Goal: Transaction & Acquisition: Purchase product/service

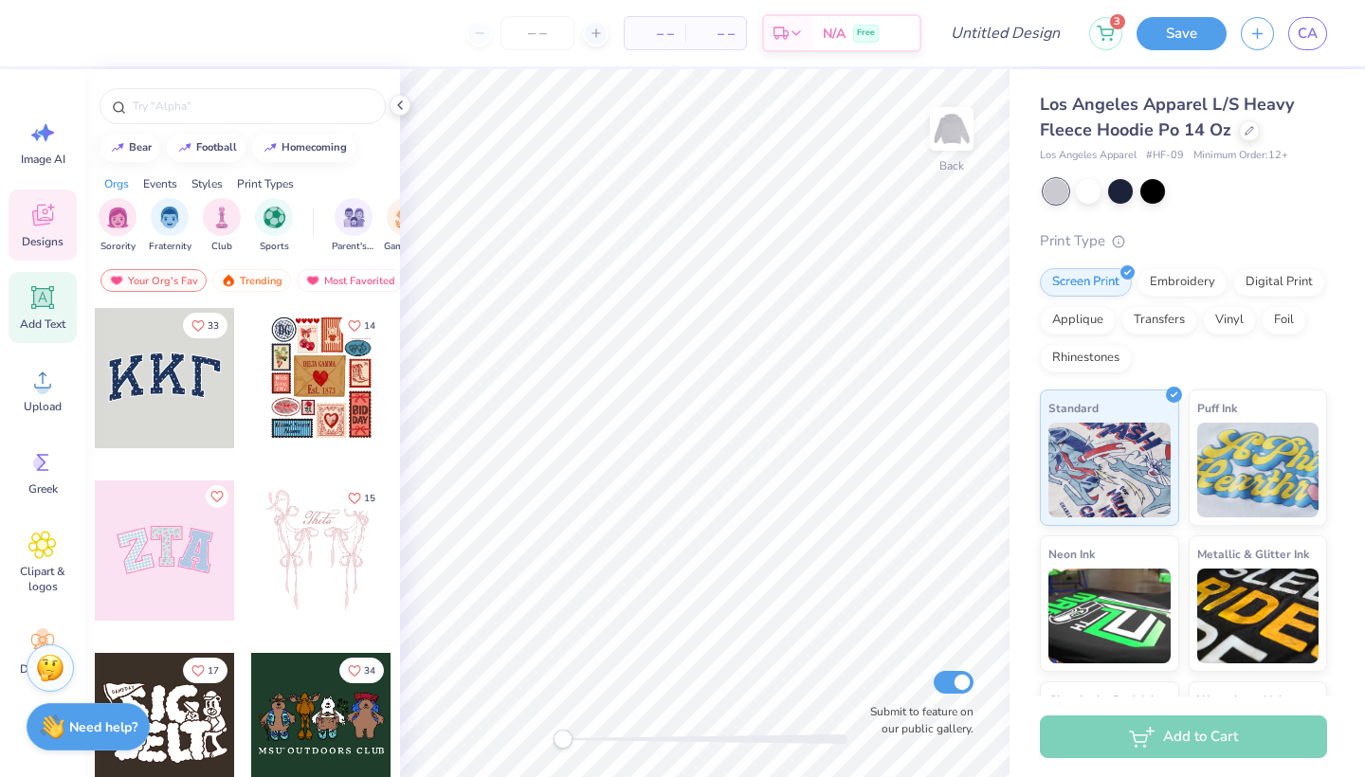
click at [45, 303] on icon at bounding box center [43, 298] width 18 height 18
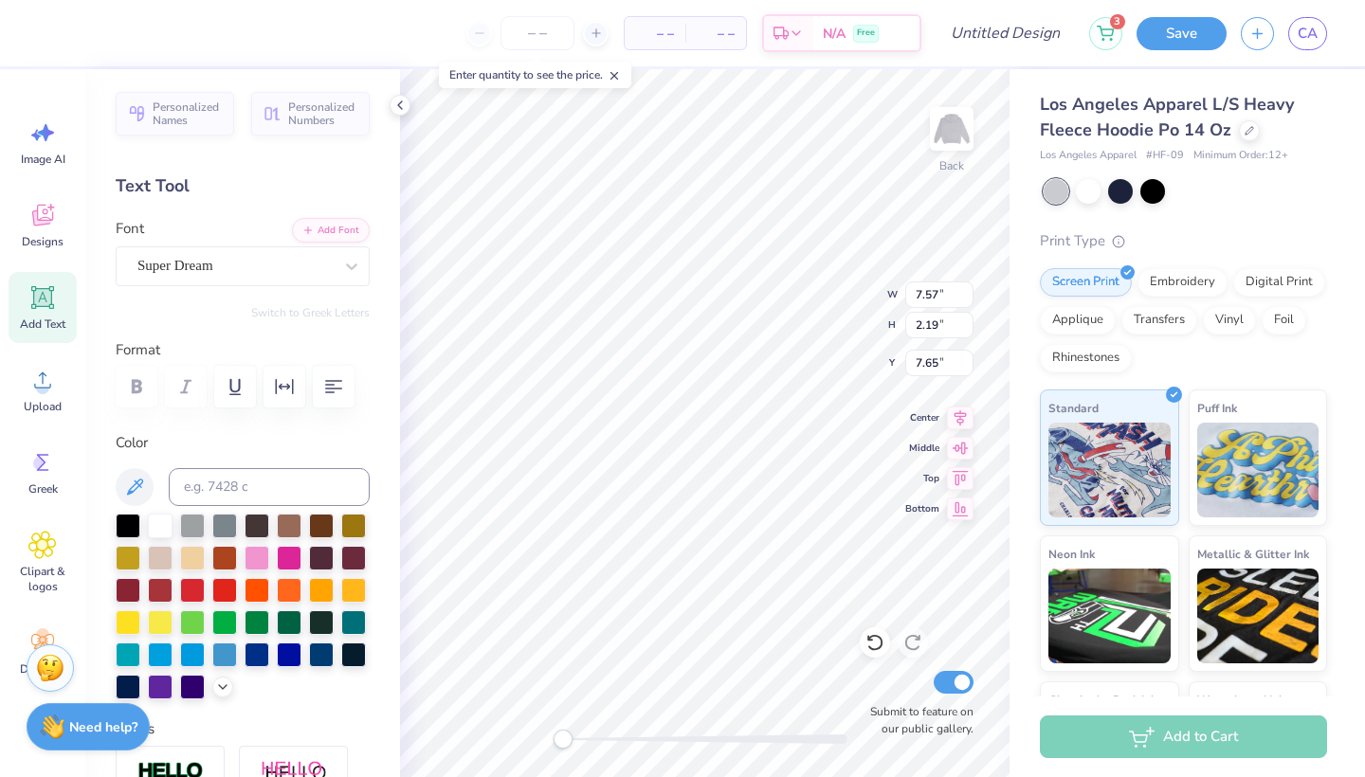
type textarea "T"
click at [36, 200] on div "Designs" at bounding box center [43, 225] width 68 height 71
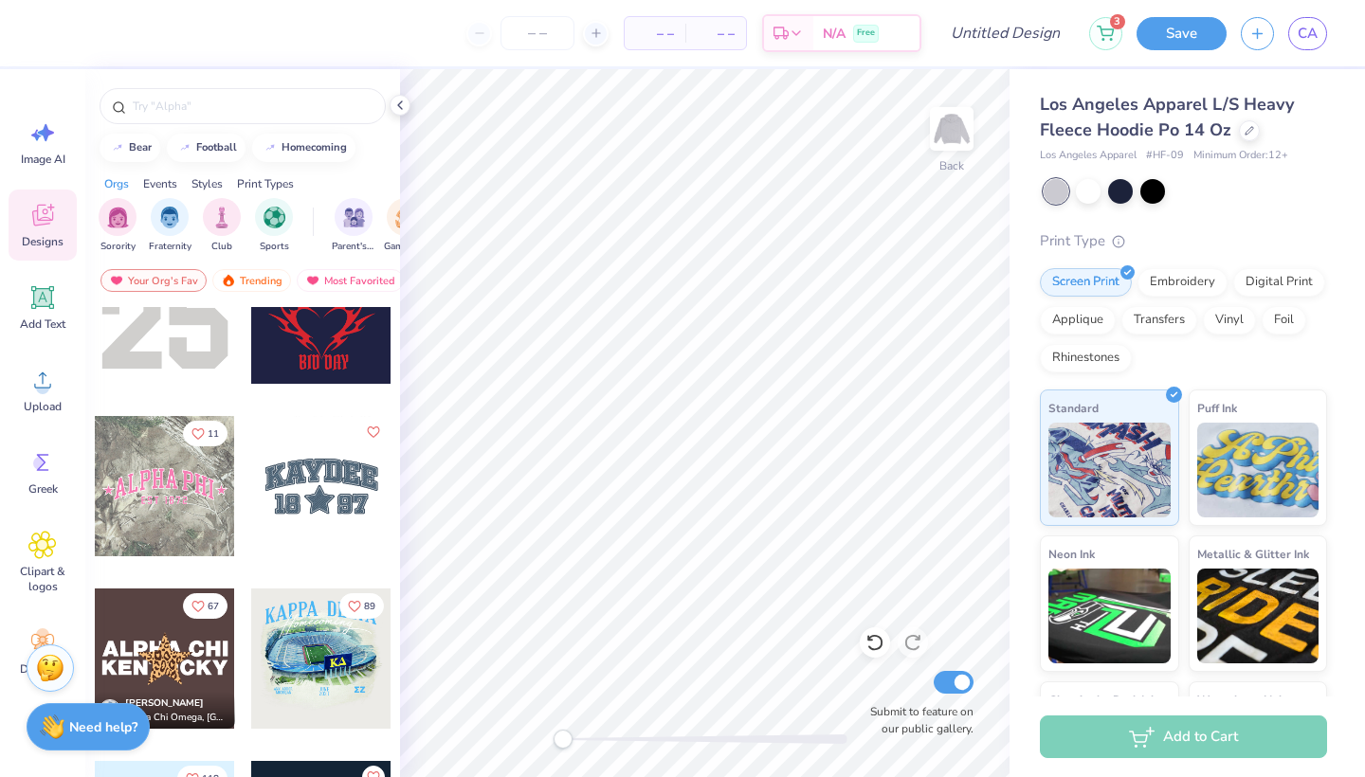
scroll to position [3343, 0]
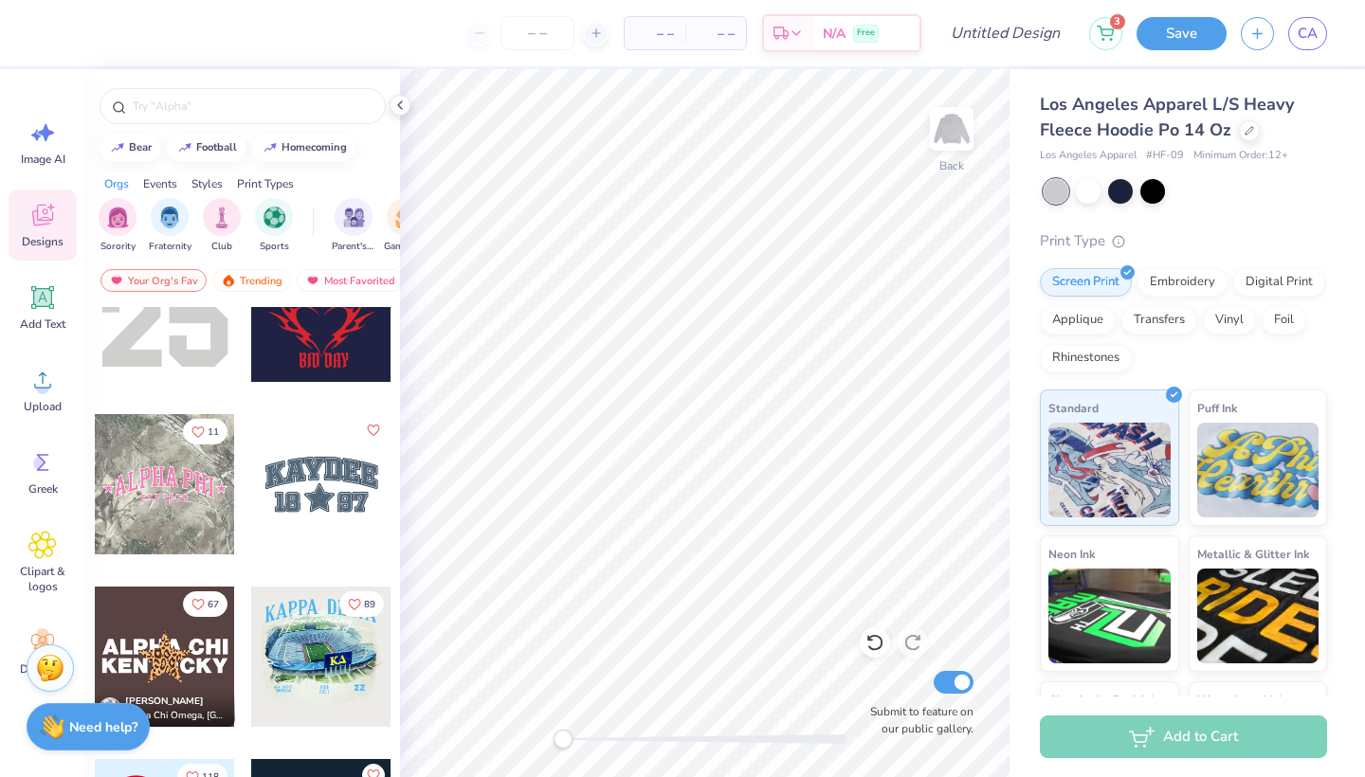
click at [154, 491] on div at bounding box center [165, 484] width 140 height 140
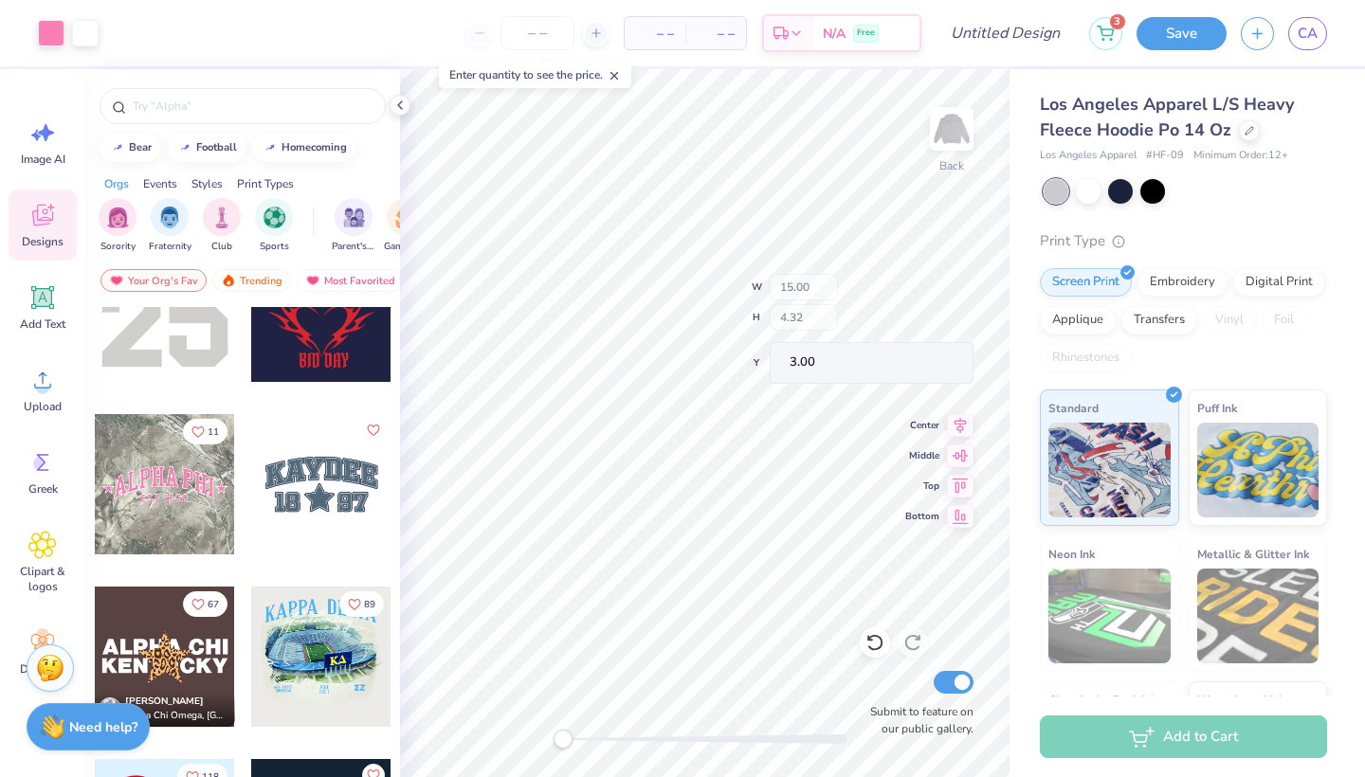
type input "11.90"
type input "3.87"
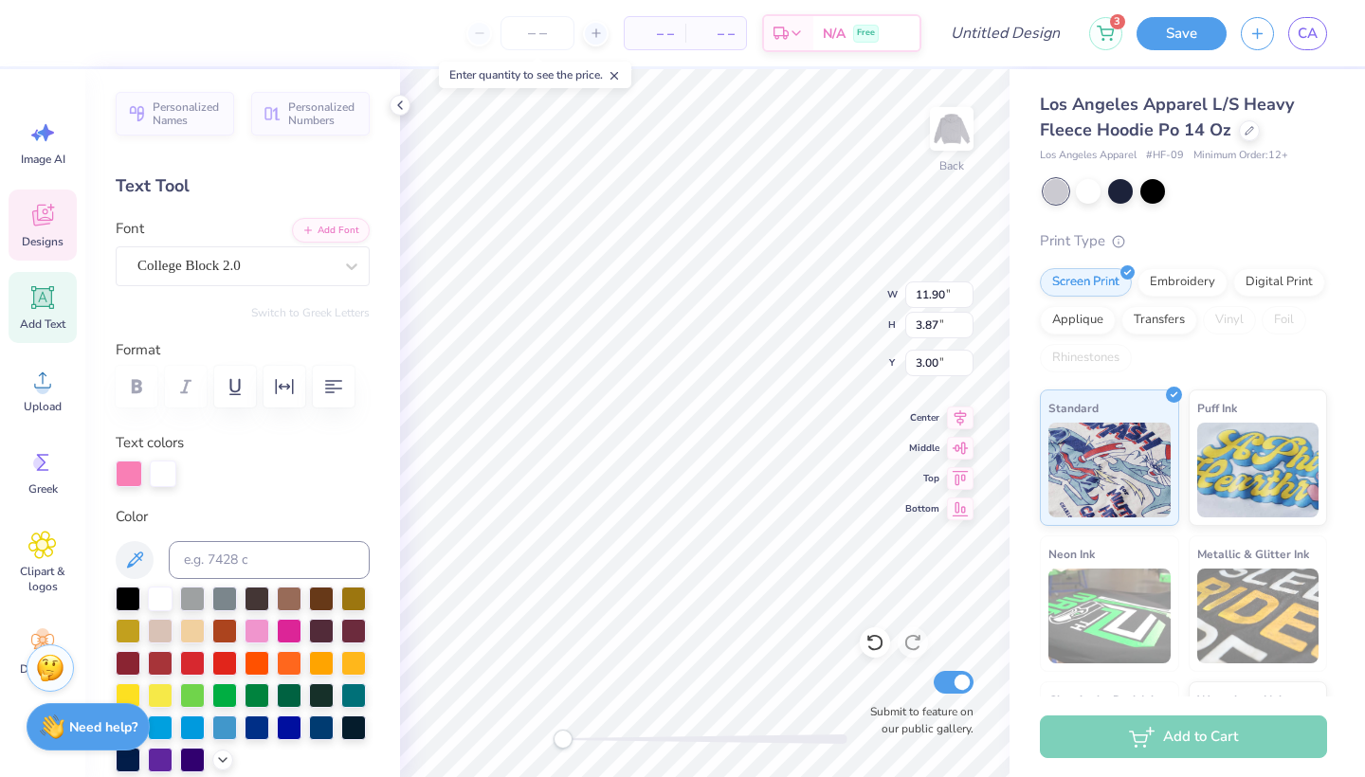
scroll to position [0, 0]
type textarea "SOTA"
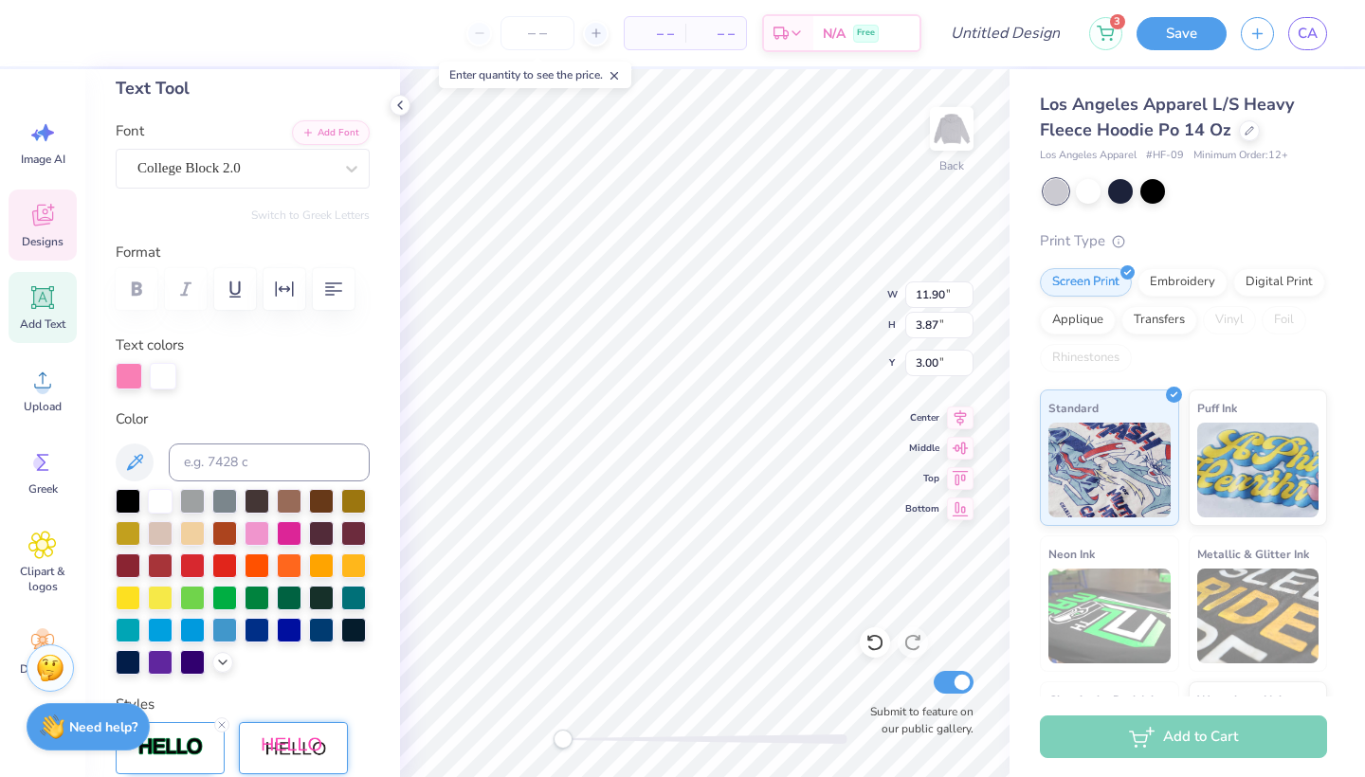
scroll to position [110, 0]
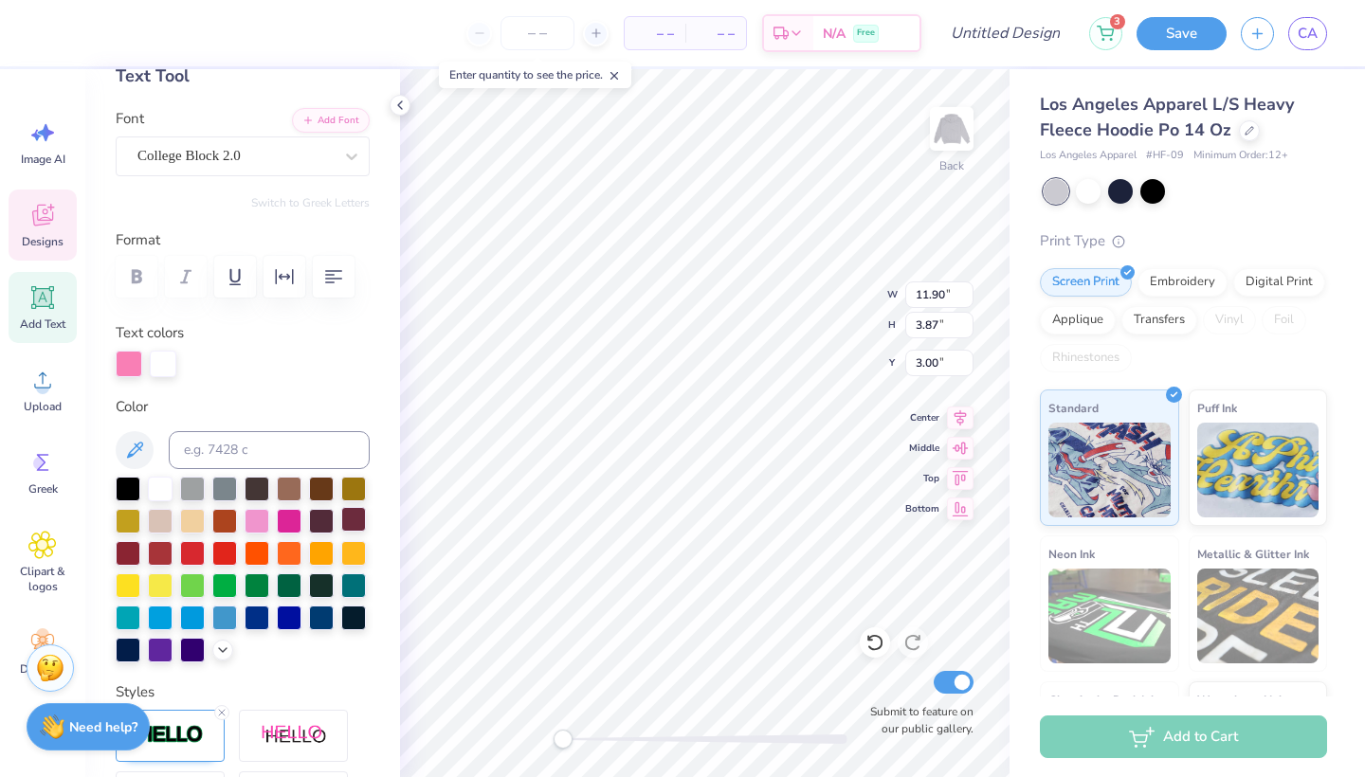
type input "5.48"
type input "0.98"
type input "6.34"
click at [297, 622] on div at bounding box center [289, 616] width 25 height 25
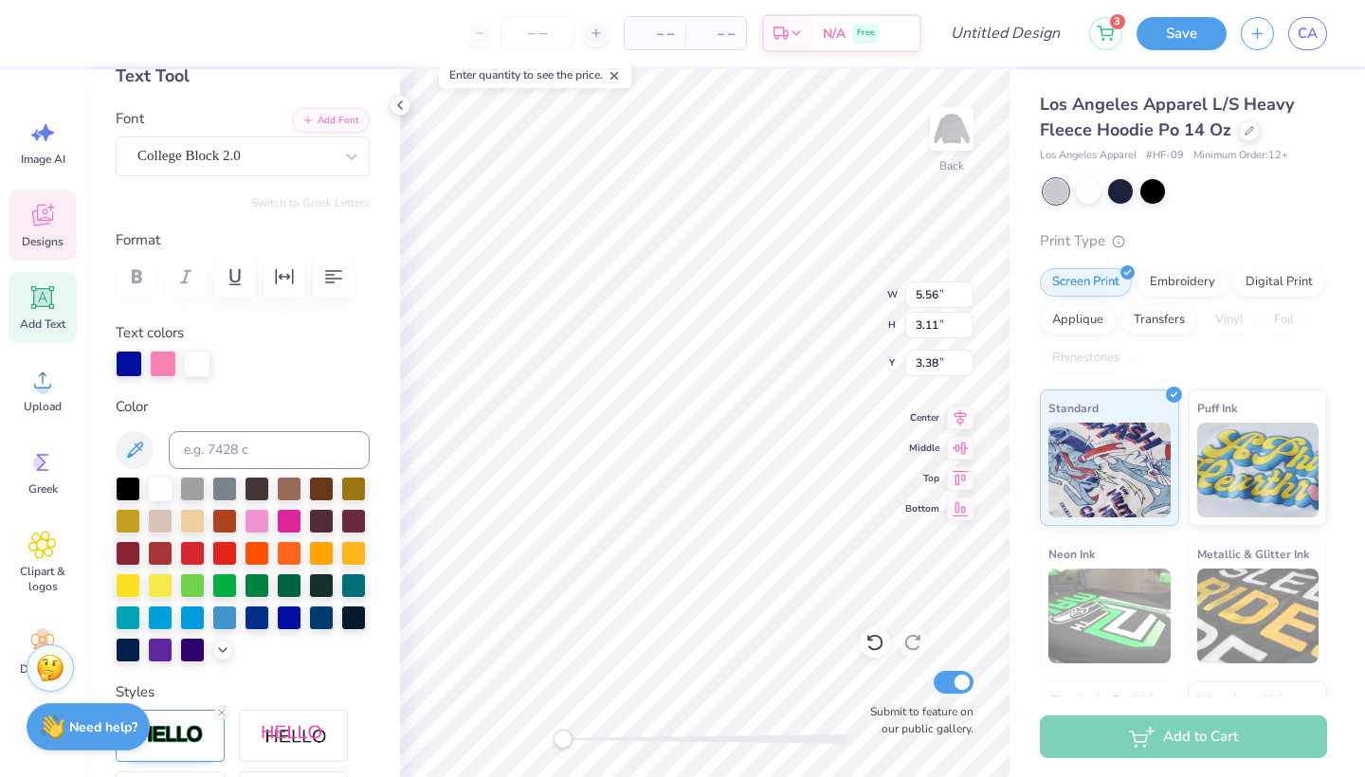
type input "6.23"
type input "3.48"
type input "3.76"
click at [45, 310] on icon at bounding box center [42, 297] width 28 height 28
type input "7.57"
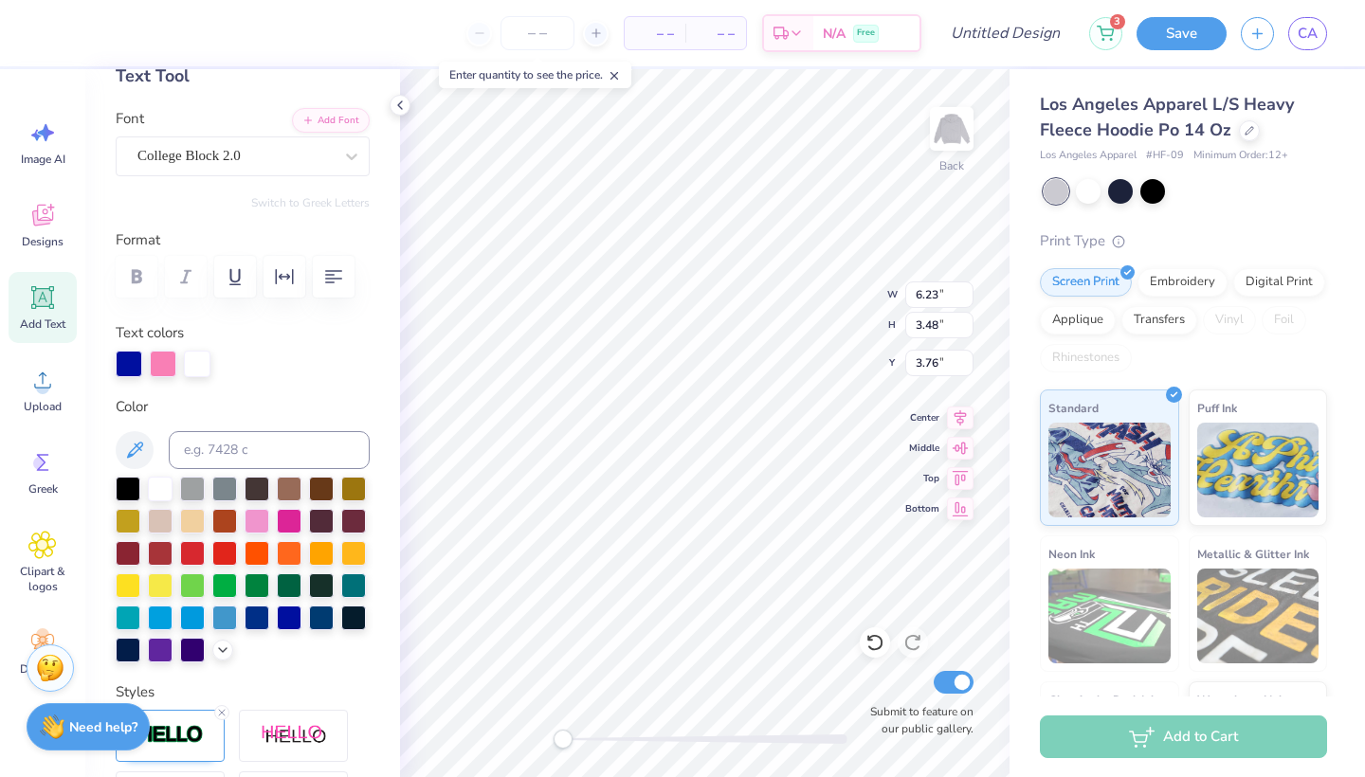
type input "2.19"
type input "7.65"
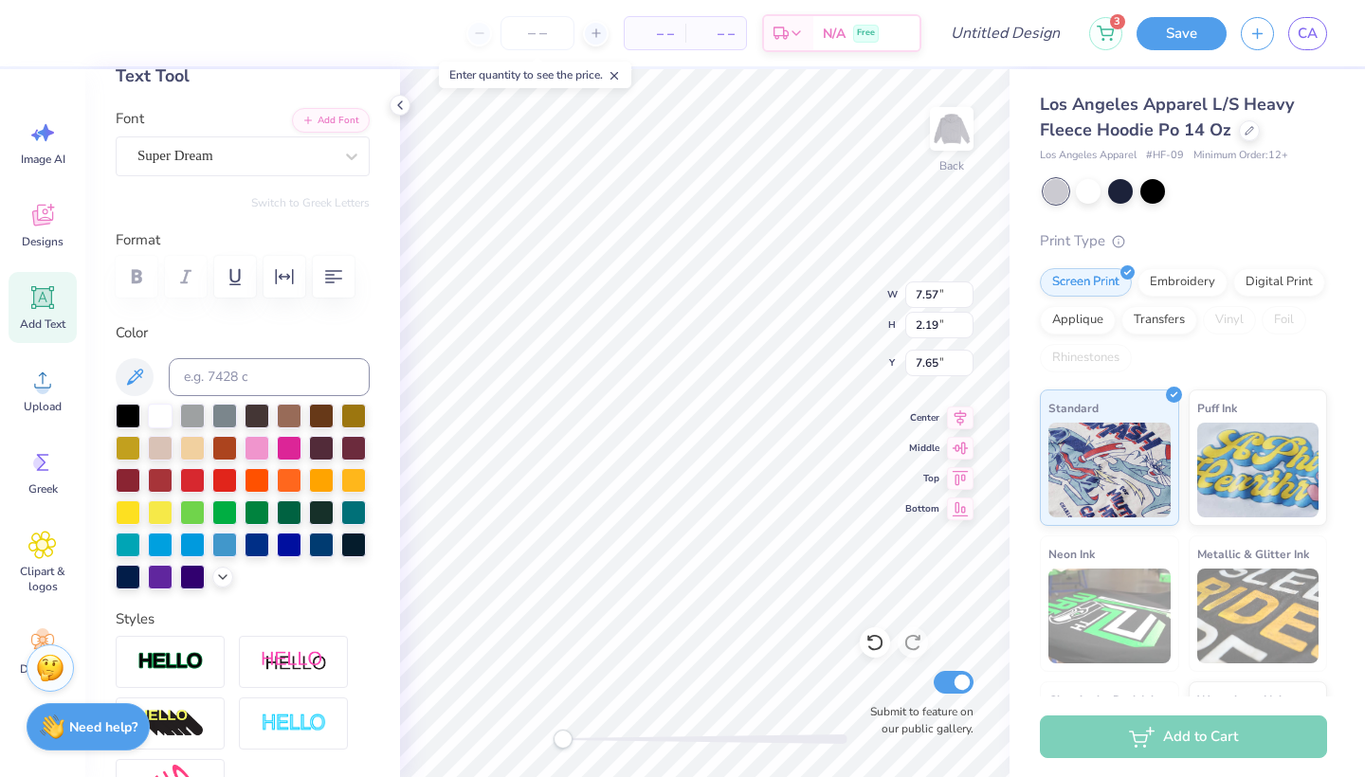
type textarea "q"
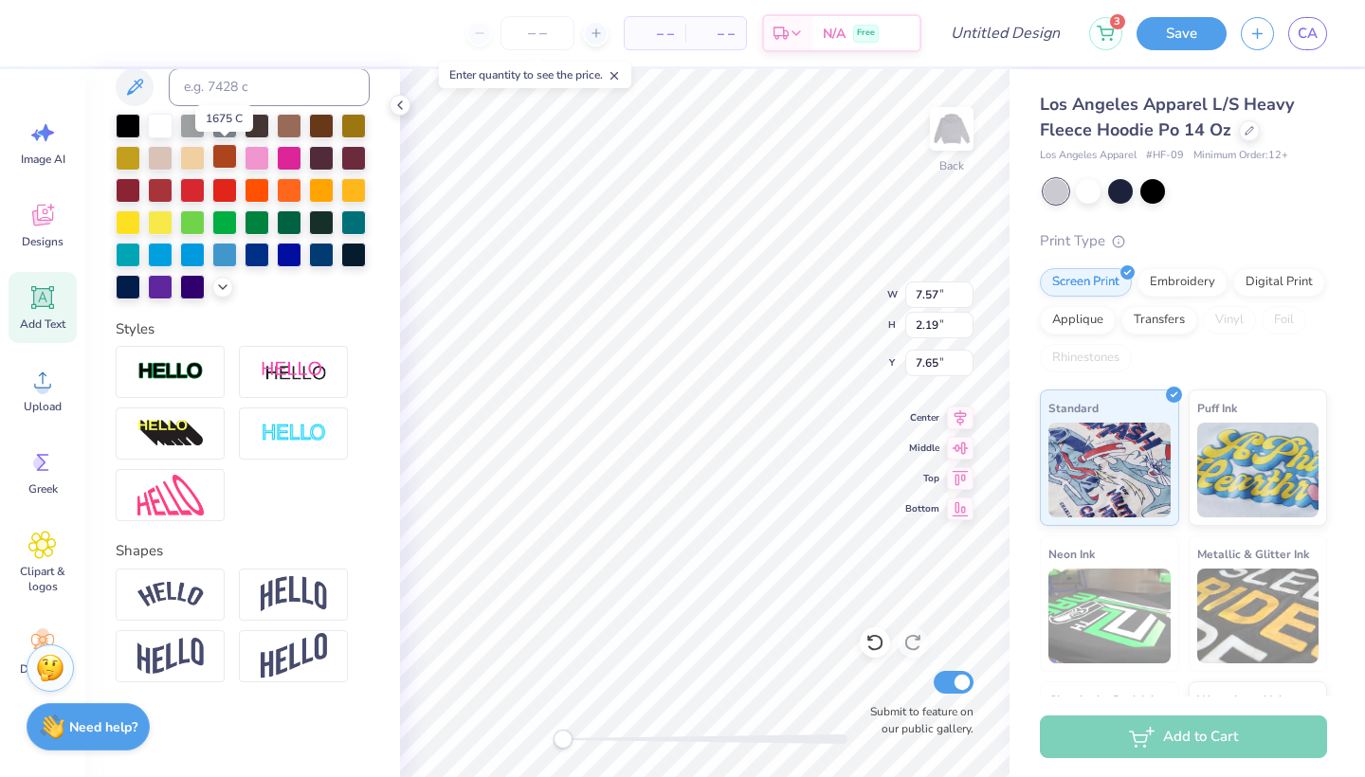
scroll to position [400, 0]
click at [306, 586] on img at bounding box center [294, 594] width 66 height 36
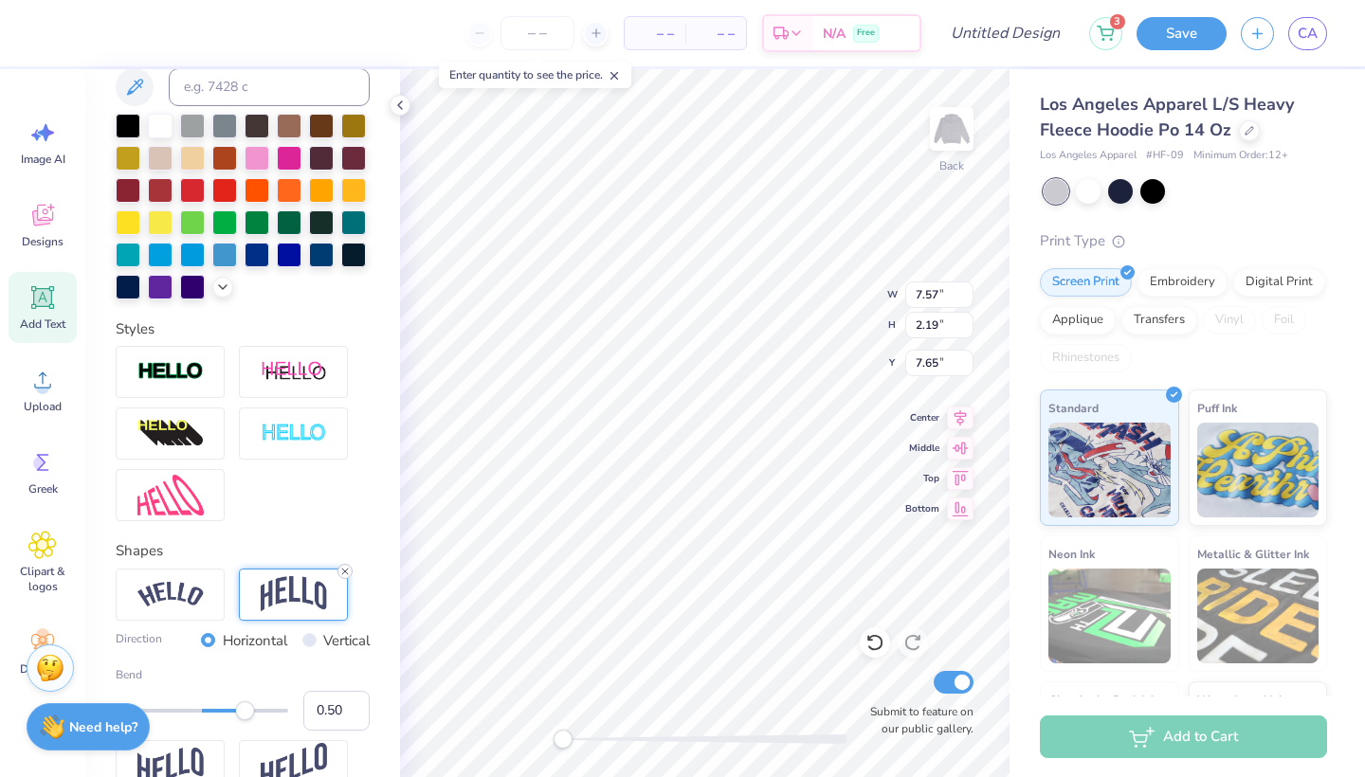
click at [341, 568] on icon at bounding box center [344, 571] width 11 height 11
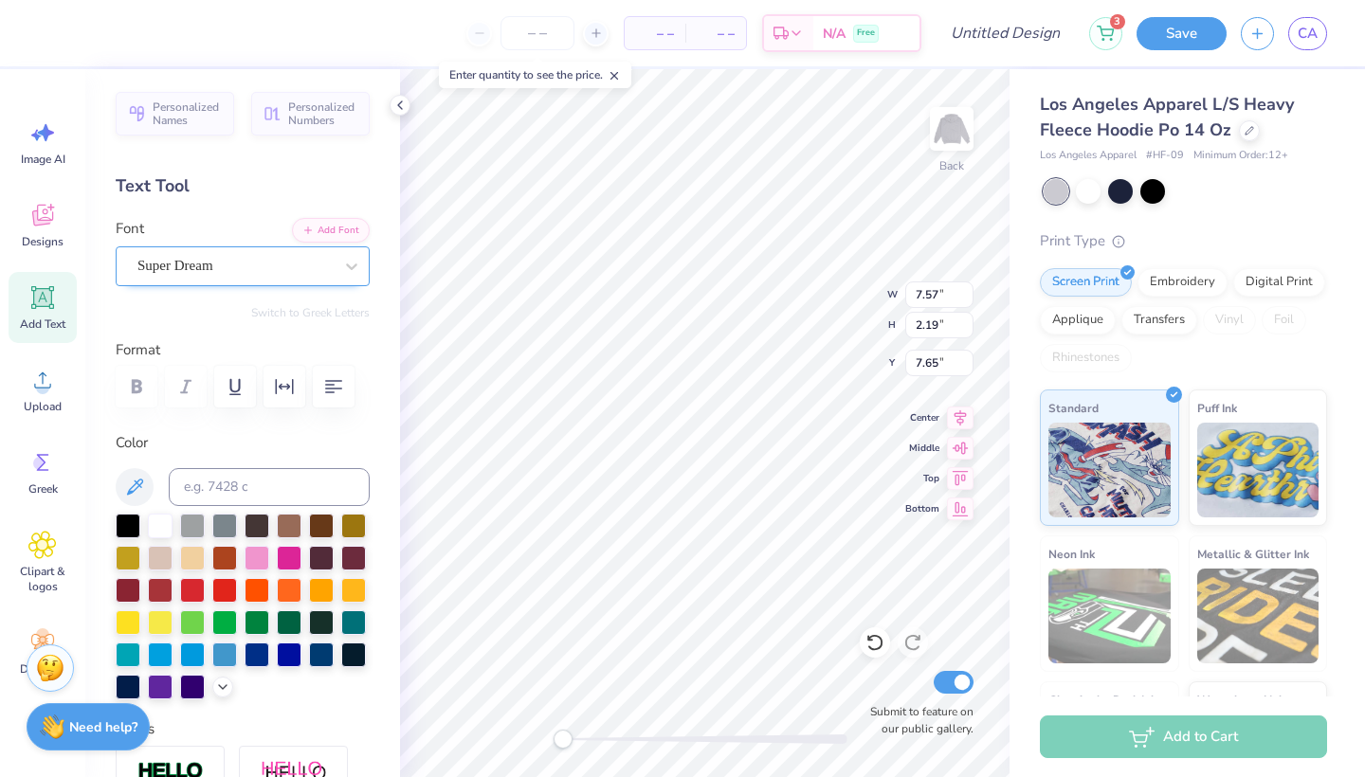
scroll to position [-1, 0]
click at [260, 260] on div "Super Dream" at bounding box center [235, 265] width 199 height 29
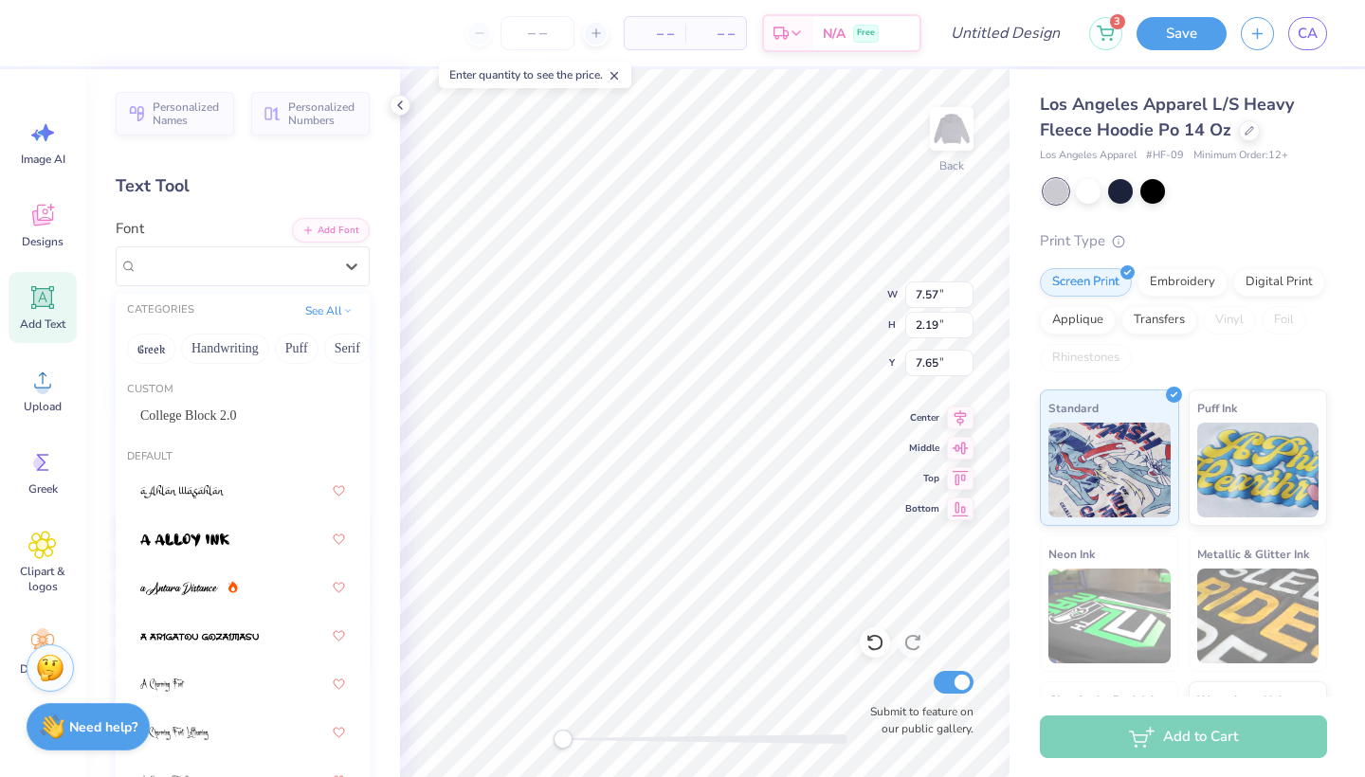
scroll to position [0, 0]
click at [216, 593] on img at bounding box center [179, 588] width 78 height 13
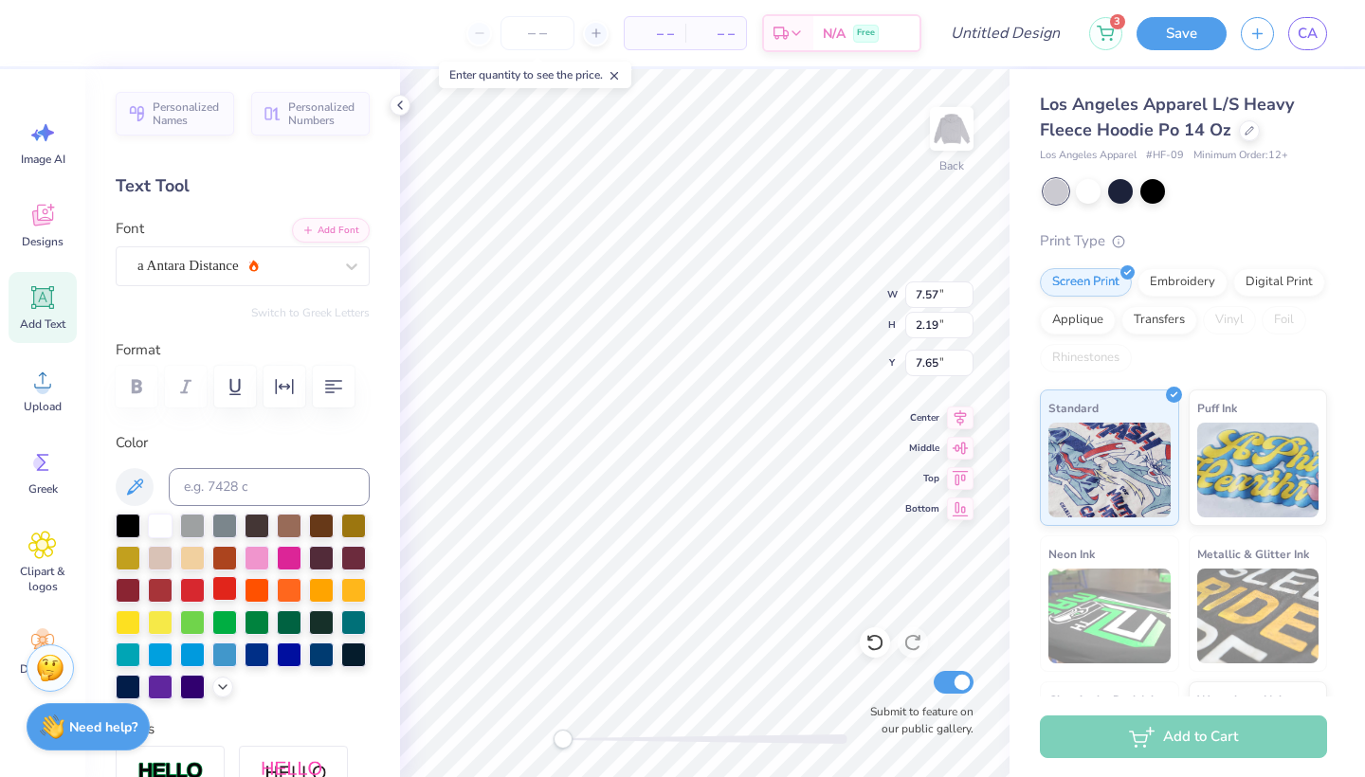
scroll to position [0, 1]
type textarea "Quinnipiac University"
click at [965, 410] on icon at bounding box center [960, 415] width 27 height 23
type input "10.16"
type input "6.80"
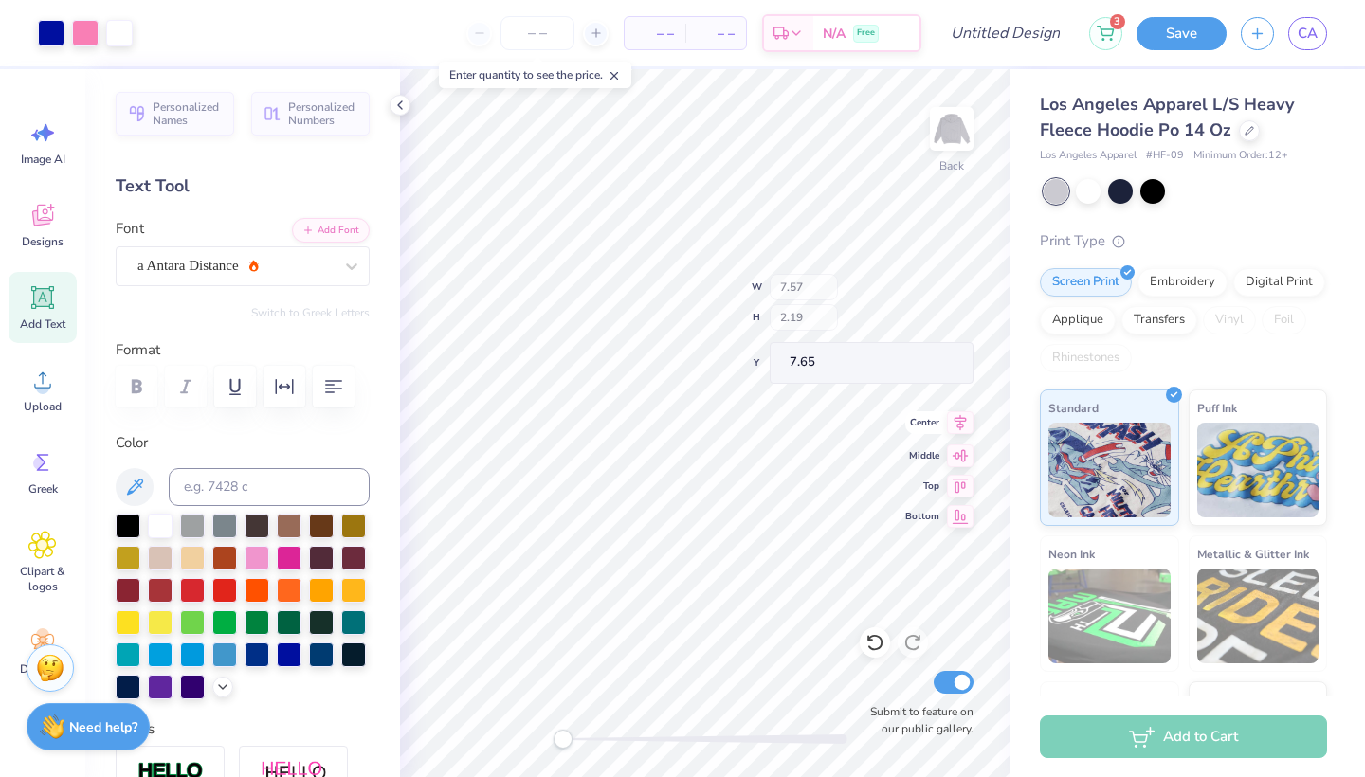
type input "5.35"
type input "4.67"
type input "3.13"
click at [1085, 183] on div at bounding box center [1088, 189] width 25 height 25
type input "12.56"
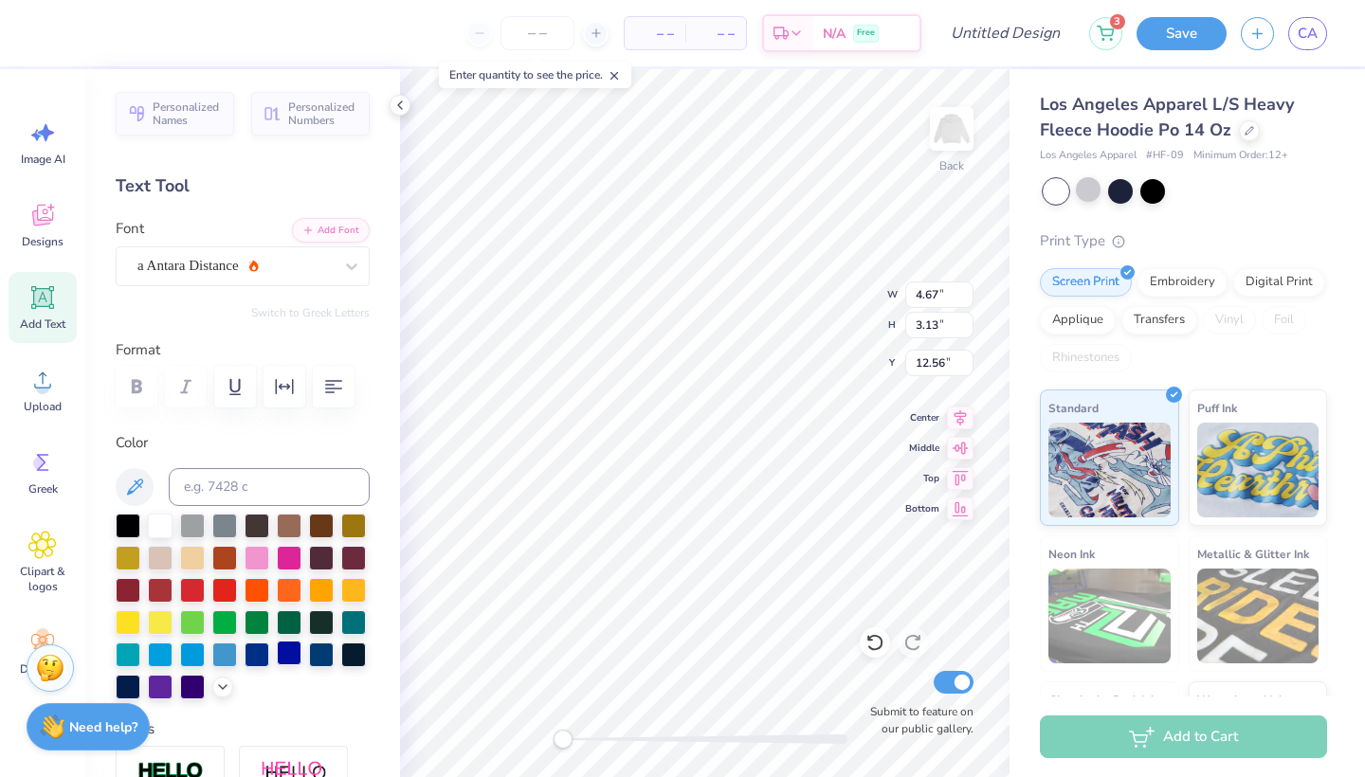
click at [286, 651] on div at bounding box center [289, 653] width 25 height 25
type input "6.23"
type input "3.48"
type input "3.76"
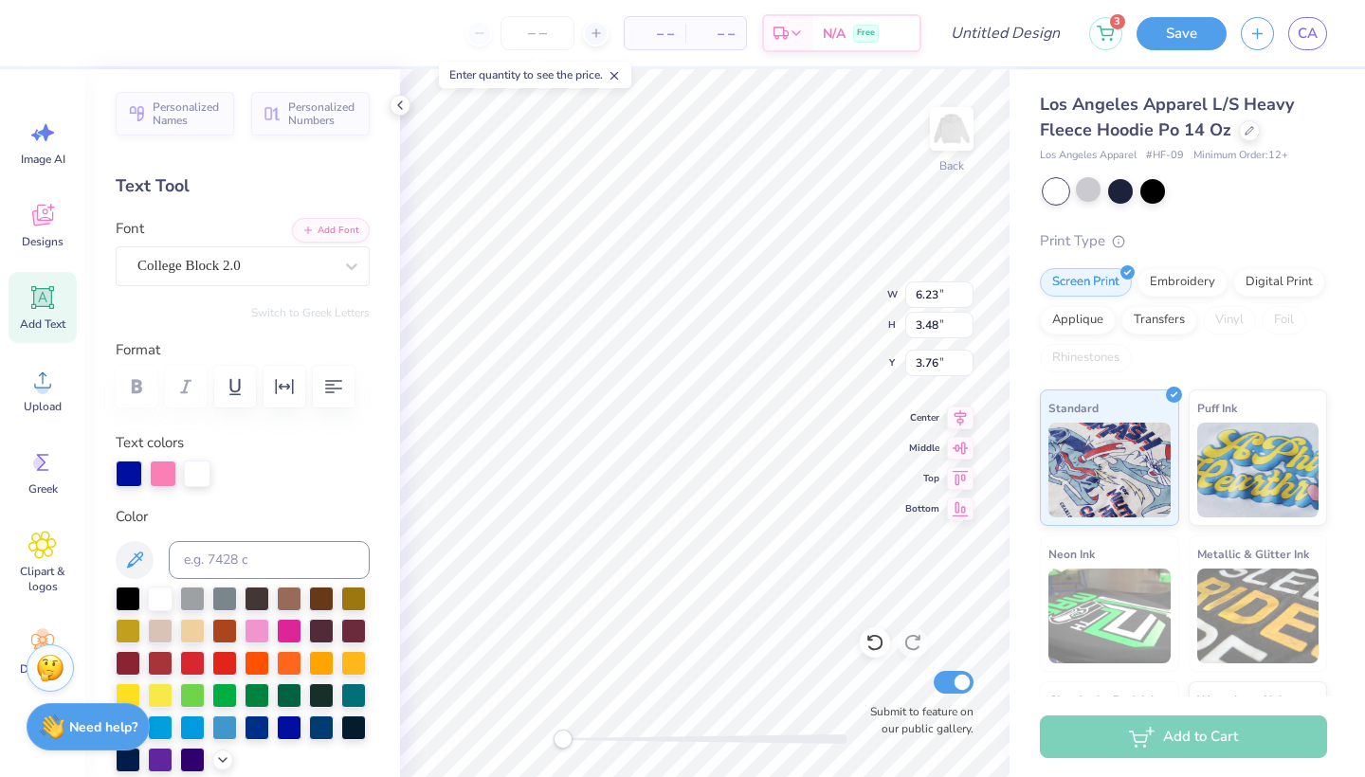
type input "4.67"
type input "3.13"
type input "12.56"
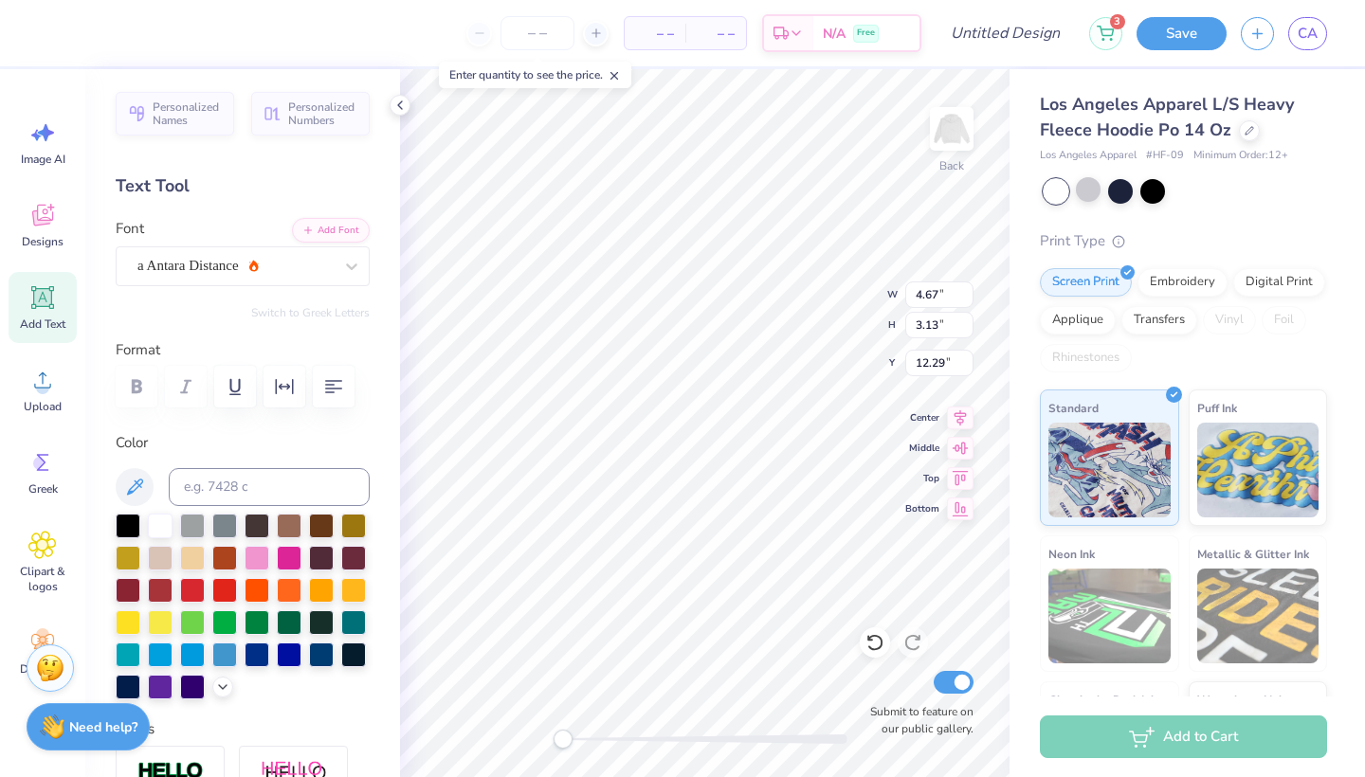
type input "6.23"
type input "3.48"
type input "4.04"
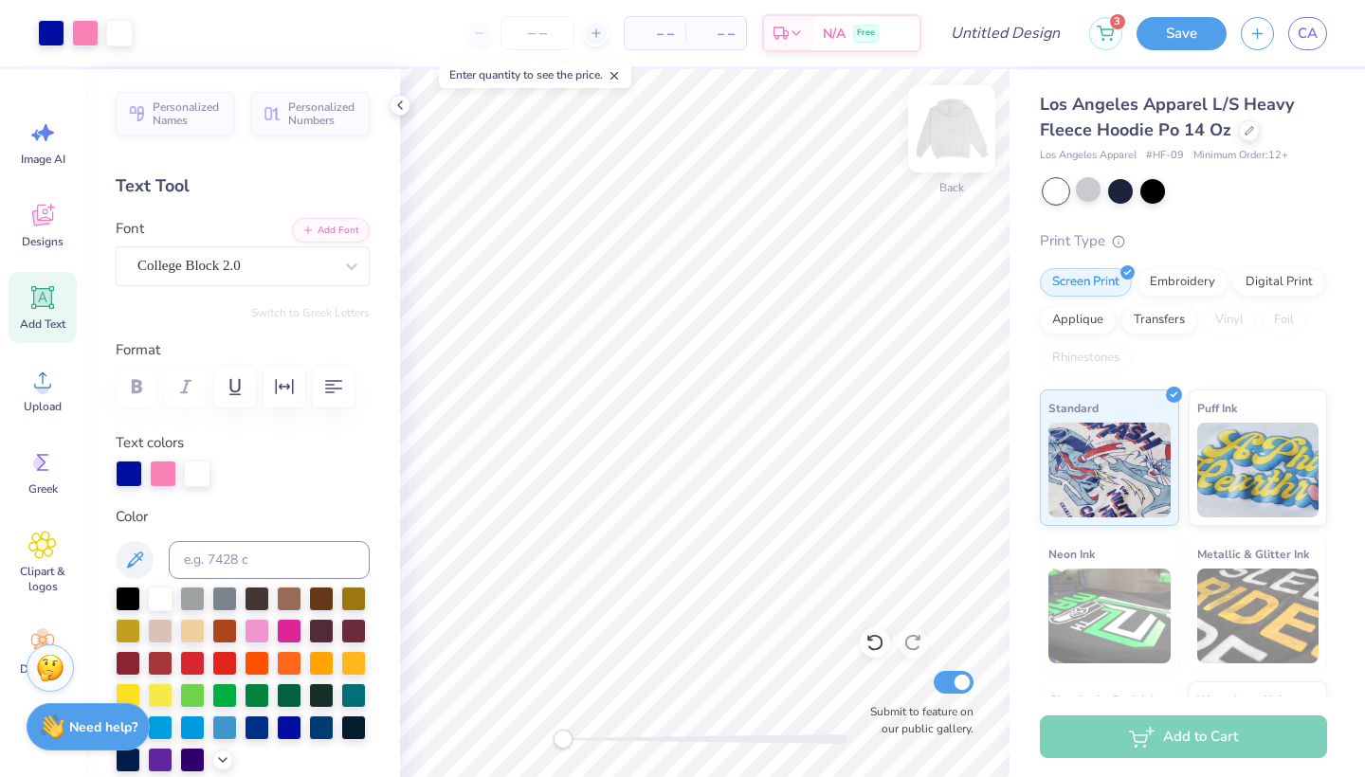
click at [963, 123] on img at bounding box center [952, 129] width 76 height 76
click at [36, 304] on icon at bounding box center [43, 298] width 18 height 18
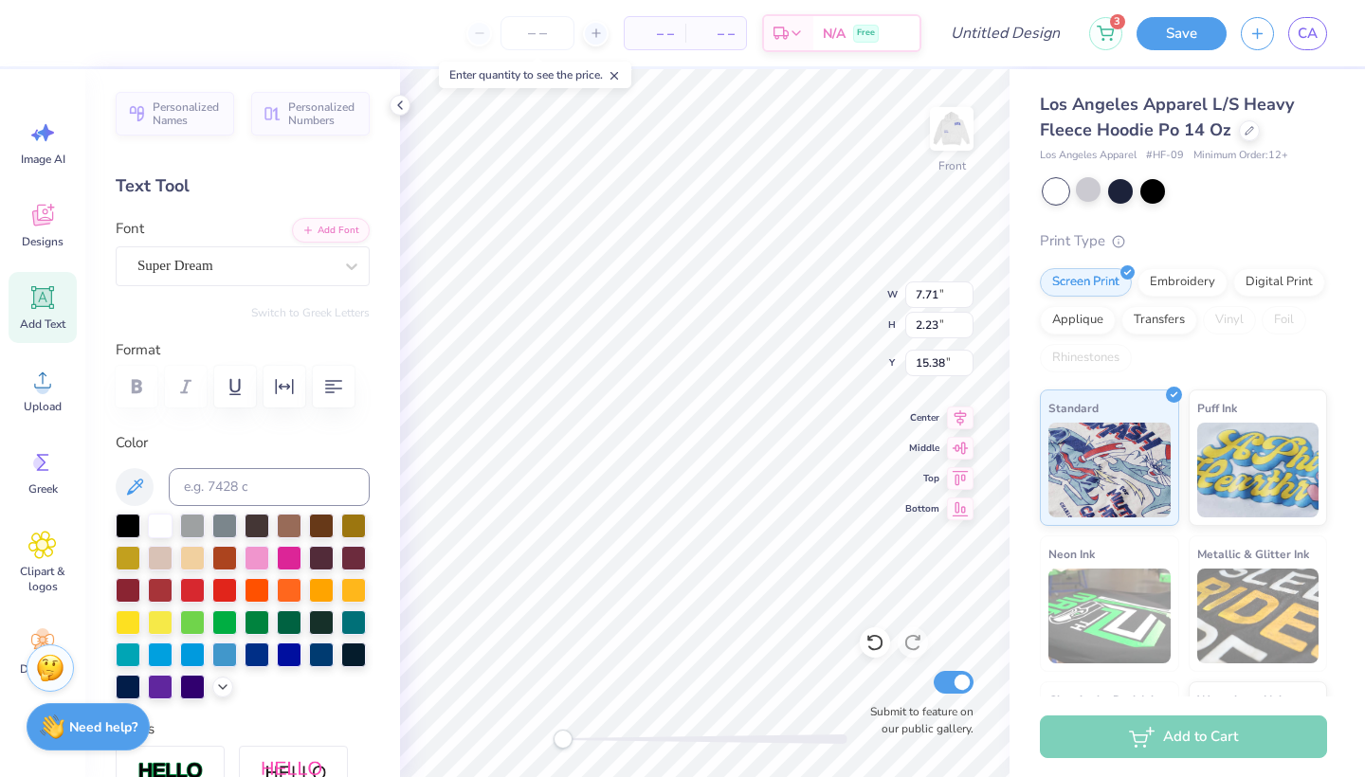
scroll to position [1, 8]
type textarea "Student [MEDICAL_DATA] Association"
click at [259, 273] on div "Super Dream" at bounding box center [235, 265] width 199 height 29
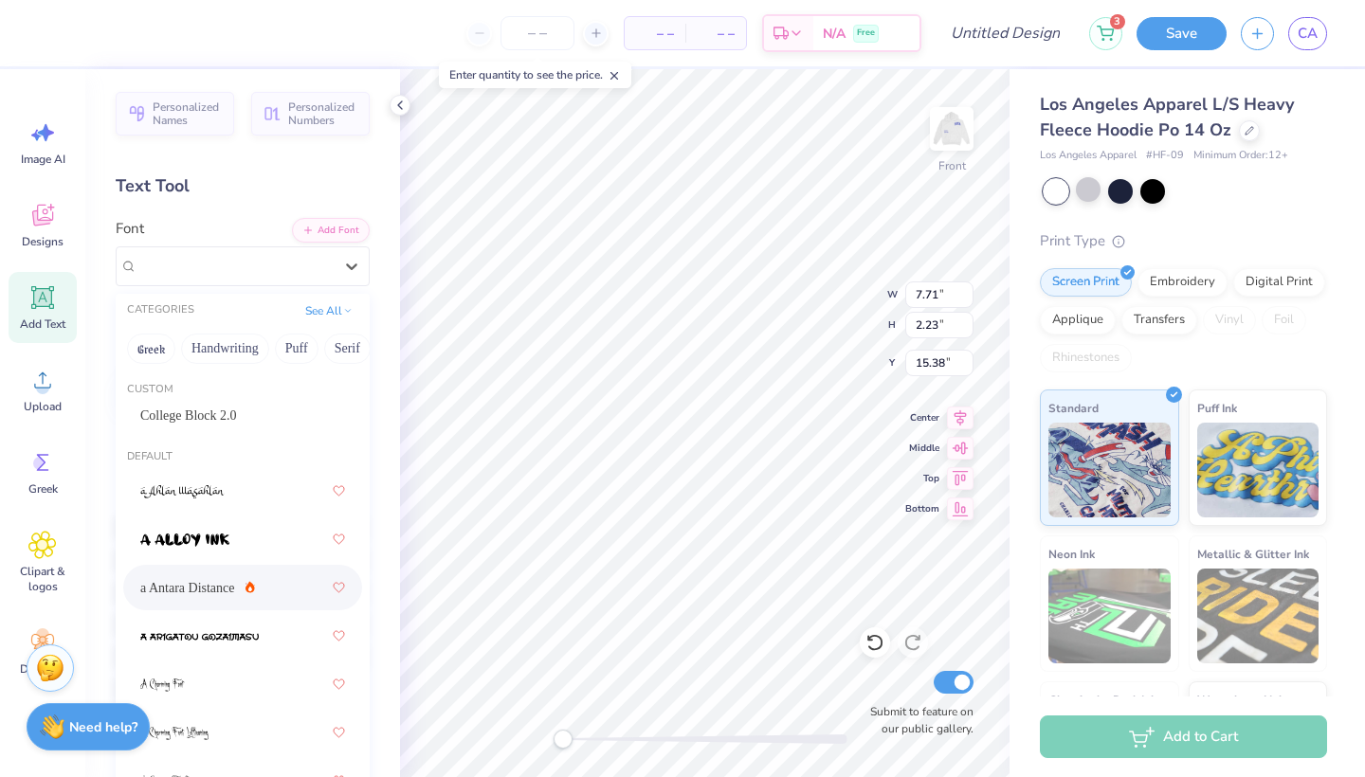
click at [254, 588] on div "a Antara Distance" at bounding box center [242, 587] width 205 height 34
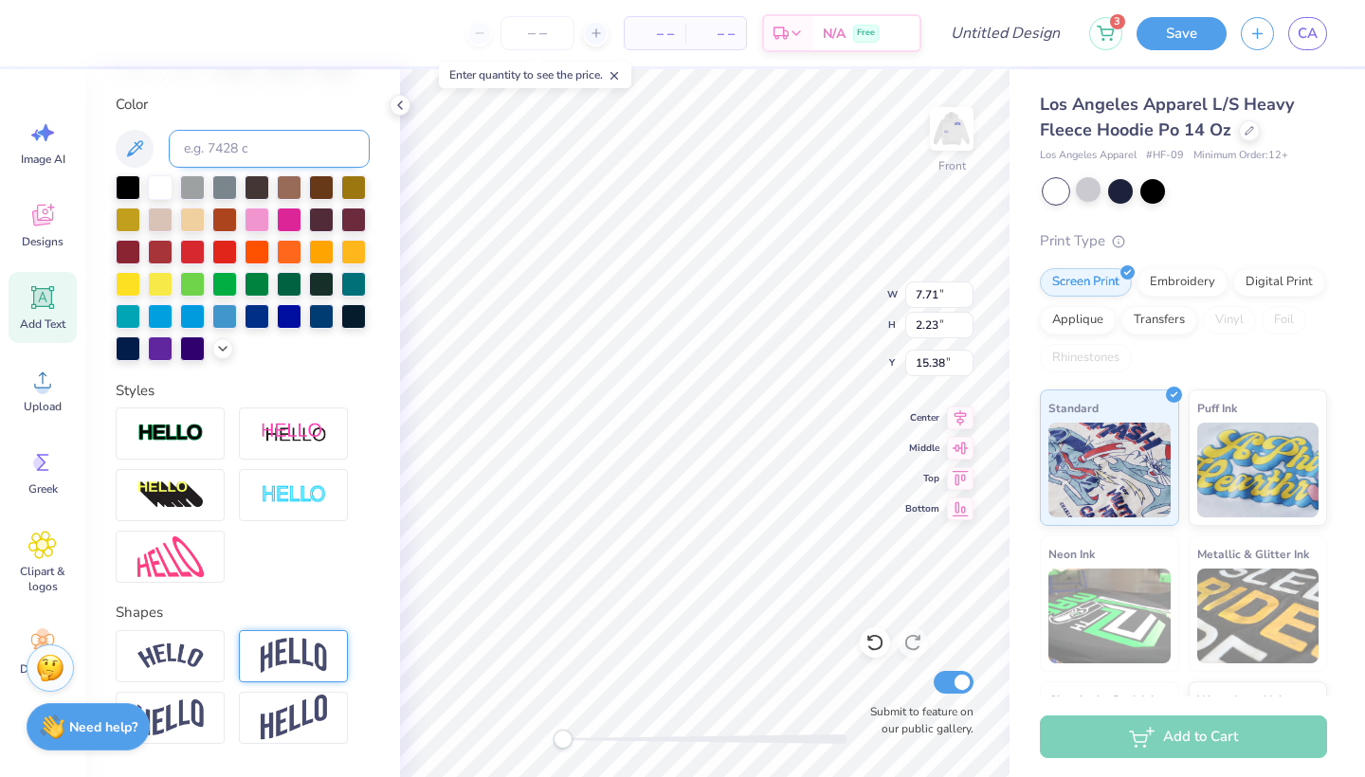
scroll to position [400, 0]
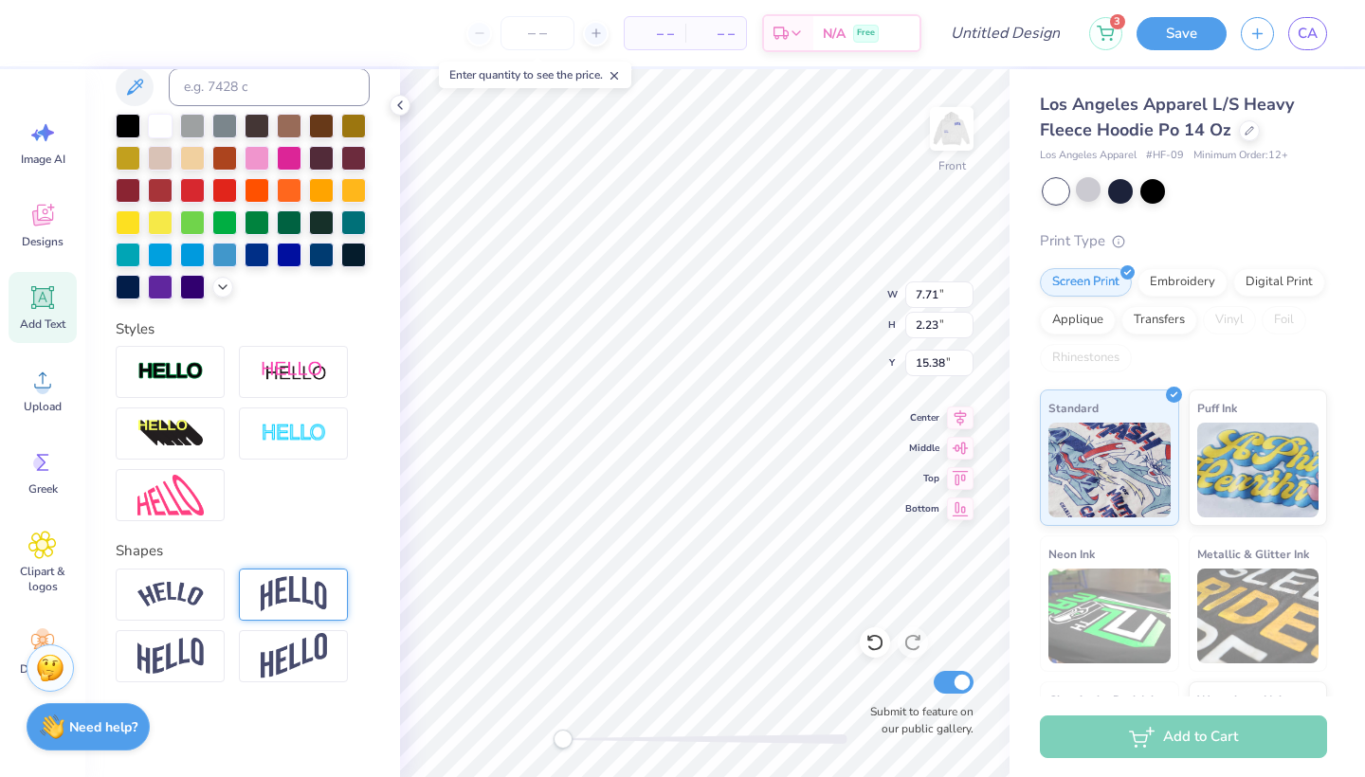
click at [283, 583] on img at bounding box center [294, 594] width 66 height 36
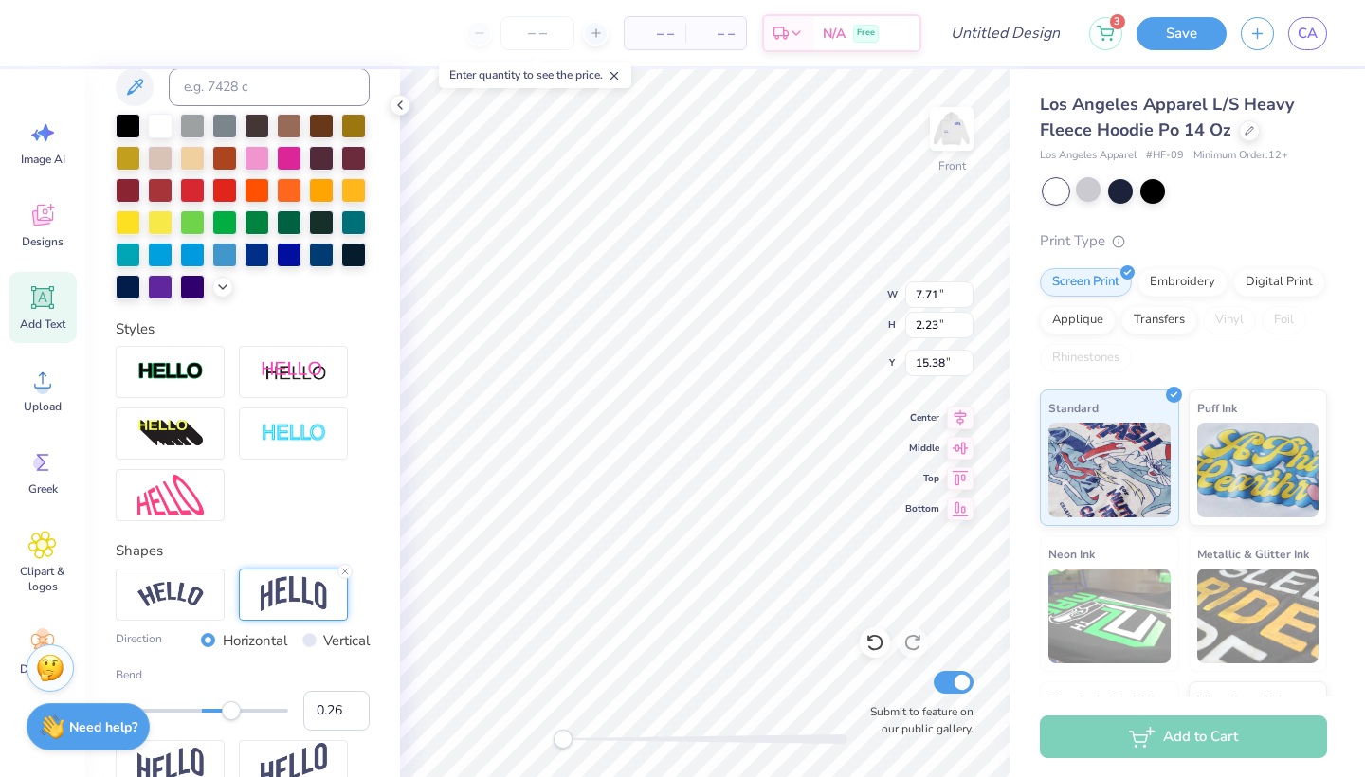
type input "0.25"
drag, startPoint x: 248, startPoint y: 715, endPoint x: 224, endPoint y: 716, distance: 24.7
click at [224, 716] on div "Accessibility label" at bounding box center [223, 710] width 19 height 19
type input "0.67"
drag, startPoint x: 224, startPoint y: 715, endPoint x: 259, endPoint y: 714, distance: 35.1
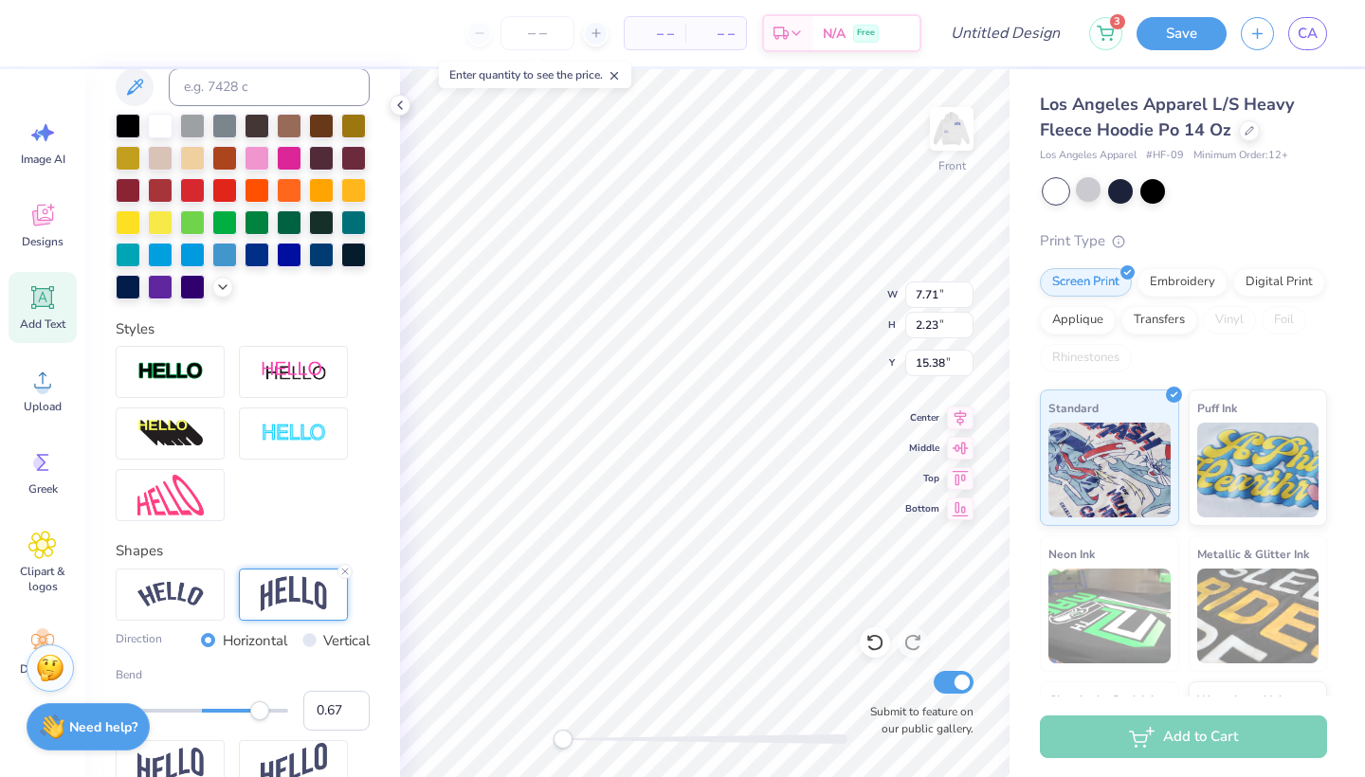
click at [259, 714] on div "Accessibility label" at bounding box center [259, 710] width 19 height 19
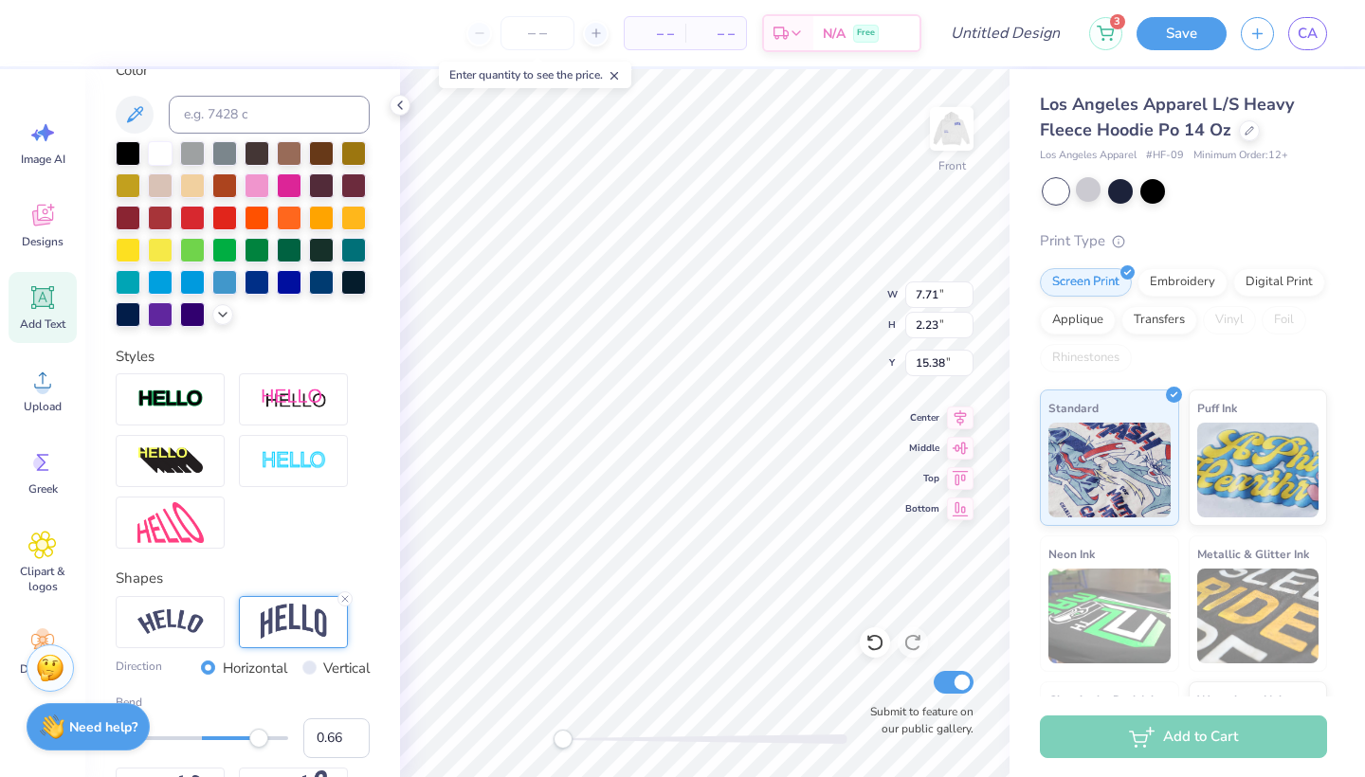
scroll to position [373, 0]
click at [295, 280] on div at bounding box center [289, 279] width 25 height 25
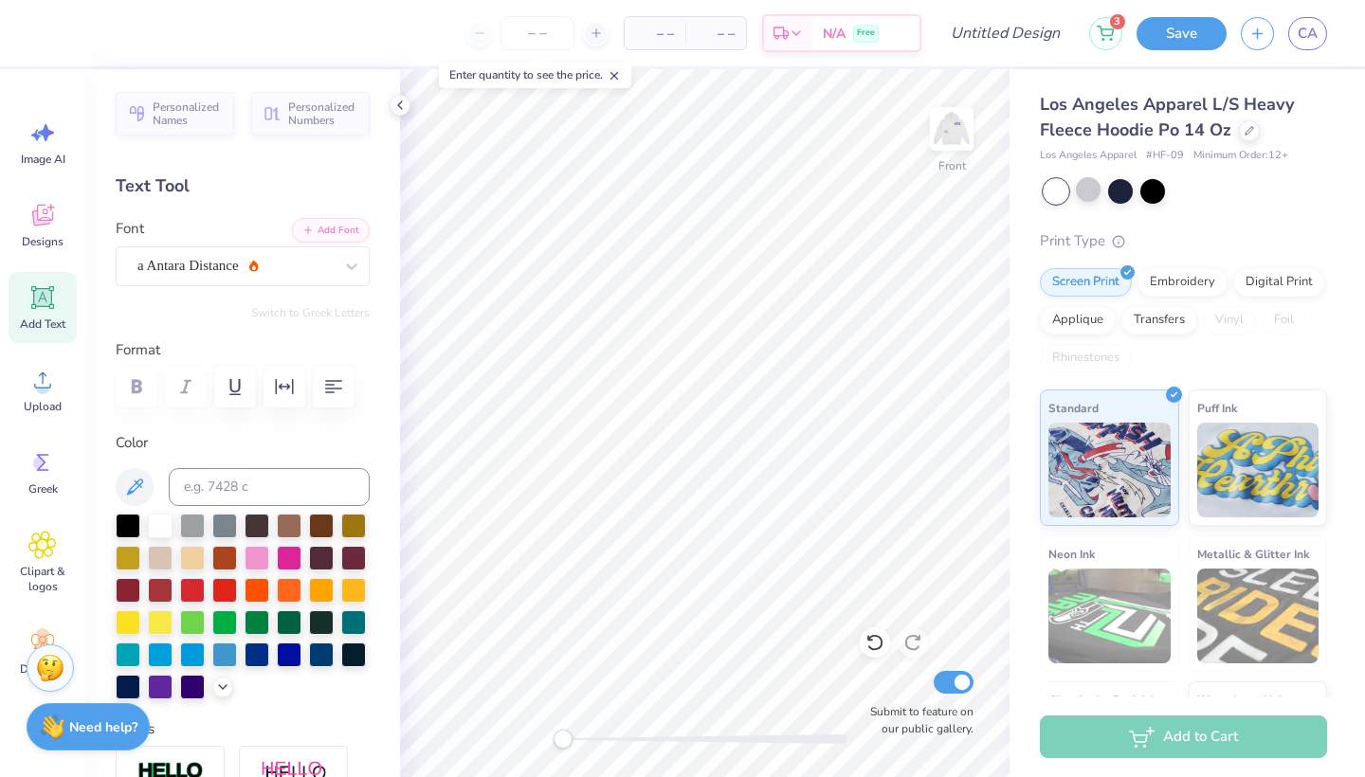
scroll to position [0, 0]
click at [39, 317] on span "Add Text" at bounding box center [42, 324] width 45 height 15
type textarea "Student [MEDICAL_DATA] Association"
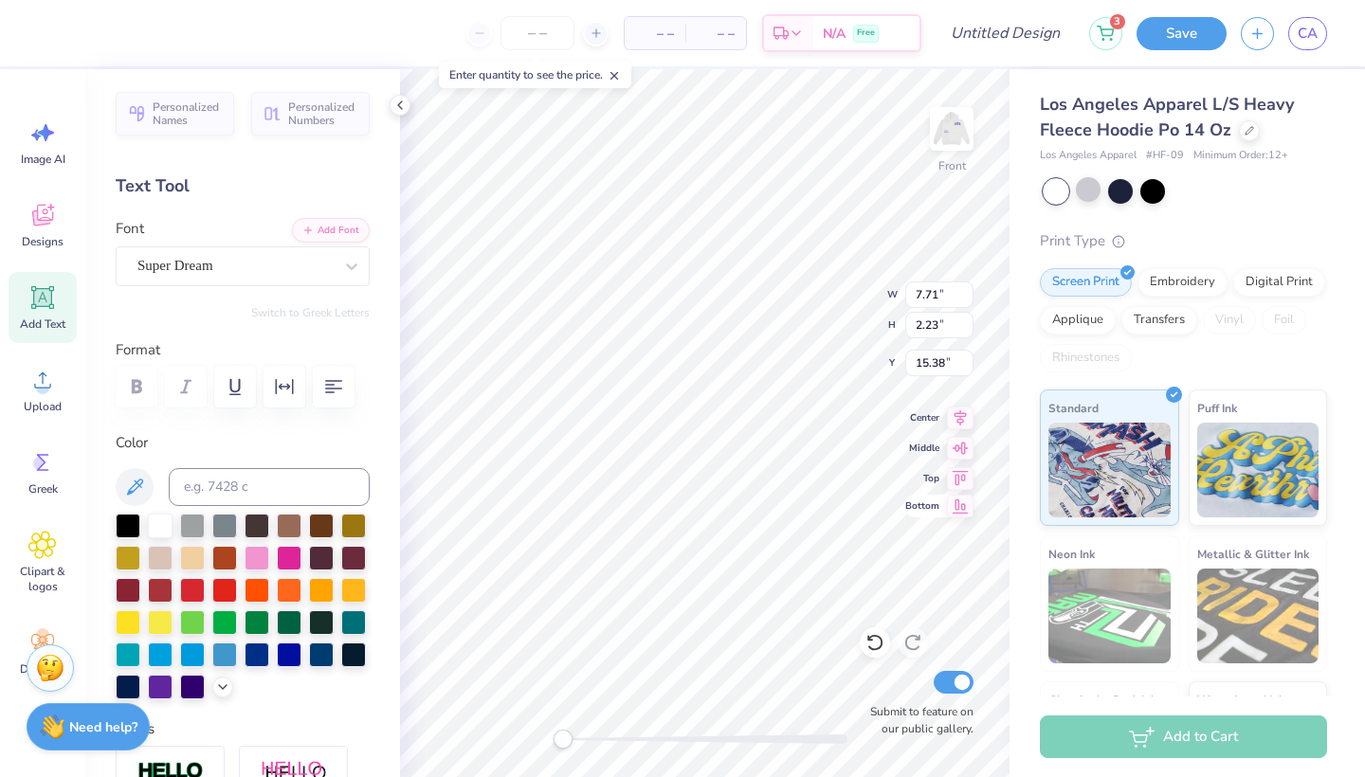
click at [950, 509] on div "Front W 7.71 7.71 " H 2.23 2.23 " Y 15.38 15.38 " Center Middle Top Bottom Subm…" at bounding box center [704, 423] width 609 height 708
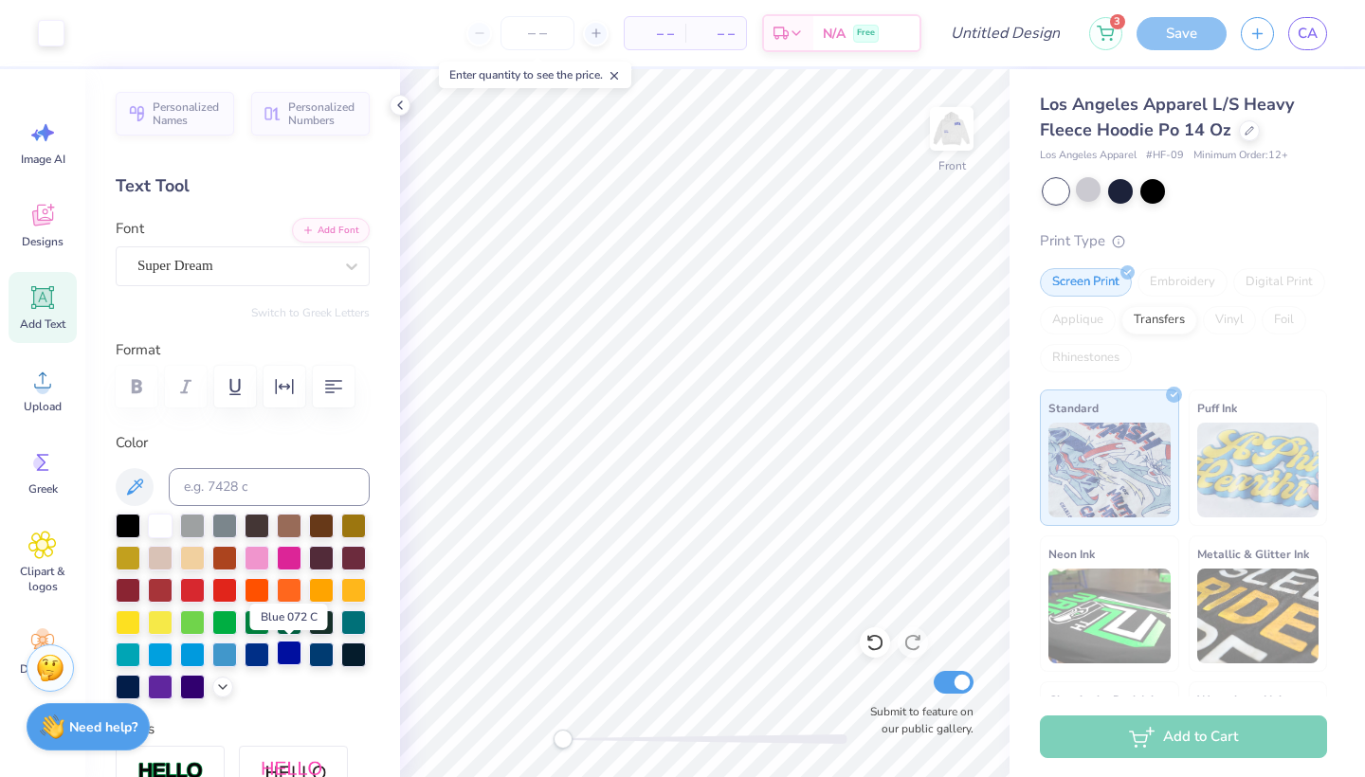
click at [288, 658] on div at bounding box center [289, 653] width 25 height 25
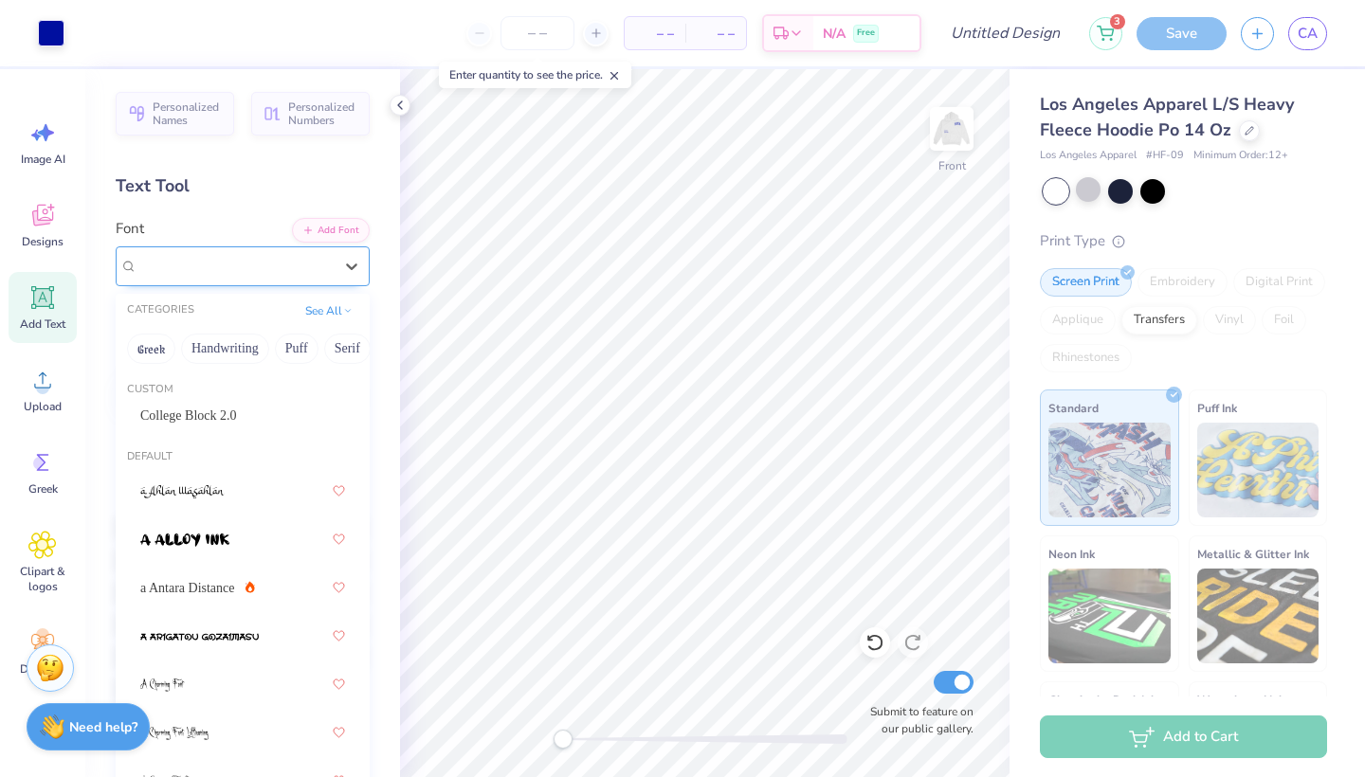
click at [282, 254] on div at bounding box center [234, 266] width 195 height 26
click at [203, 590] on span "a Antara Distance" at bounding box center [187, 588] width 95 height 20
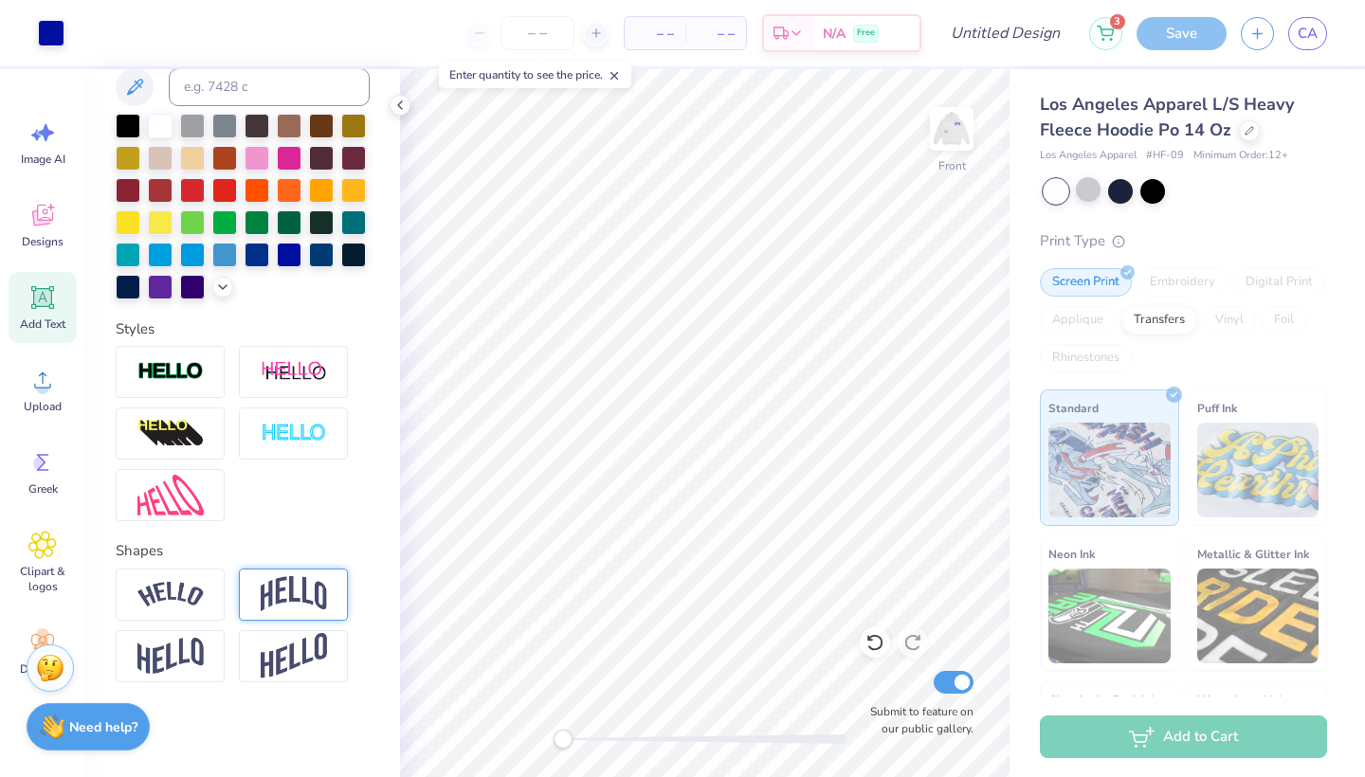
scroll to position [400, 0]
click at [314, 569] on div at bounding box center [293, 595] width 109 height 52
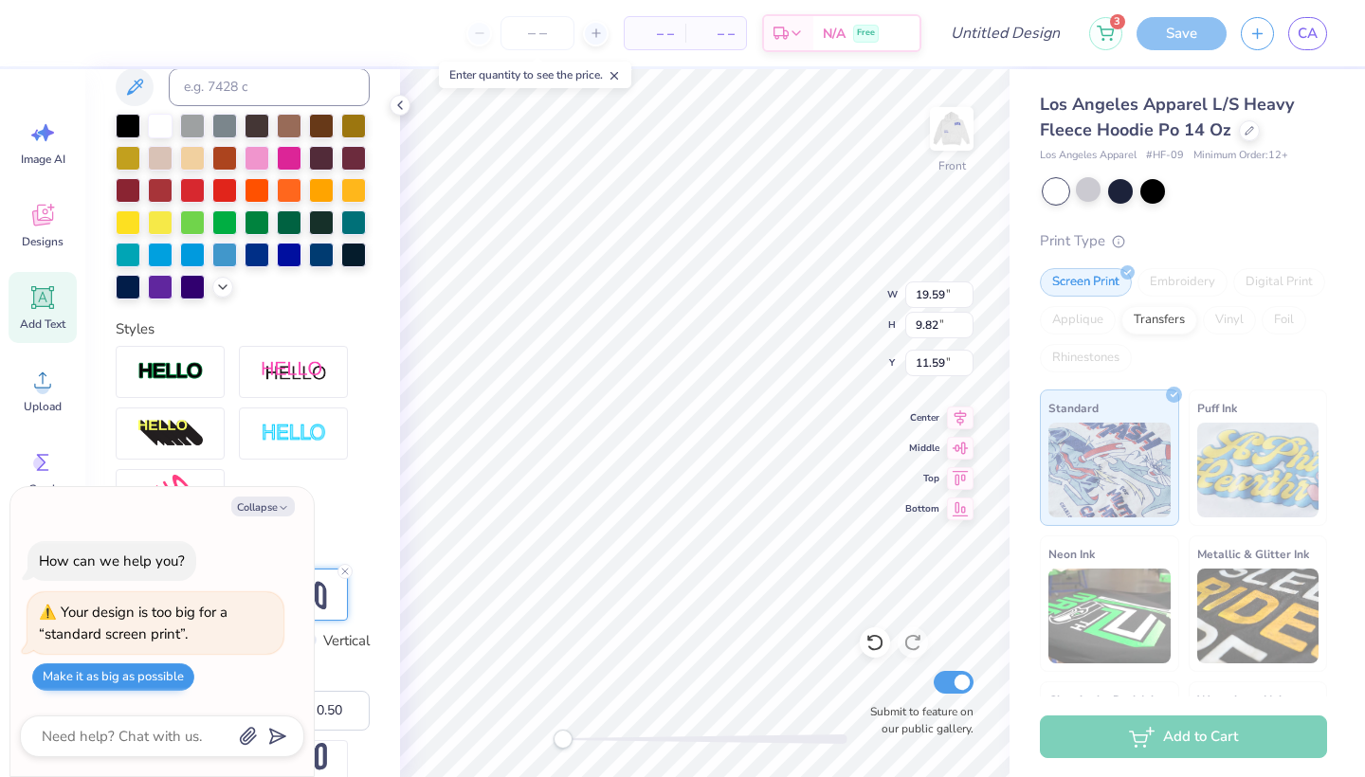
click at [99, 675] on button "Make it as big as possible" at bounding box center [113, 676] width 162 height 27
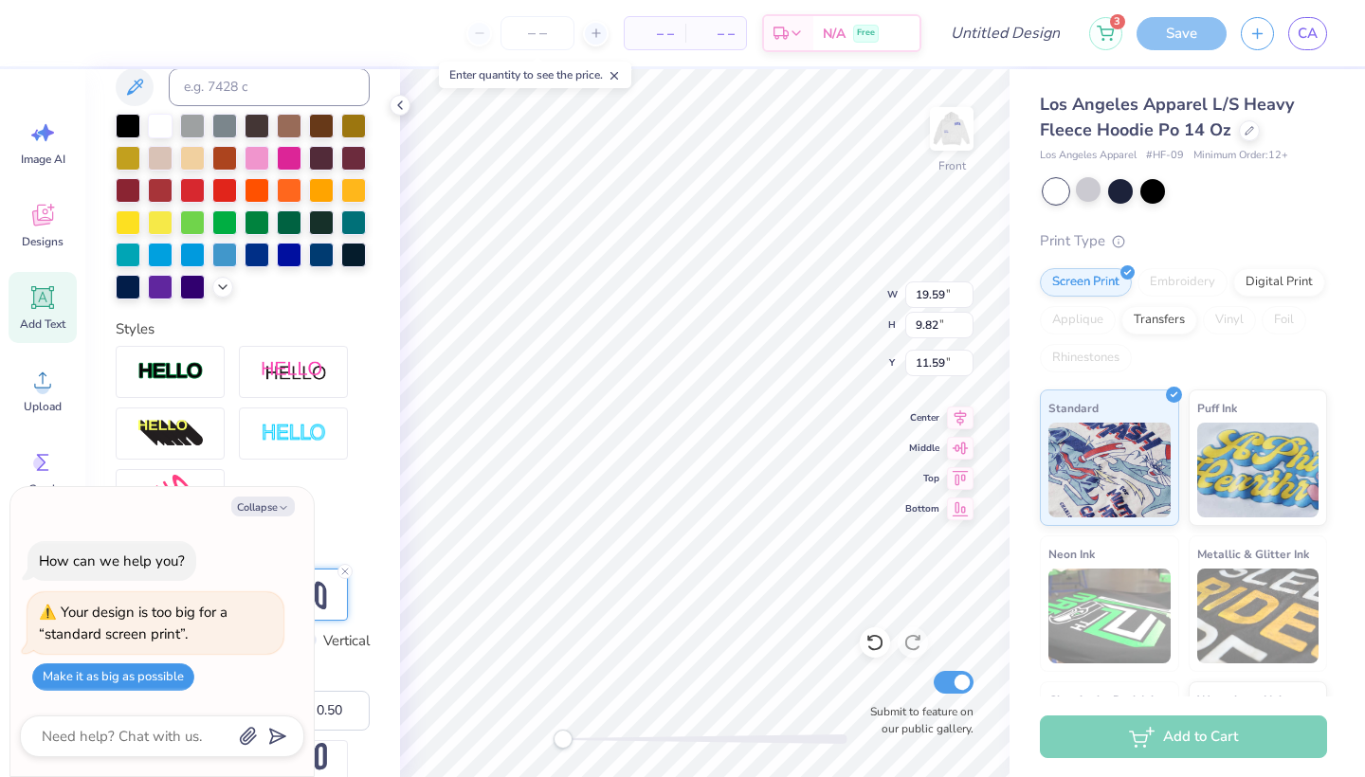
type textarea "x"
type input "15.00"
type input "7.52"
type textarea "x"
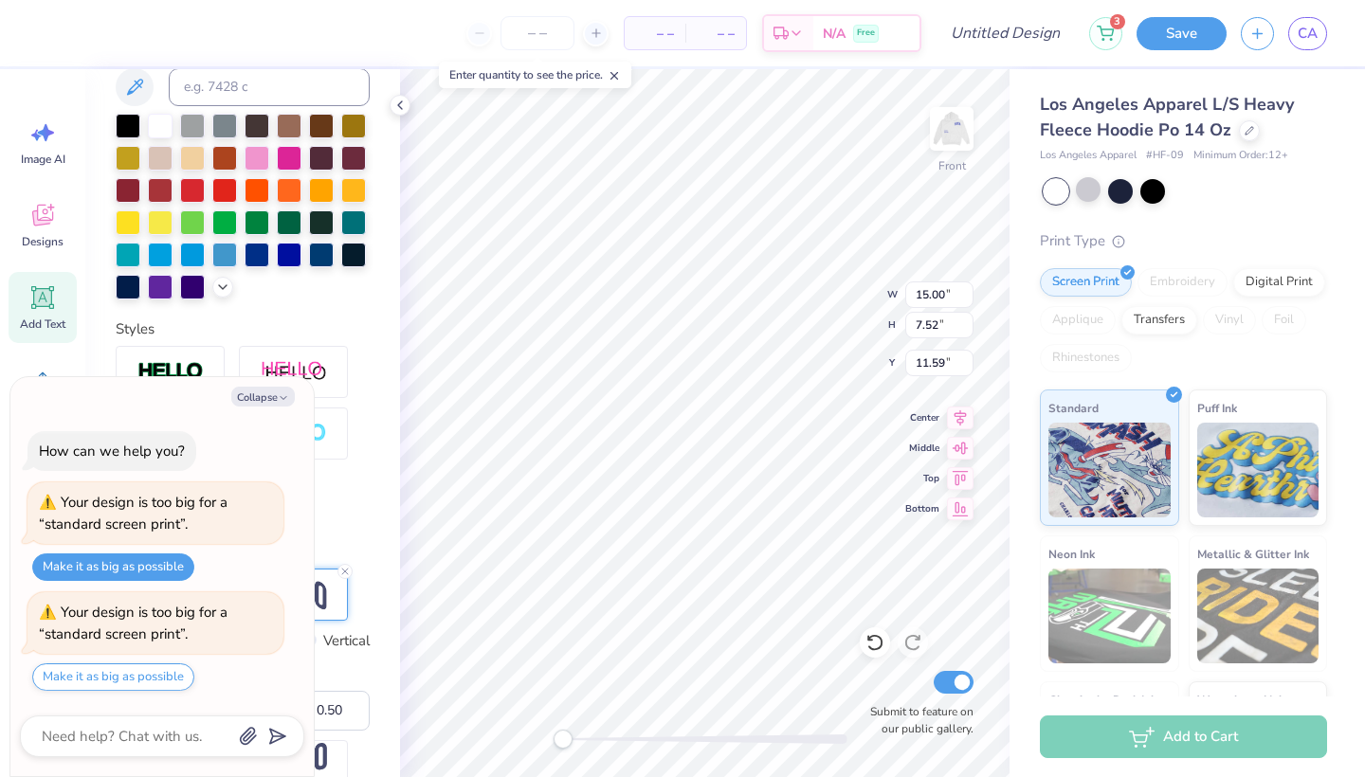
type input "7.16"
click at [131, 669] on button "Make it as big as possible" at bounding box center [113, 676] width 162 height 27
type textarea "x"
click at [530, 41] on input "number" at bounding box center [537, 33] width 74 height 34
type input "30"
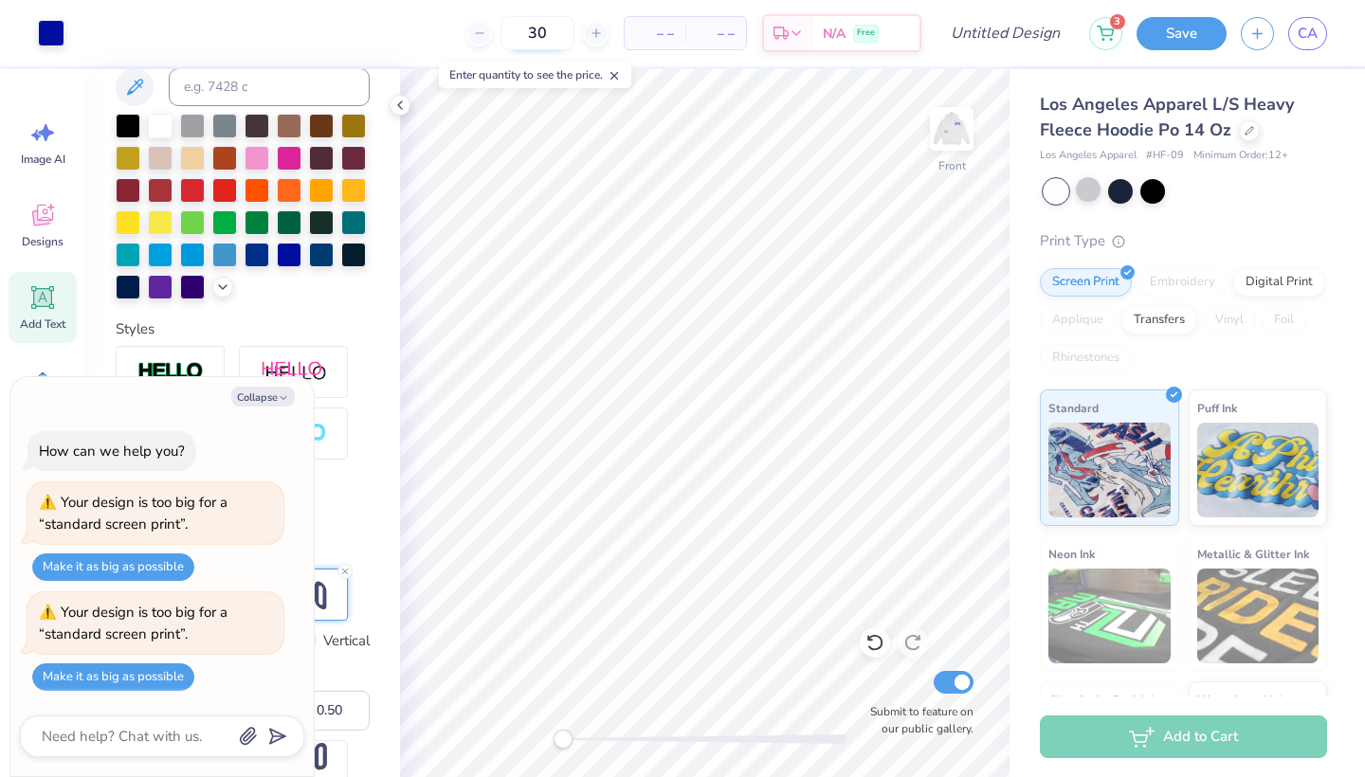
type textarea "x"
type input "30"
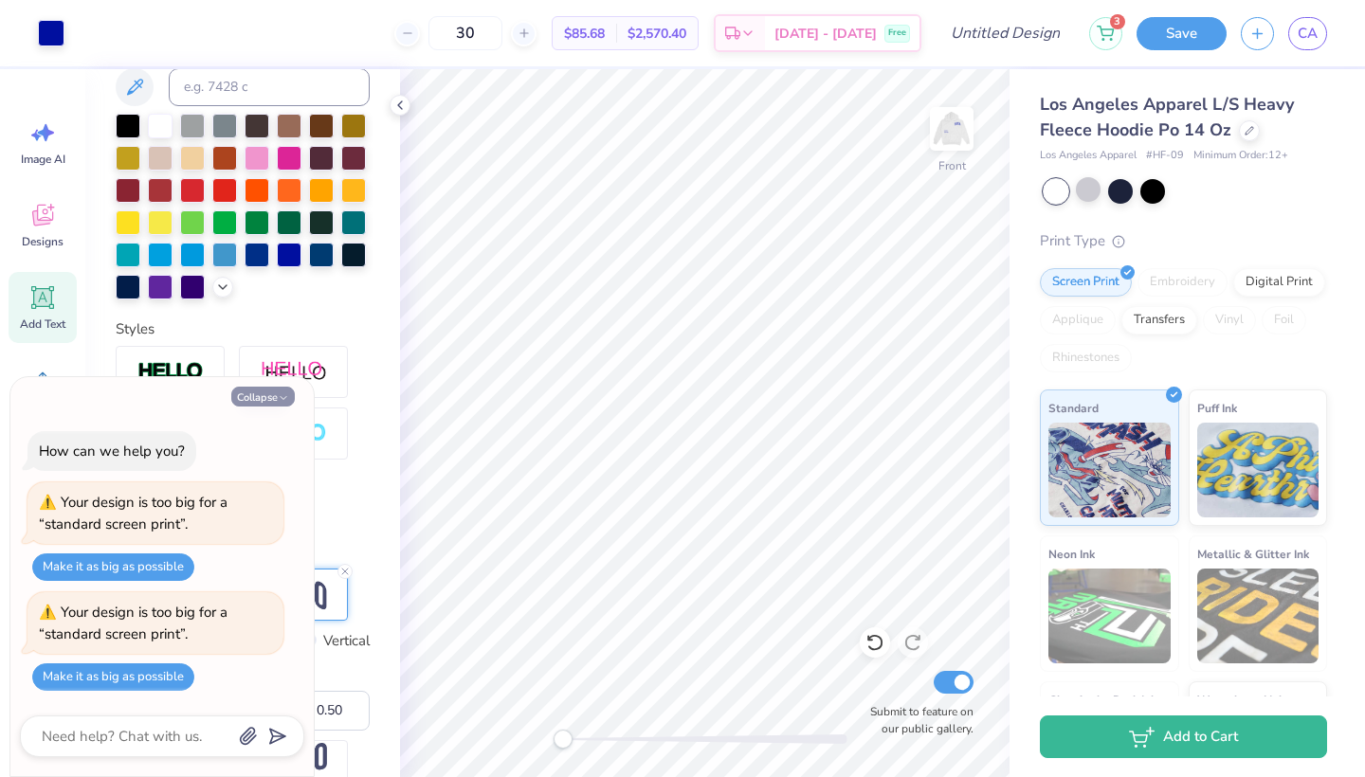
click at [263, 403] on button "Collapse" at bounding box center [262, 397] width 63 height 20
type textarea "x"
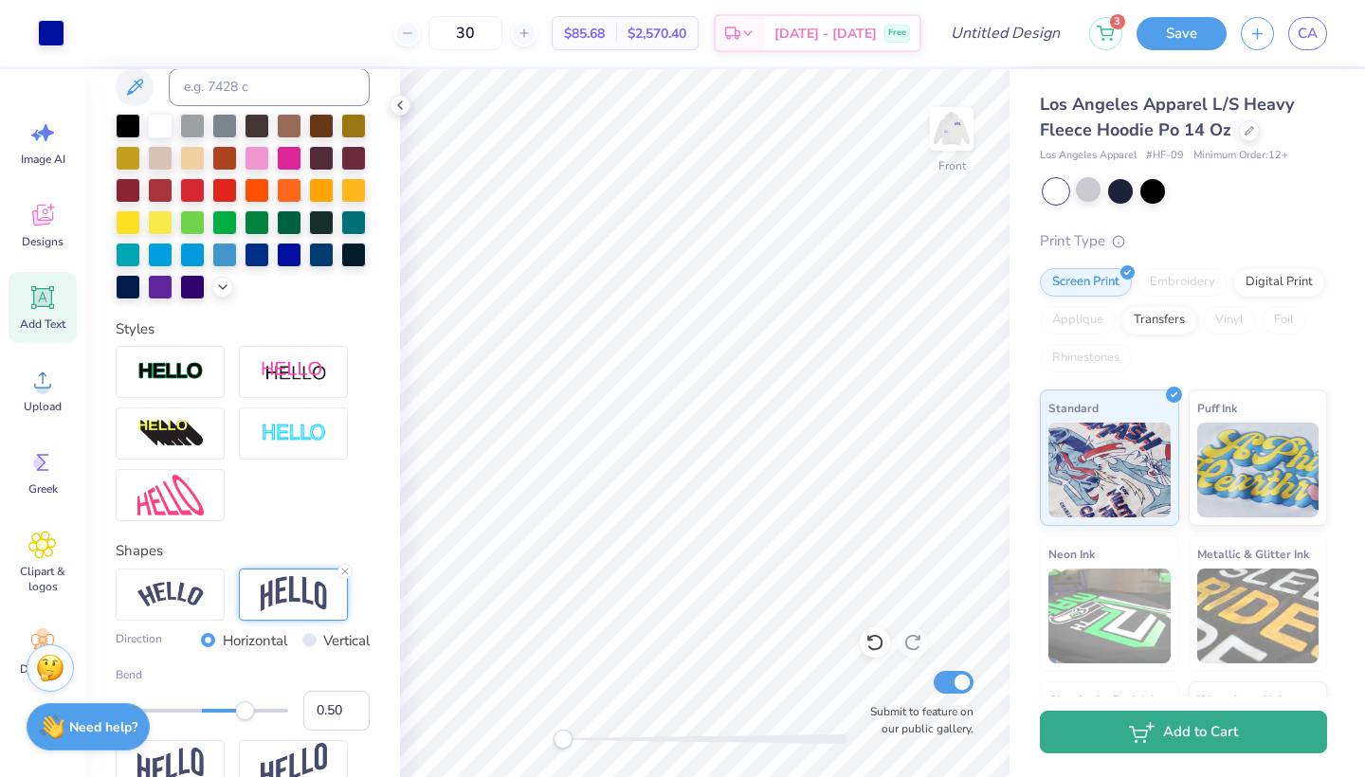
click at [1269, 742] on button "Add to Cart" at bounding box center [1183, 732] width 287 height 43
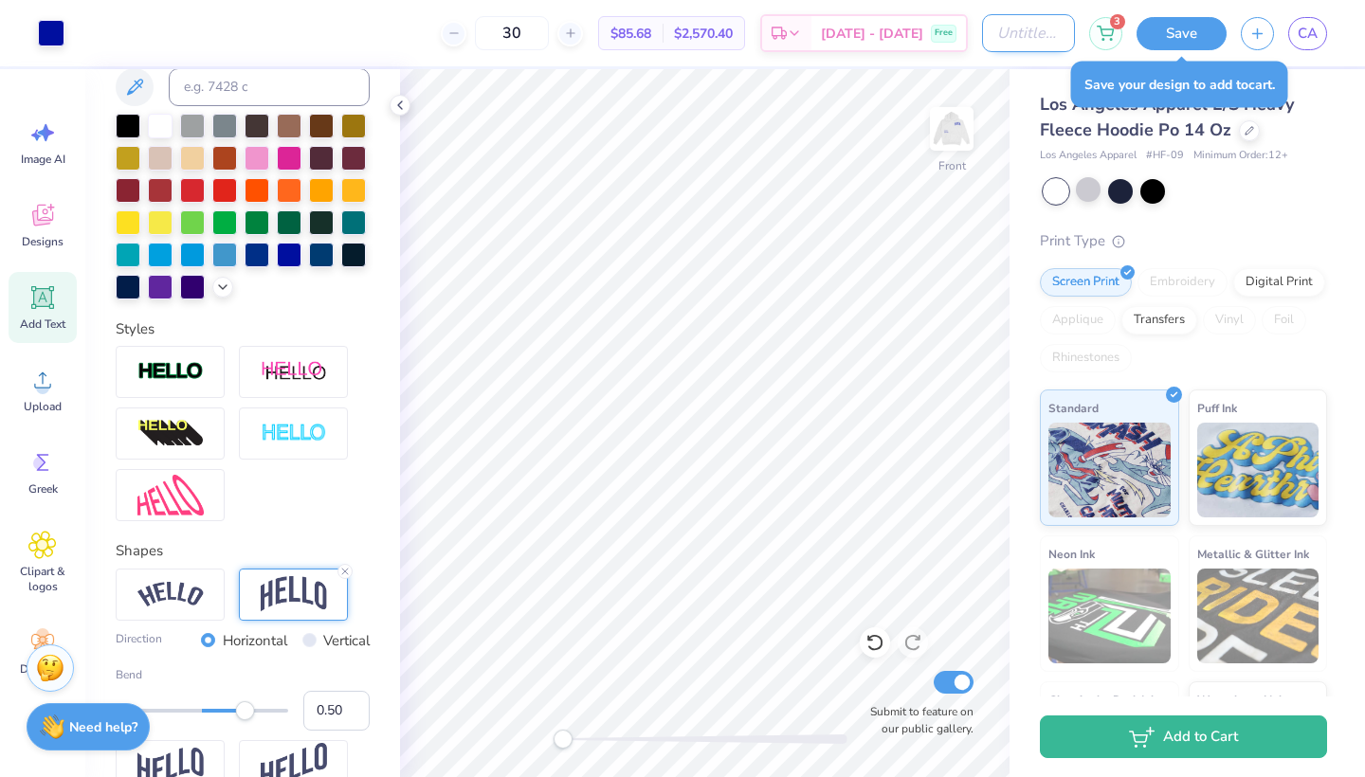
click at [1024, 38] on input "Design Title" at bounding box center [1028, 33] width 93 height 38
type input "SOTA HOODIE"
click at [1178, 36] on button "Save" at bounding box center [1181, 30] width 90 height 33
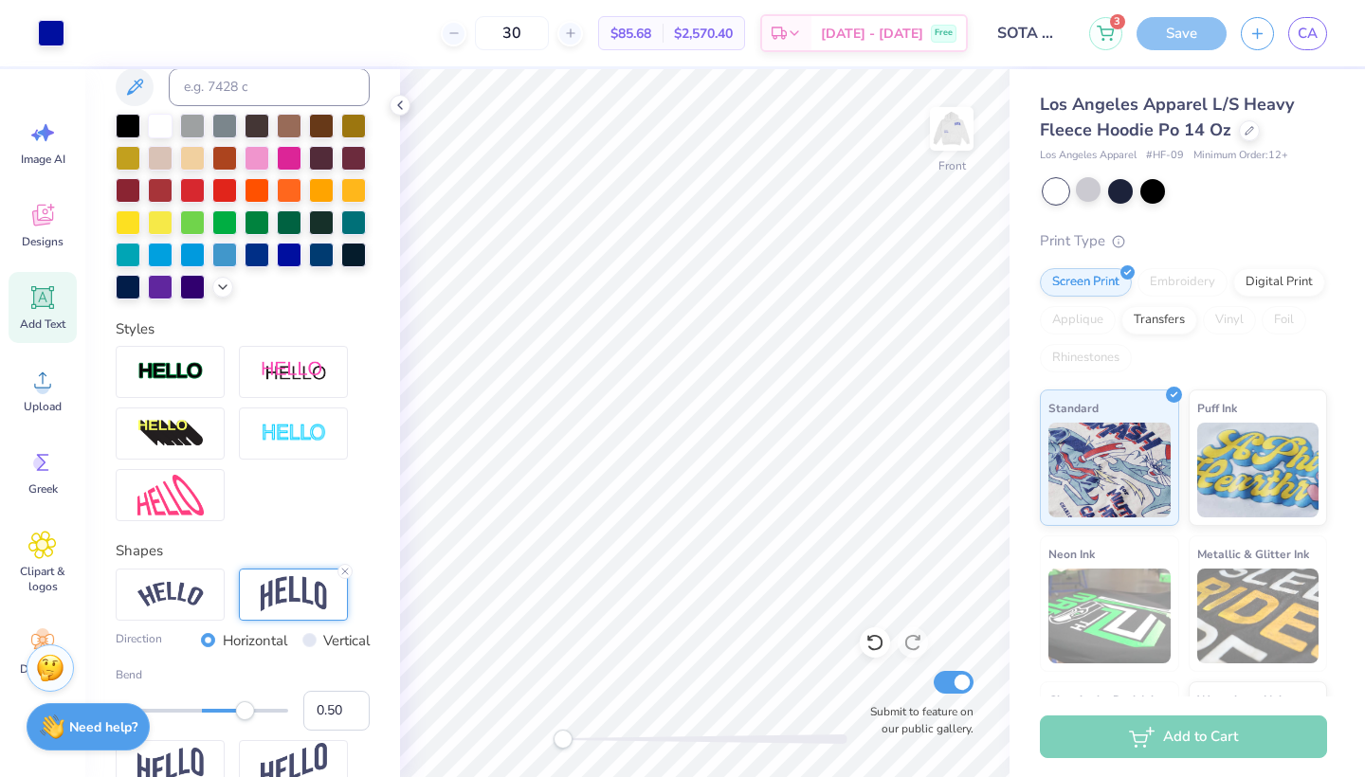
click at [1184, 29] on div "Save" at bounding box center [1181, 33] width 90 height 33
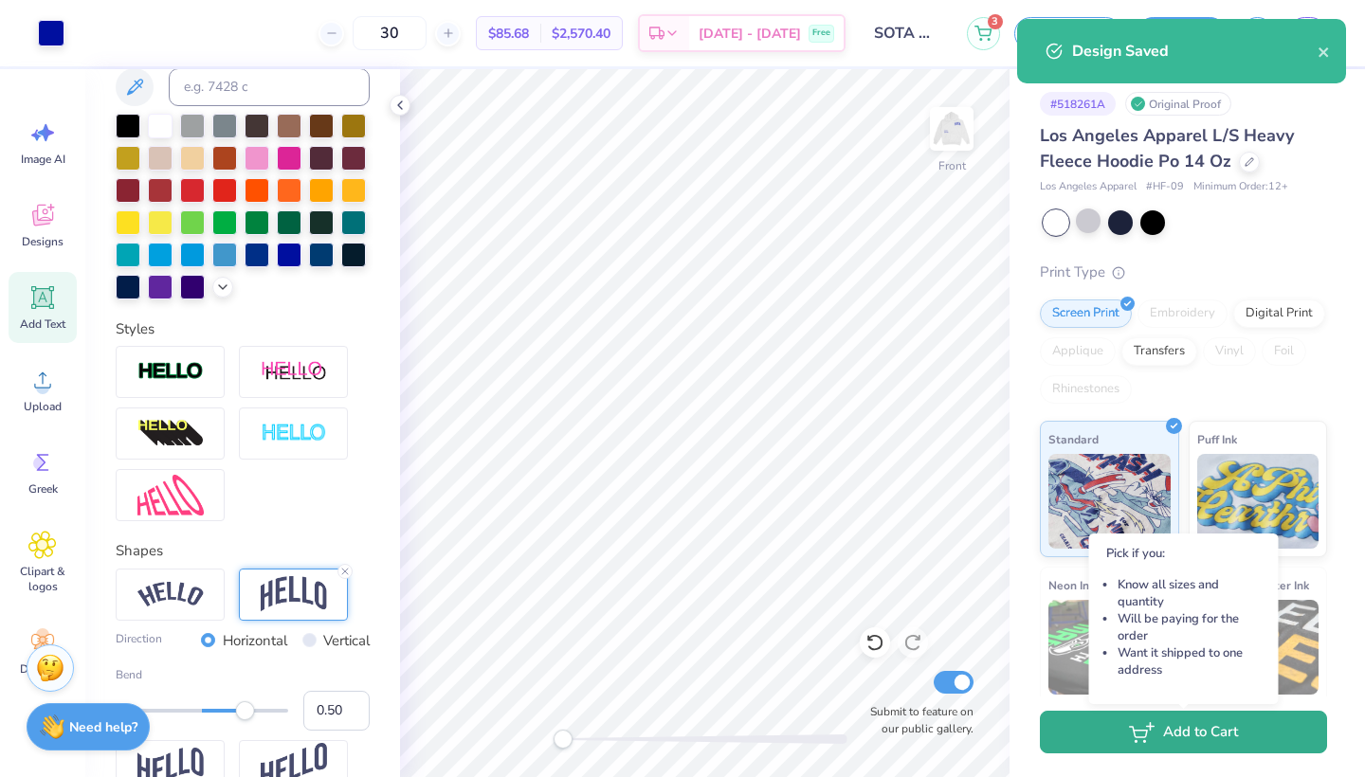
click at [1151, 733] on icon "button" at bounding box center [1142, 732] width 26 height 21
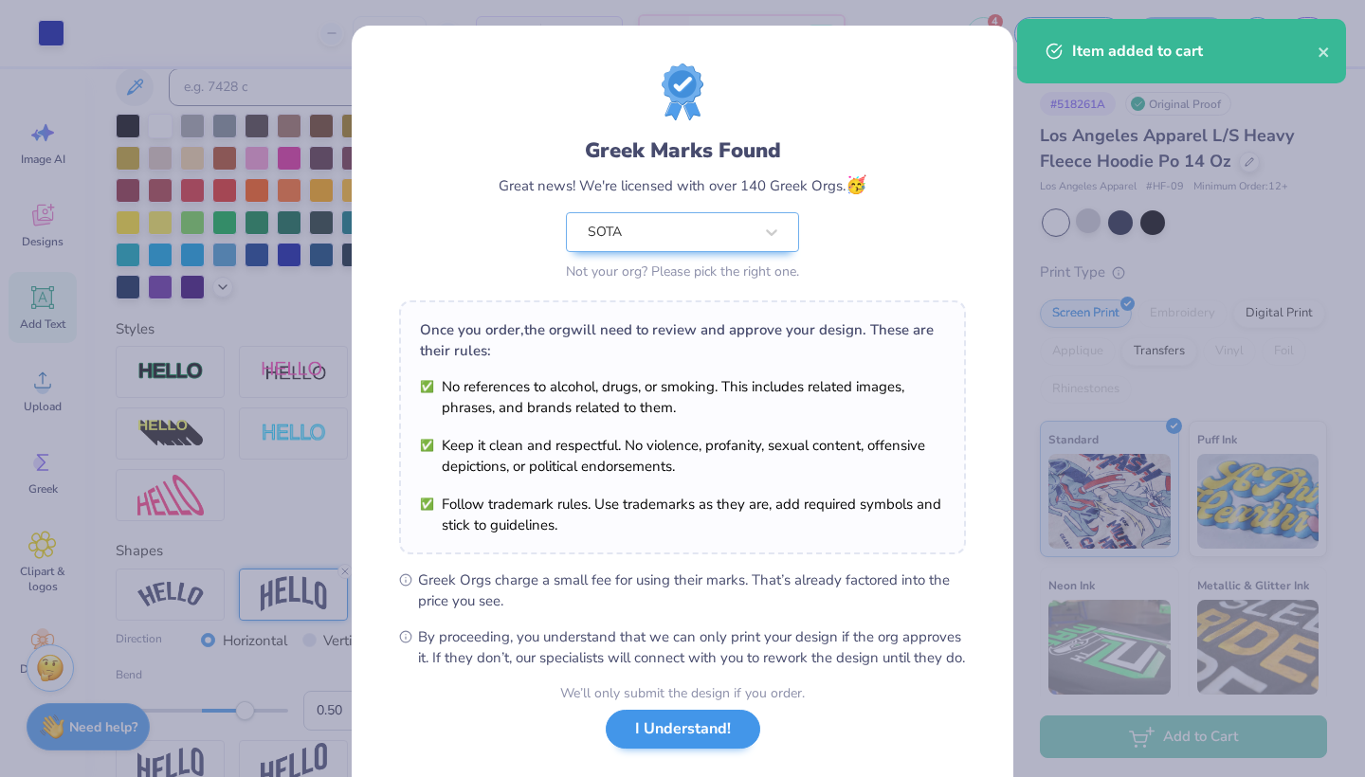
click at [657, 744] on button "I Understand!" at bounding box center [683, 729] width 154 height 39
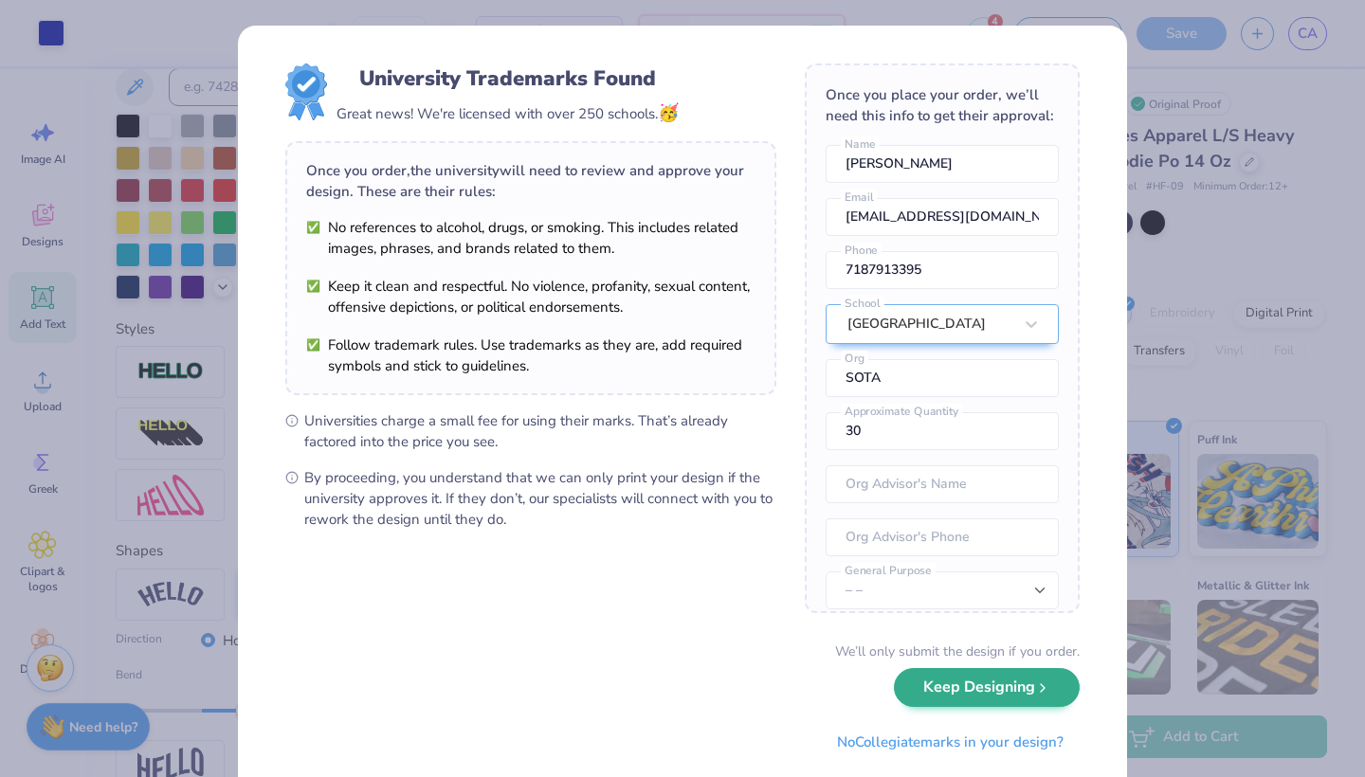
click at [984, 698] on button "Keep Designing" at bounding box center [987, 687] width 186 height 39
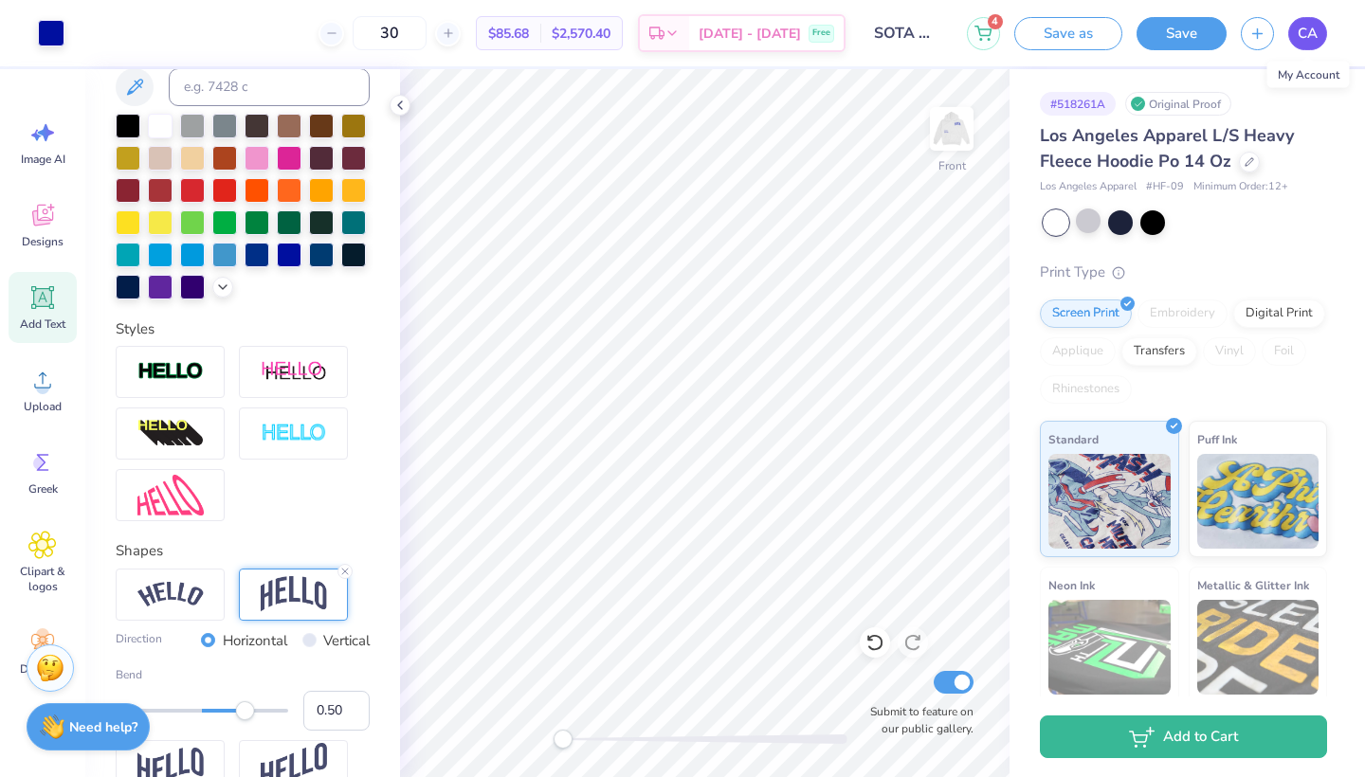
click at [1288, 32] on link "CA" at bounding box center [1307, 33] width 39 height 33
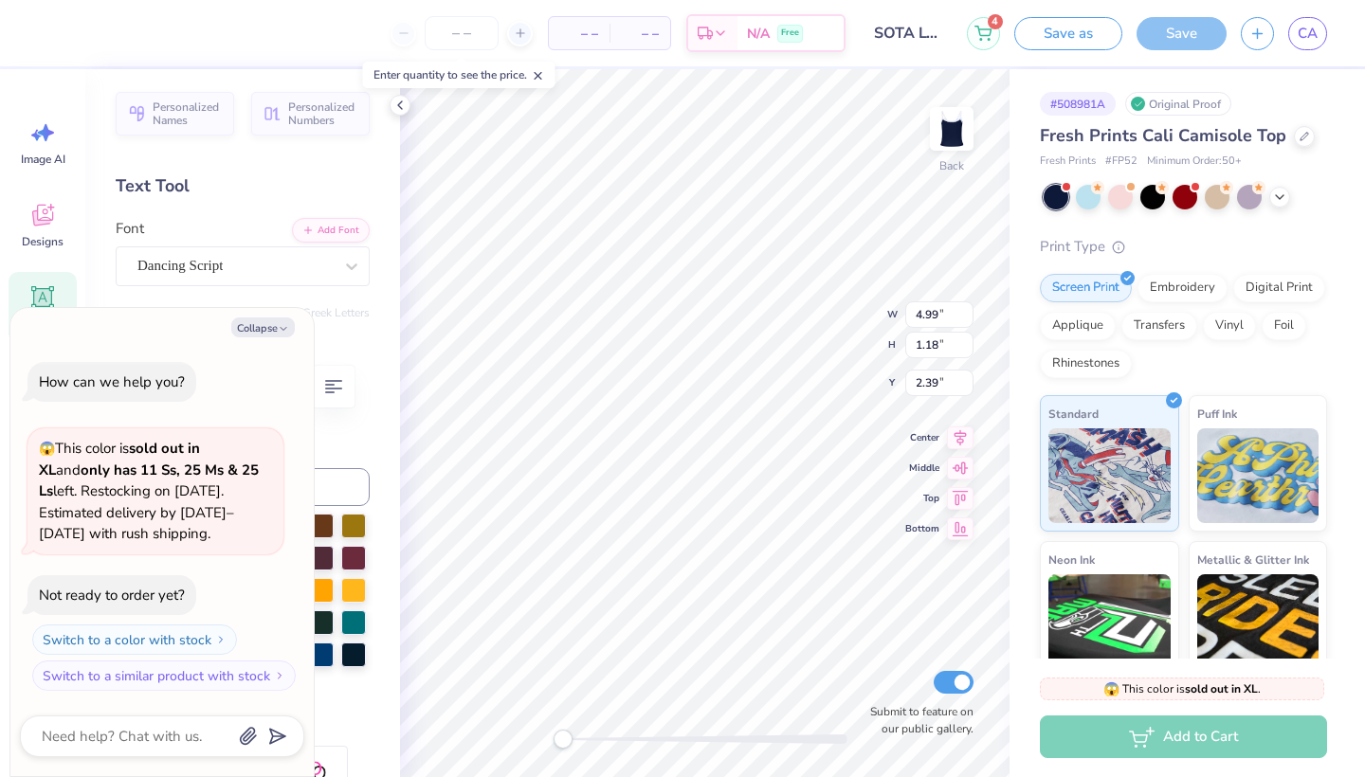
type textarea "x"
type input "4.32"
type input "1.22"
type input "5.78"
type textarea "x"
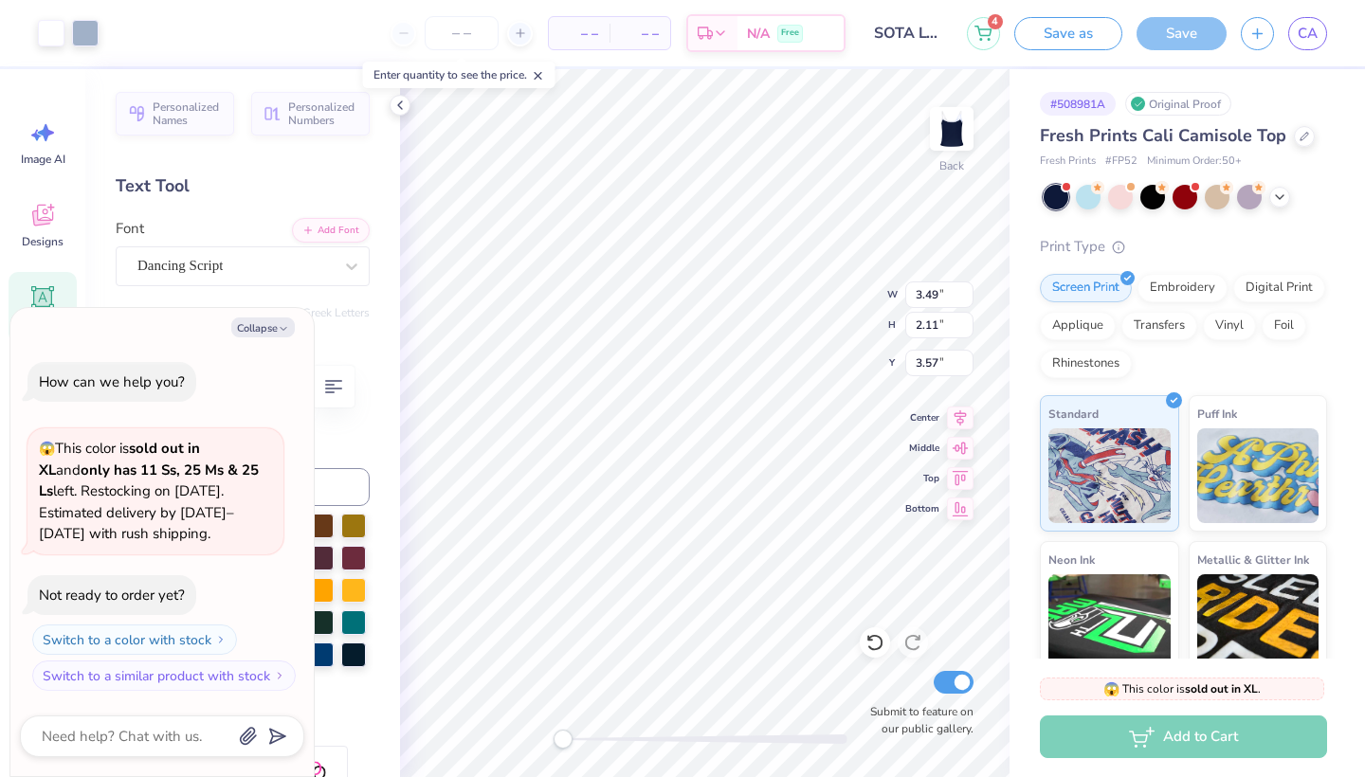
type input "2.35"
type input "1.42"
type textarea "x"
type input "4.99"
type input "1.18"
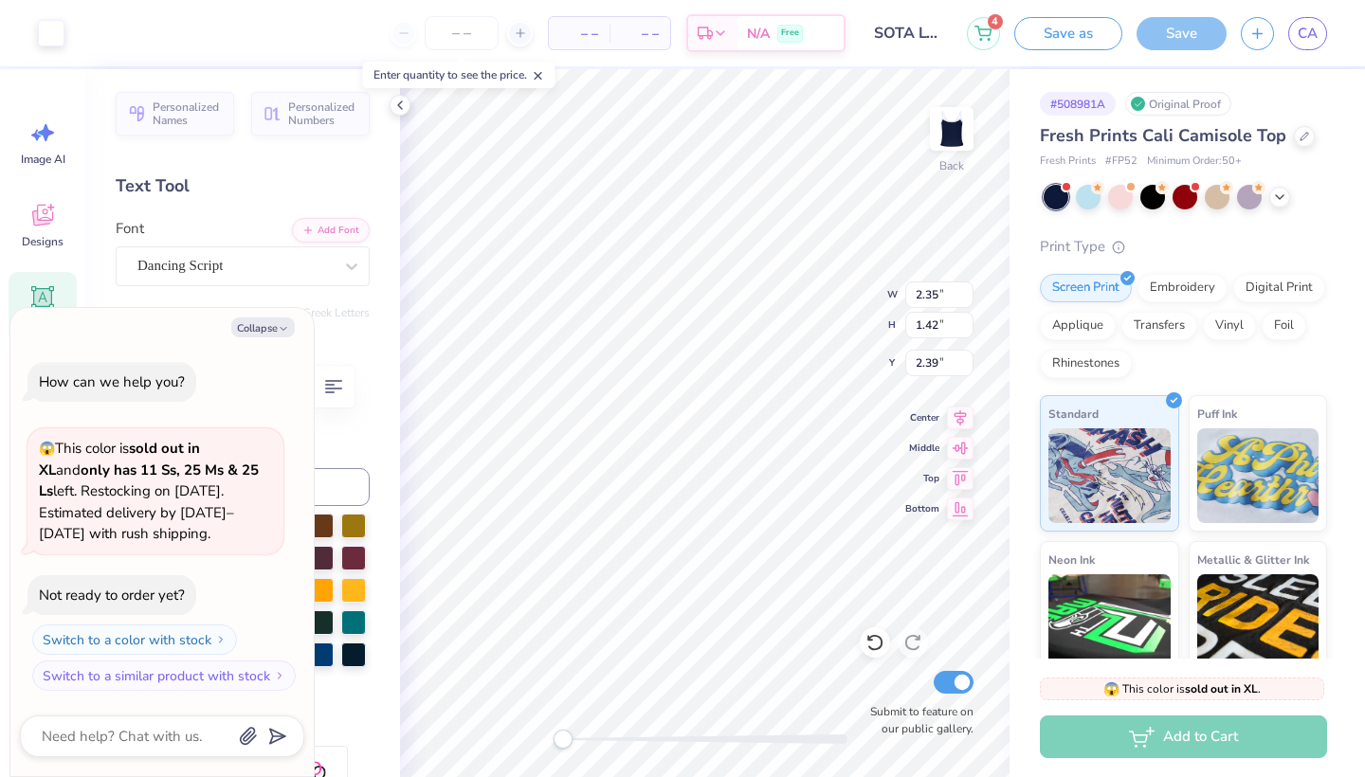
type input "2.39"
type textarea "x"
type input "3.96"
type input "0.94"
type textarea "x"
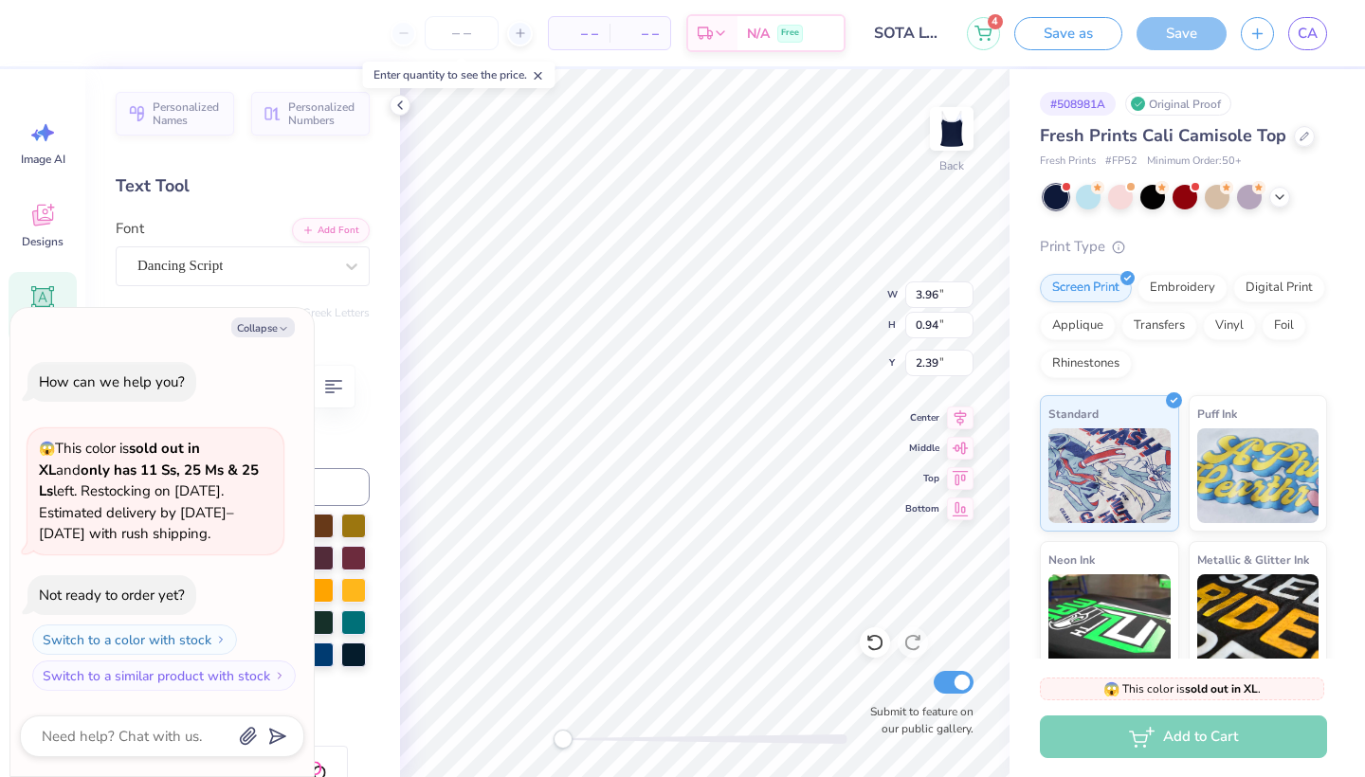
type input "4.32"
type input "1.22"
type input "5.78"
type textarea "x"
type input "3.57"
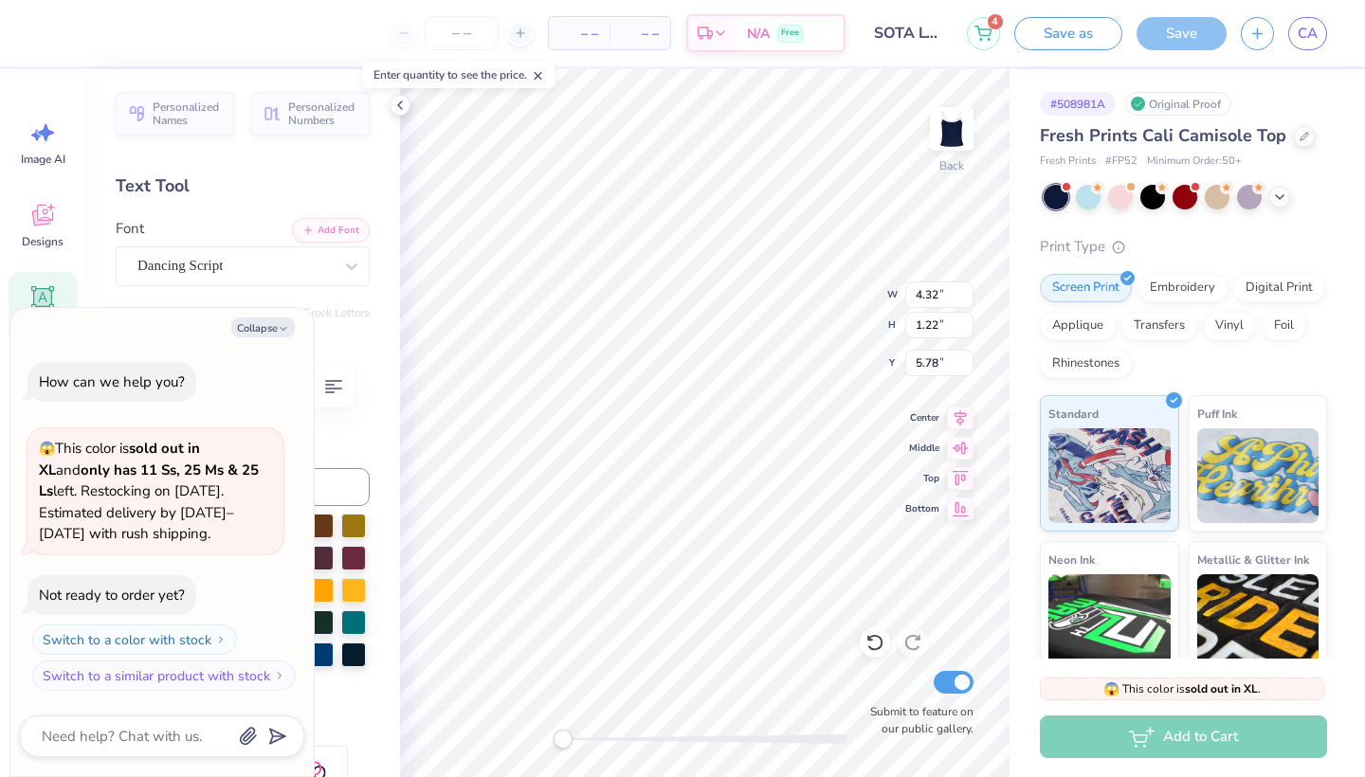
type input "1.00"
type textarea "x"
type input "3.96"
type input "0.94"
type input "2.39"
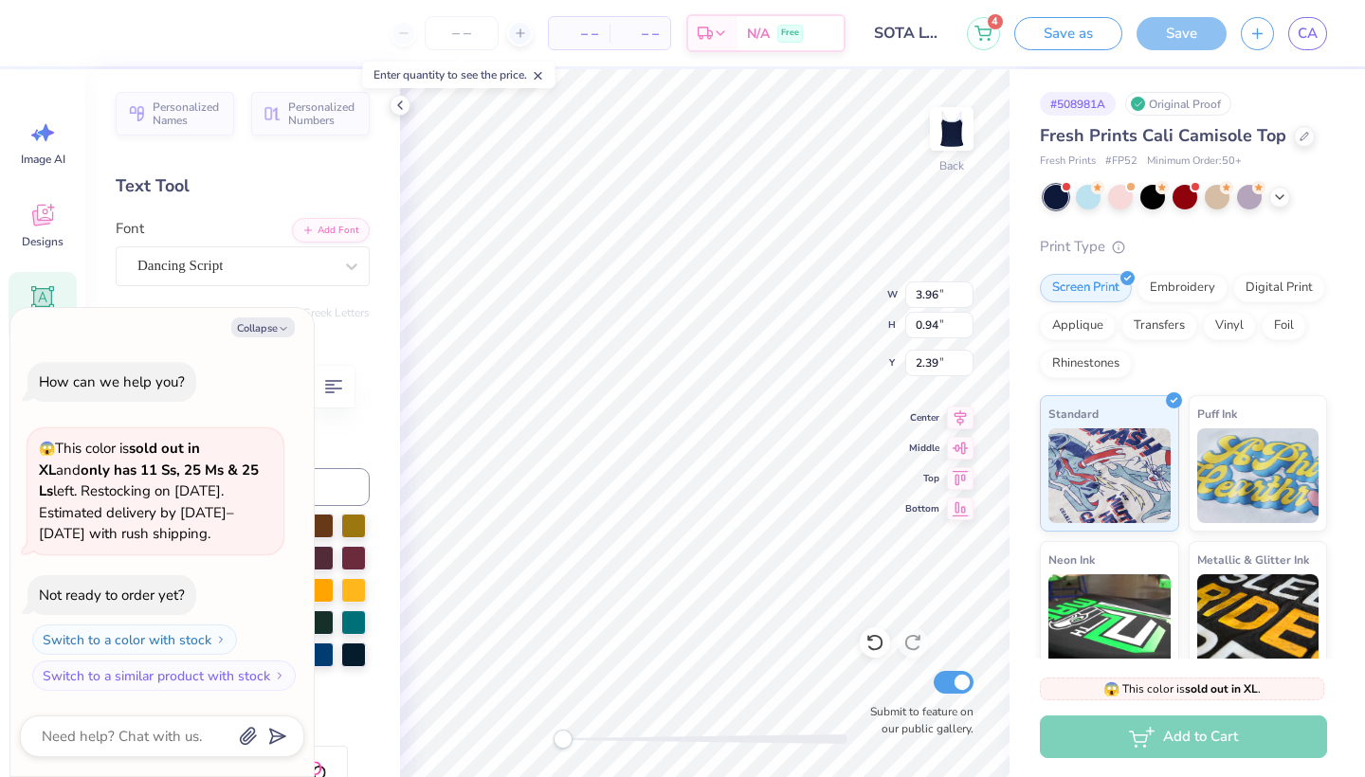
type textarea "x"
type input "3.58"
type input "0.85"
type input "2.48"
click at [1298, 35] on span "CA" at bounding box center [1307, 34] width 20 height 22
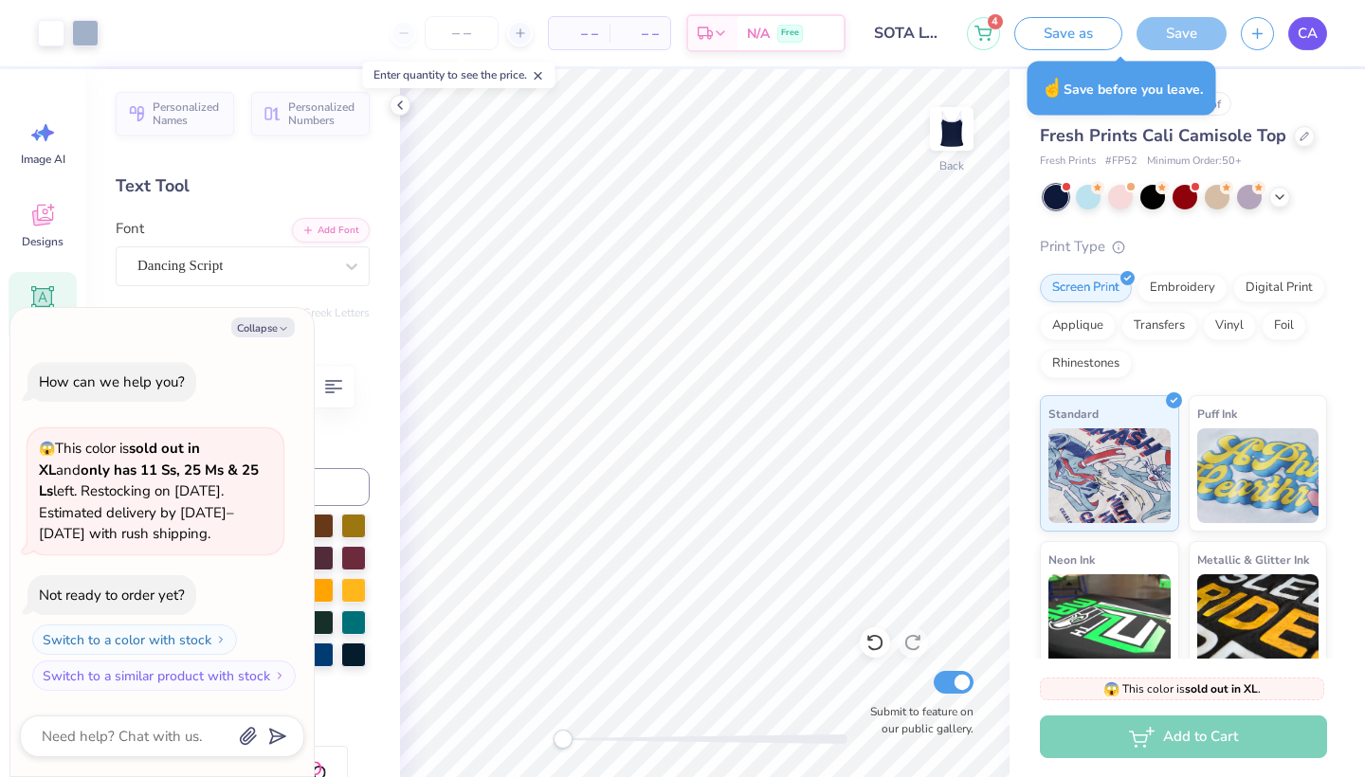
type textarea "x"
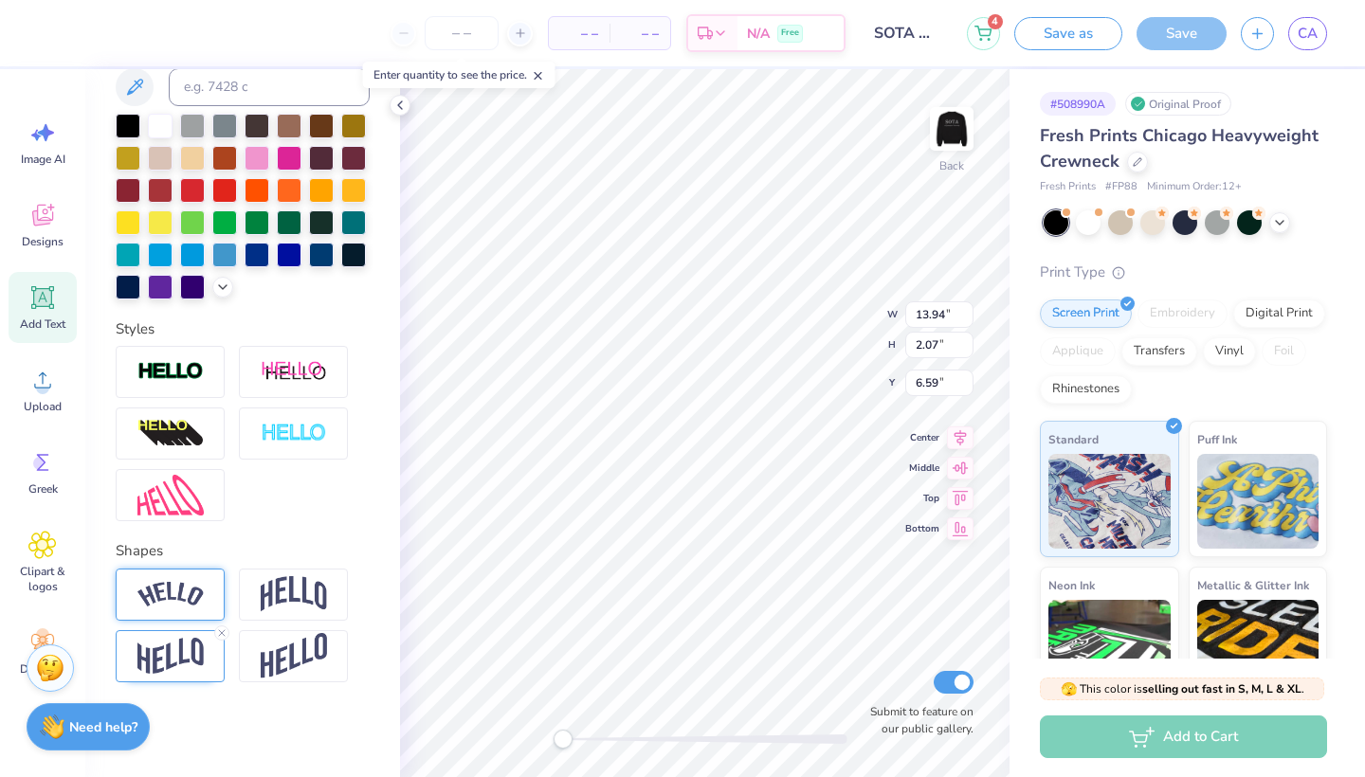
scroll to position [400, 0]
click at [273, 585] on img at bounding box center [294, 594] width 66 height 36
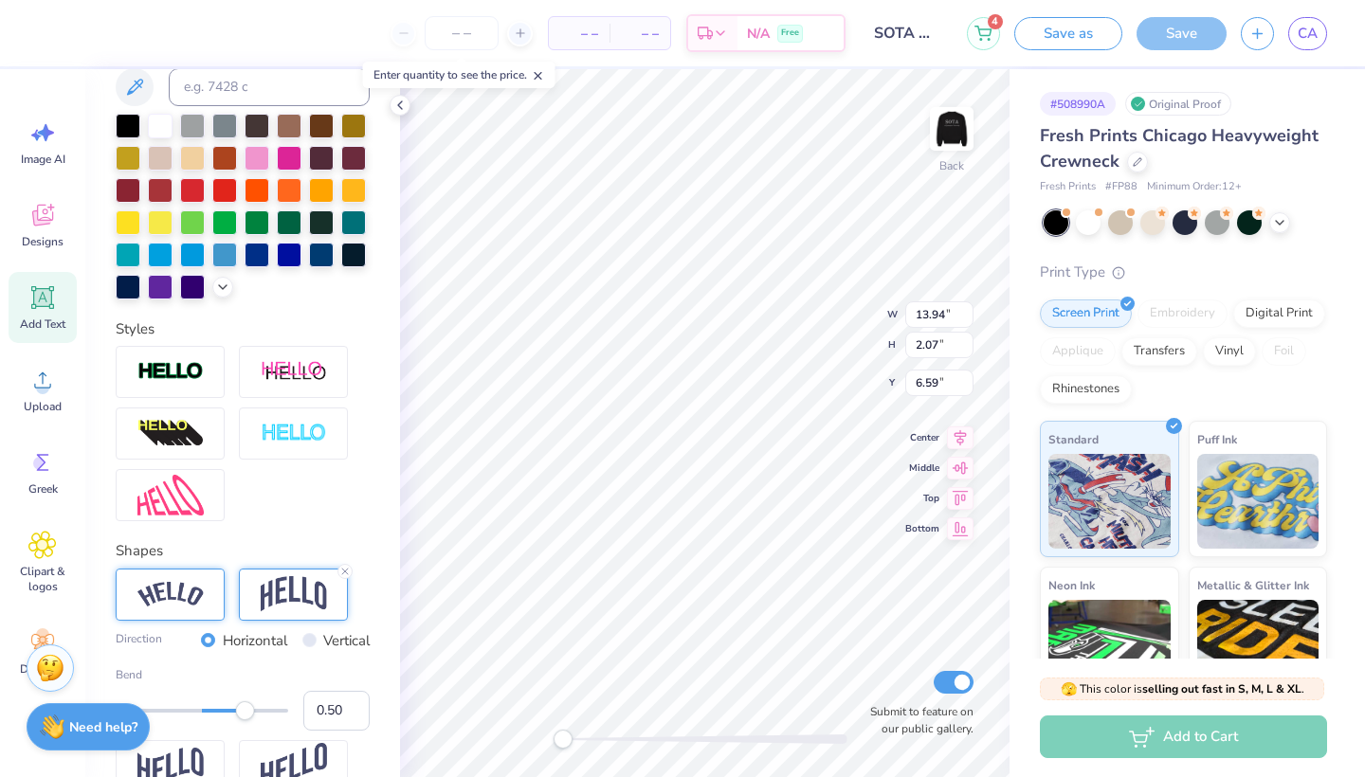
scroll to position [0, 8]
click at [209, 599] on div at bounding box center [170, 595] width 109 height 52
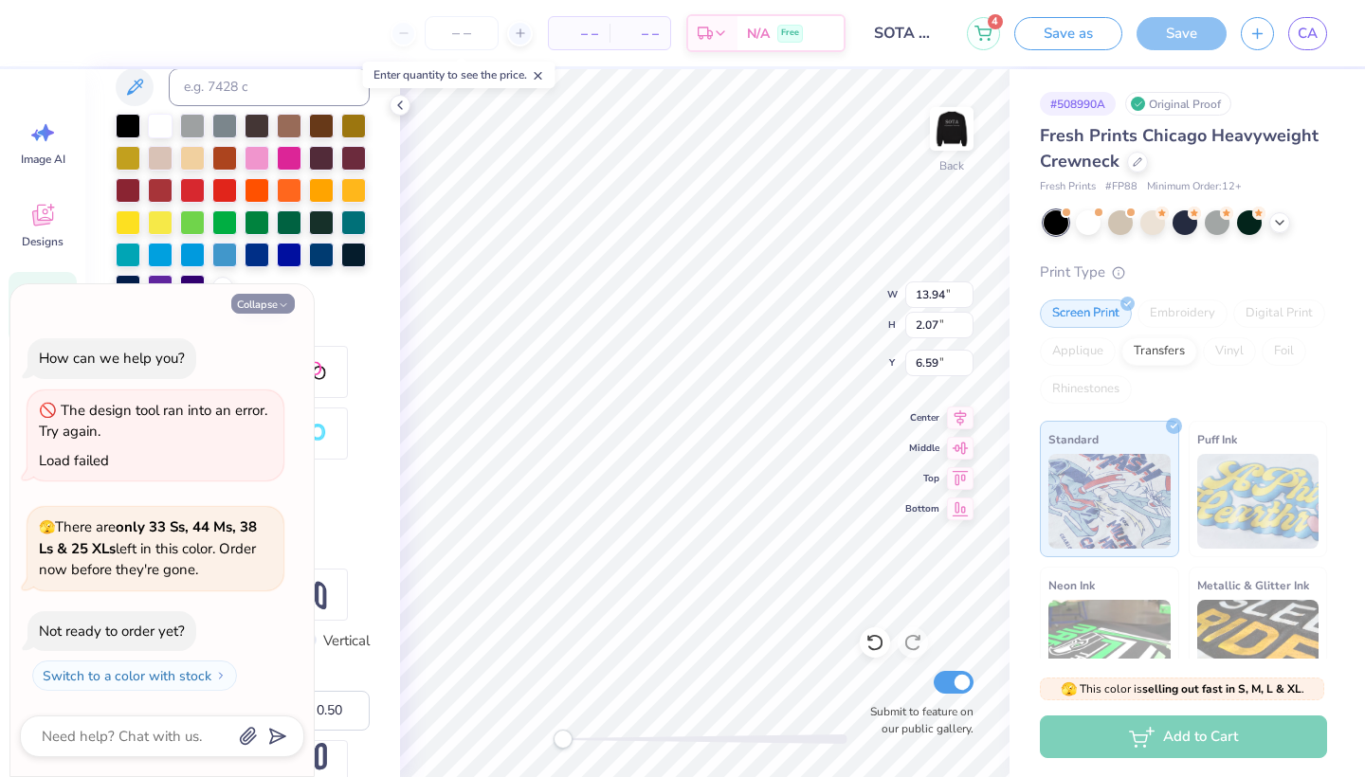
click at [284, 311] on icon "button" at bounding box center [283, 304] width 11 height 11
type textarea "x"
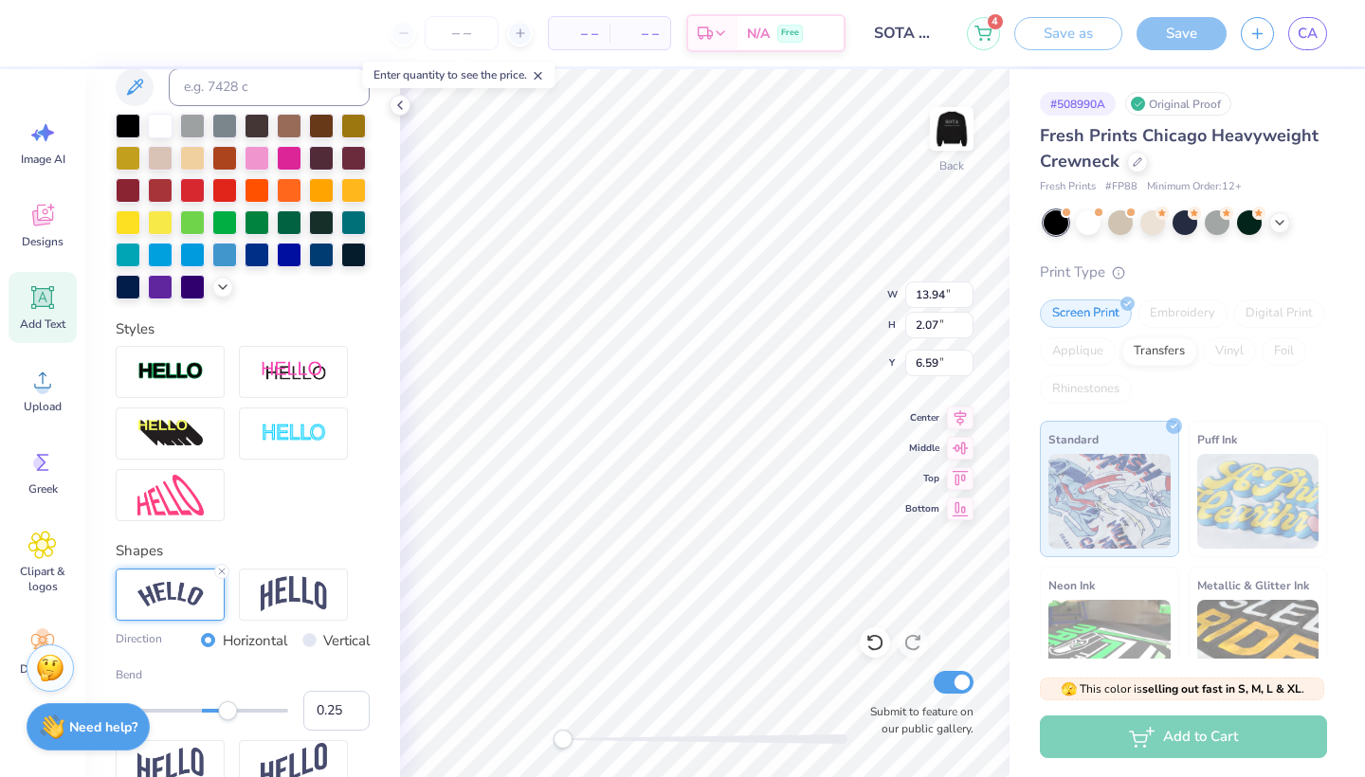
type input "0.24"
drag, startPoint x: 244, startPoint y: 720, endPoint x: 223, endPoint y: 722, distance: 21.9
click at [223, 722] on div "Bend 0.24" at bounding box center [243, 698] width 254 height 64
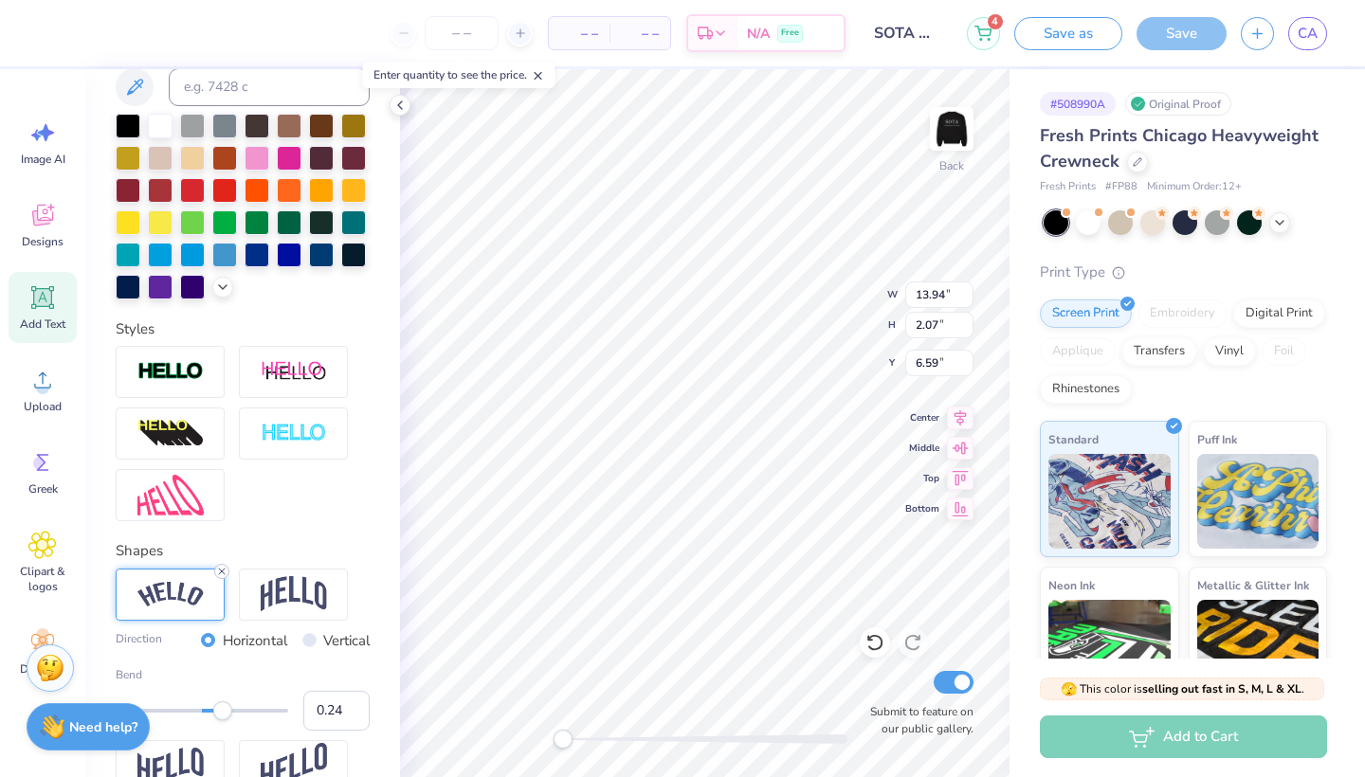
click at [220, 572] on icon at bounding box center [221, 571] width 11 height 11
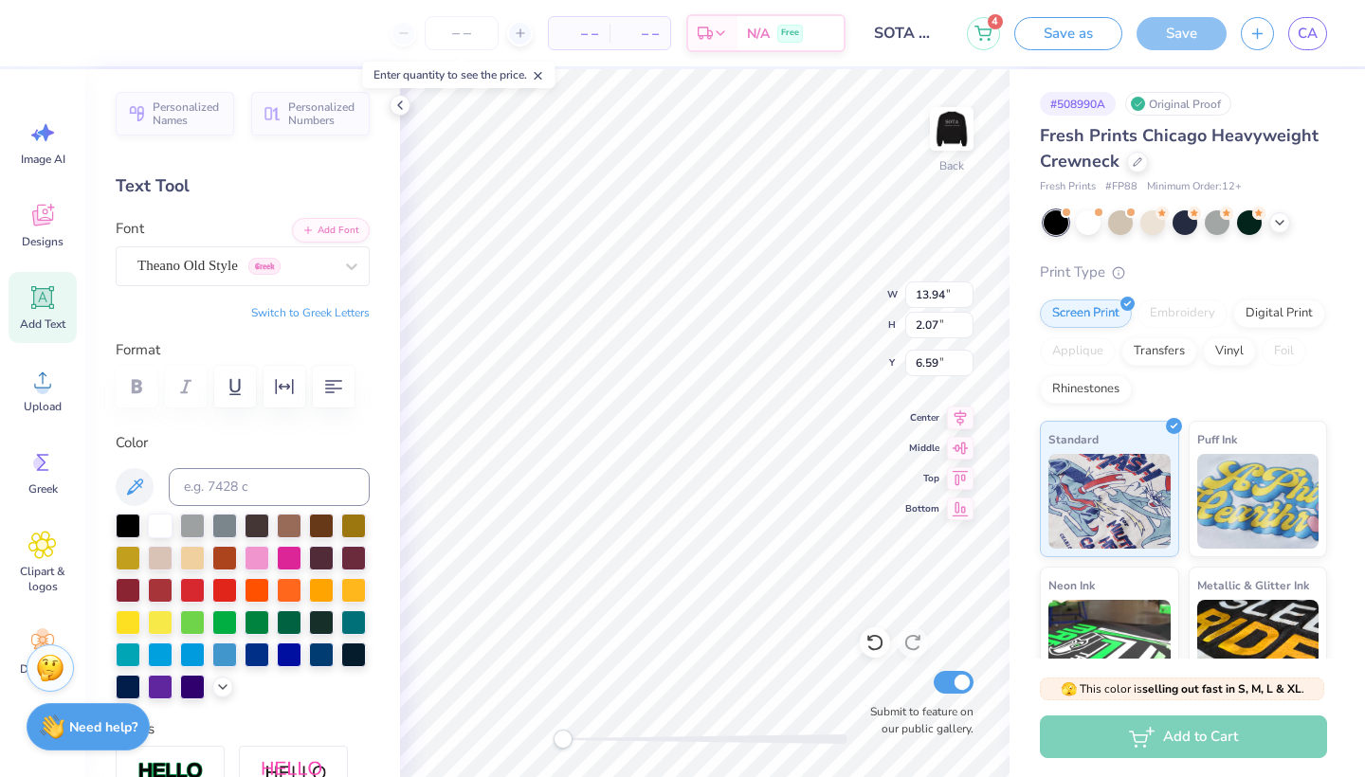
scroll to position [0, 0]
type input "12.78"
type input "1.28"
type input "6.92"
type input "11.01"
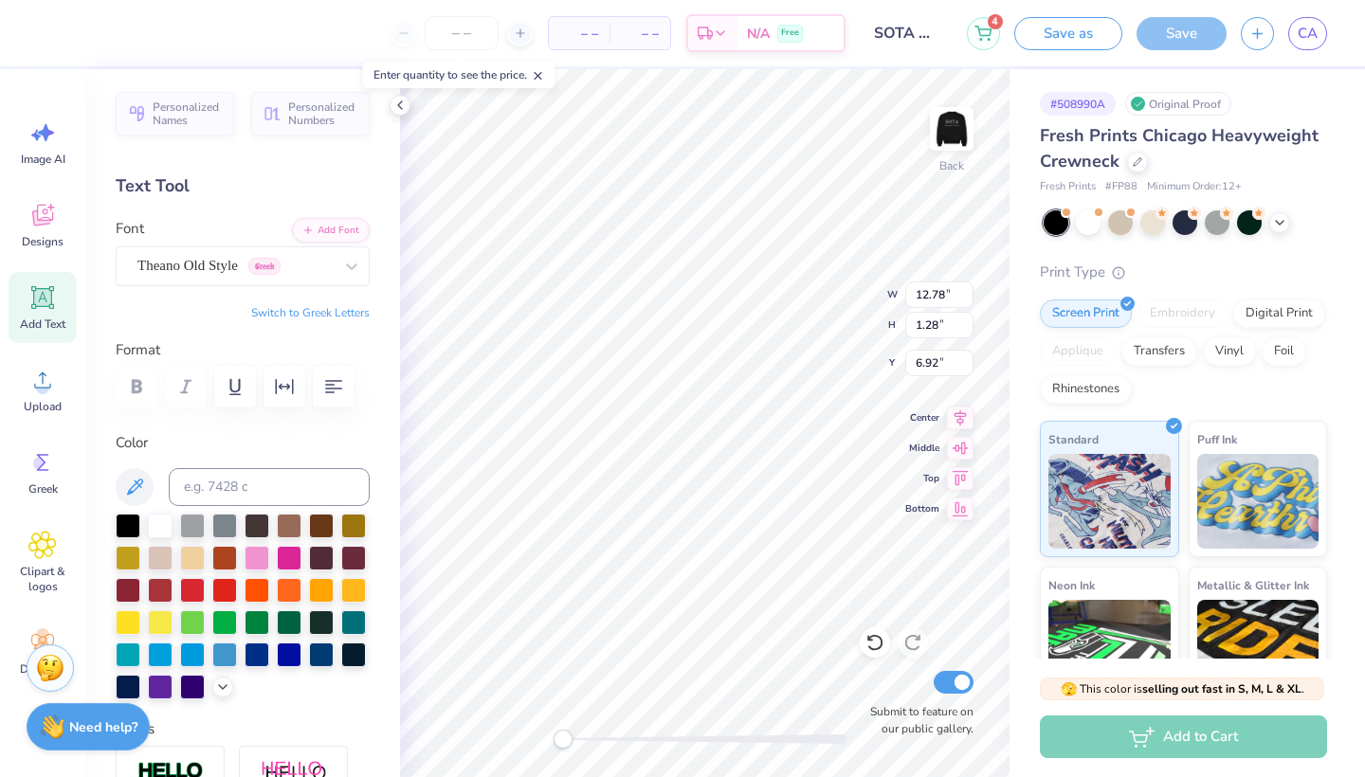
type input "1.10"
type input "6.75"
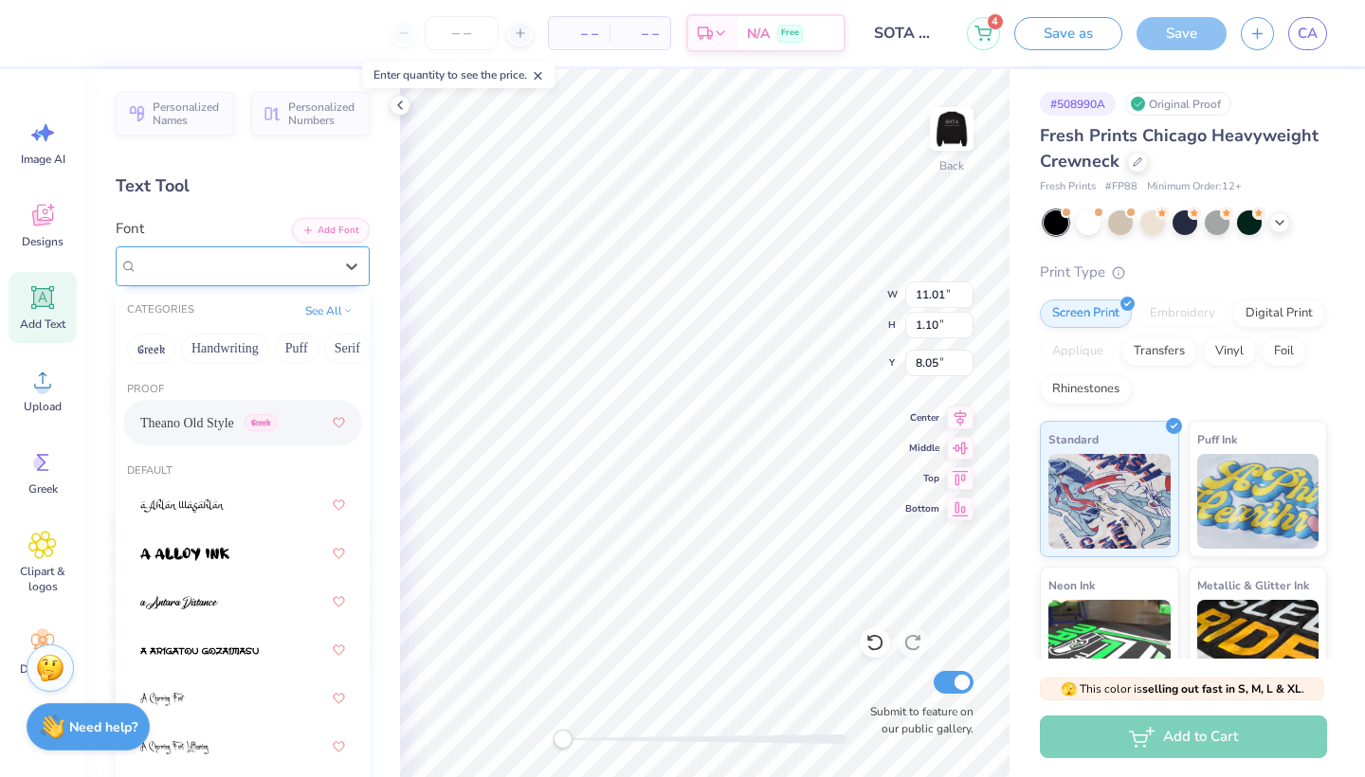
click at [264, 249] on div "Theano Old Style Greek" at bounding box center [243, 266] width 254 height 40
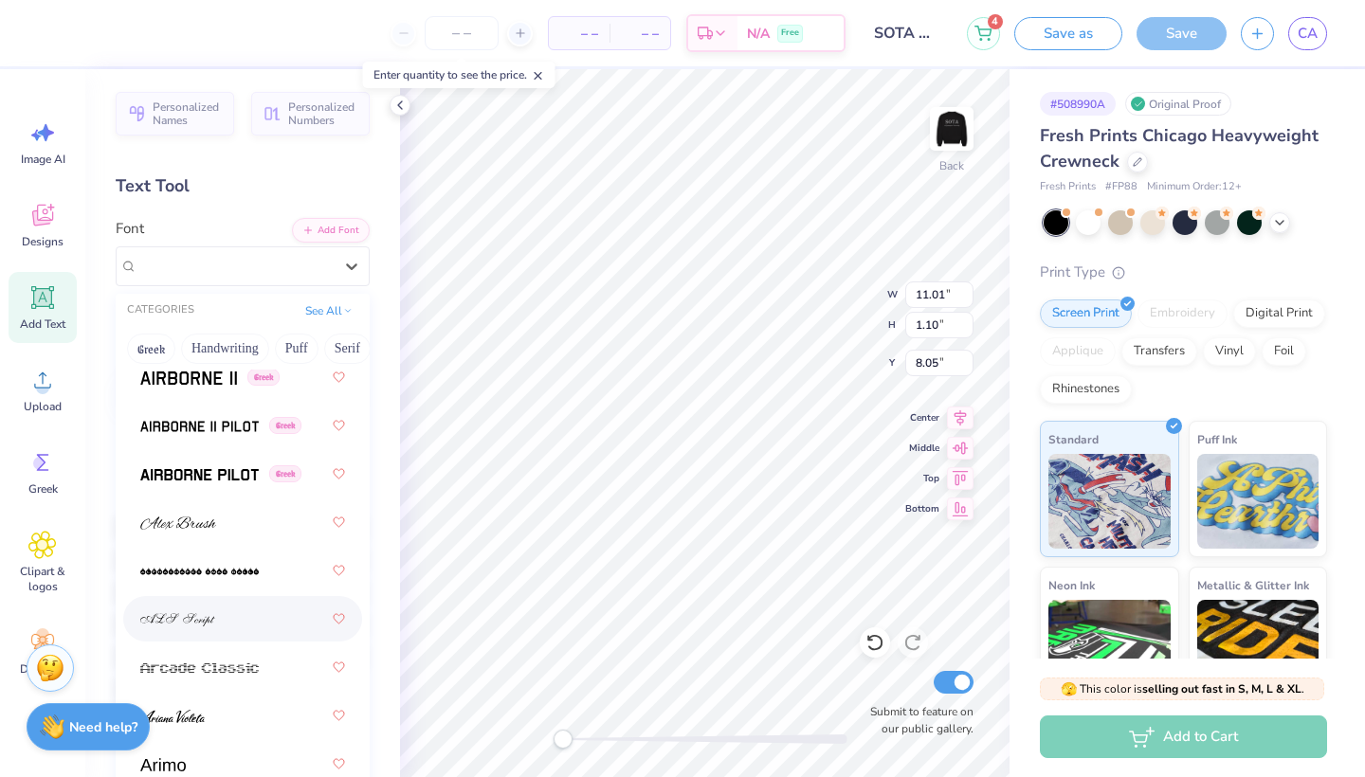
scroll to position [926, 0]
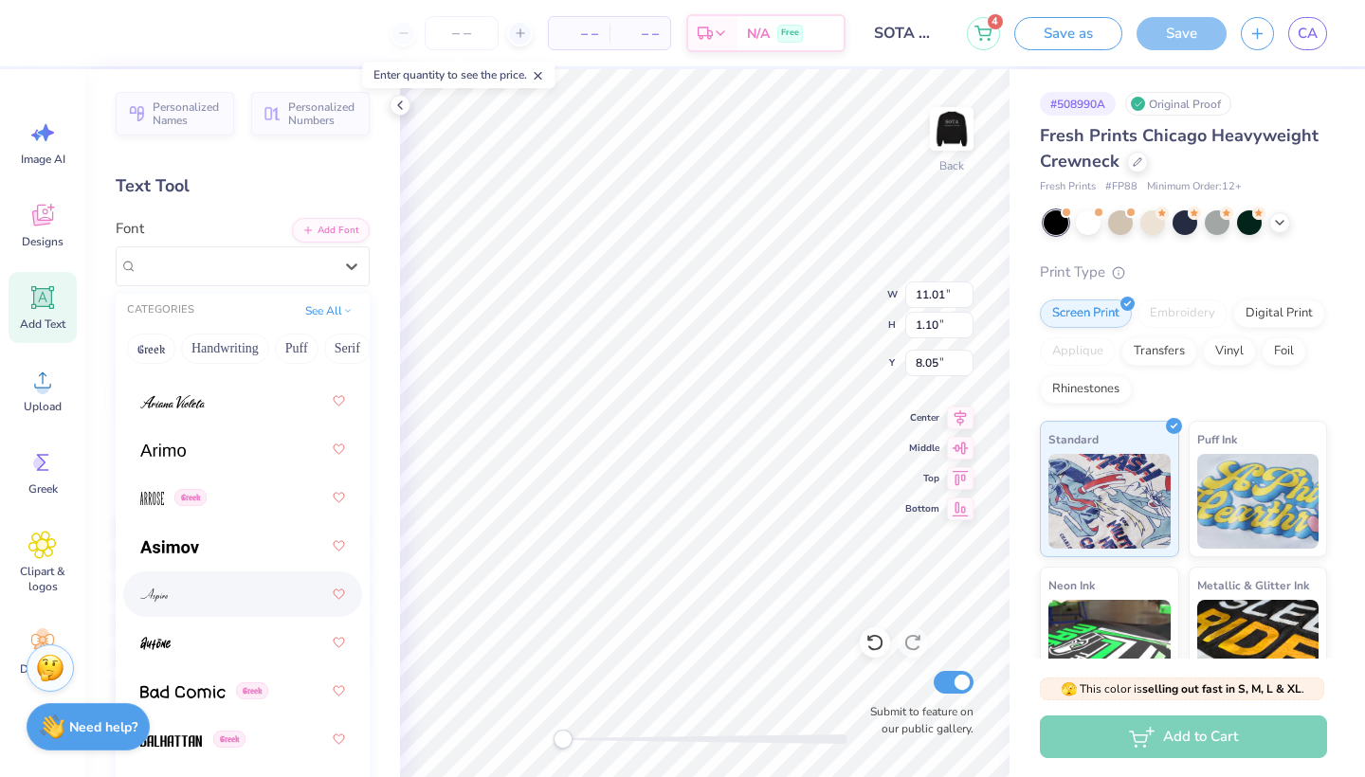
click at [199, 596] on div at bounding box center [242, 594] width 205 height 34
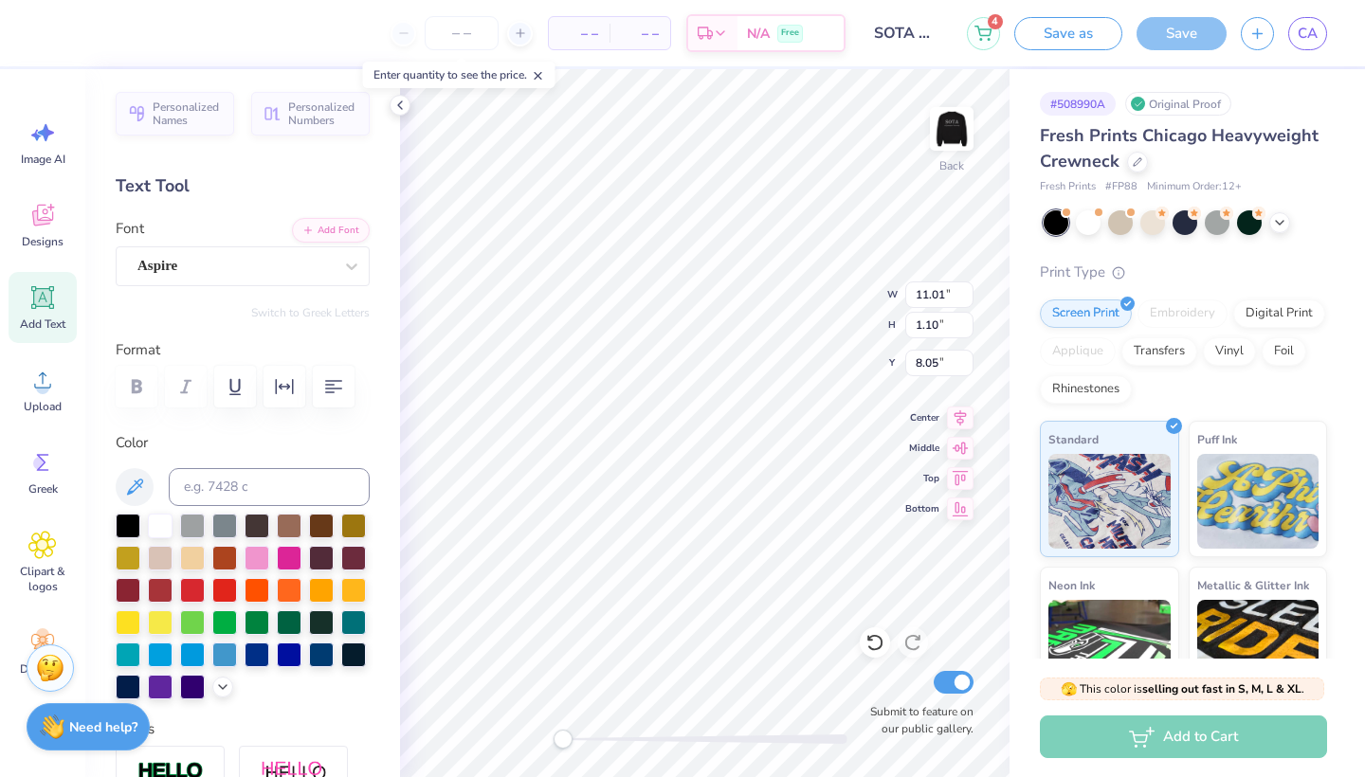
click at [4, 297] on div "Image AI Designs Add Text Upload Greek Clipart & logos Decorate" at bounding box center [42, 423] width 85 height 708
click at [25, 298] on div "Add Text" at bounding box center [43, 307] width 68 height 71
type input "5.95"
type input "1.72"
type input "9.64"
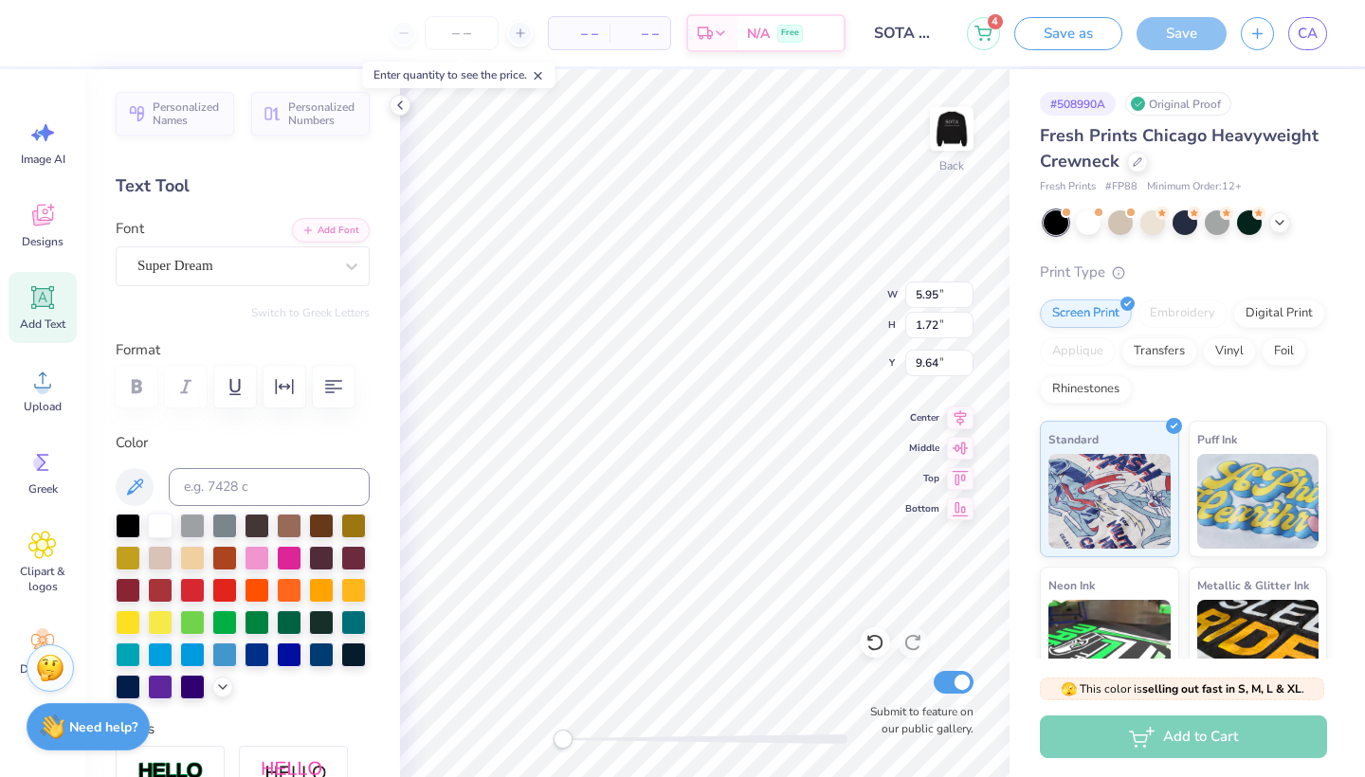
scroll to position [0, 7]
type textarea "Quinnipiac University"
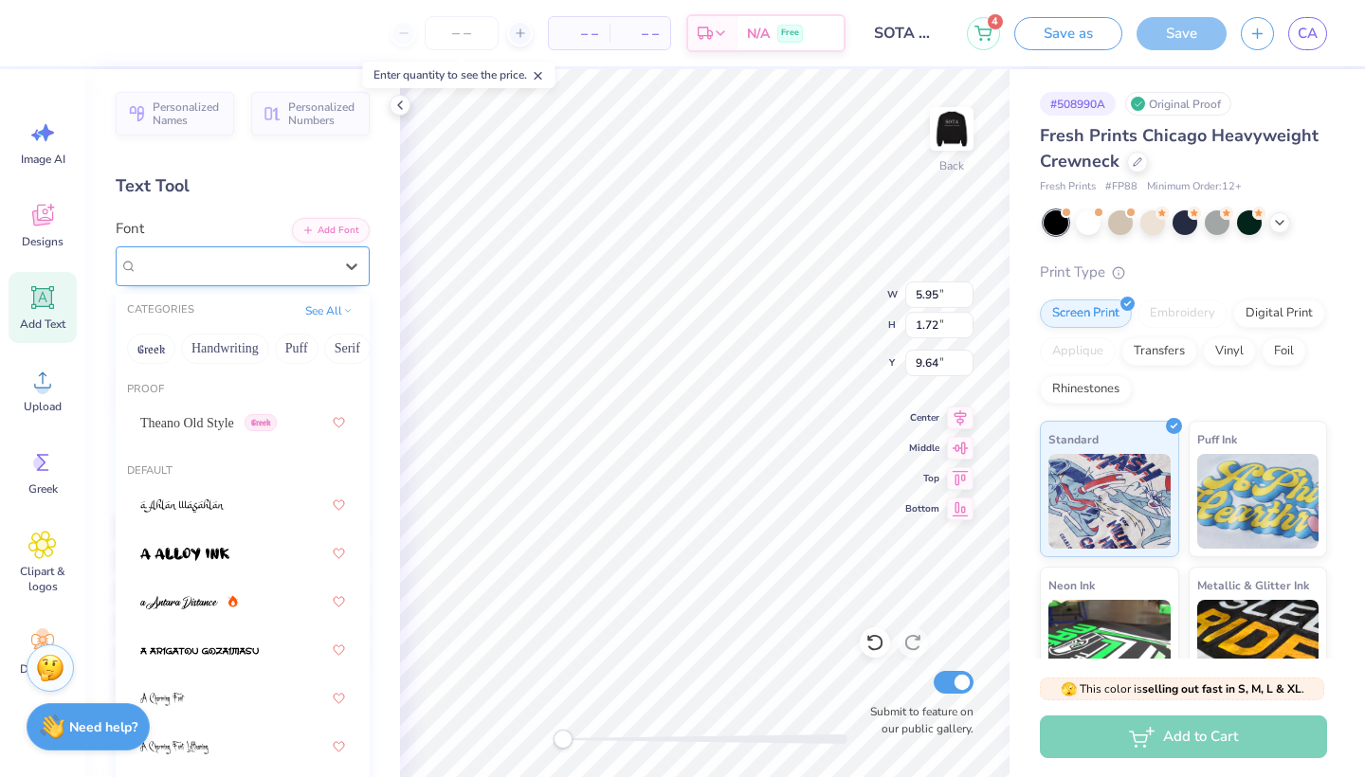
click at [264, 269] on div "Super Dream" at bounding box center [235, 265] width 199 height 29
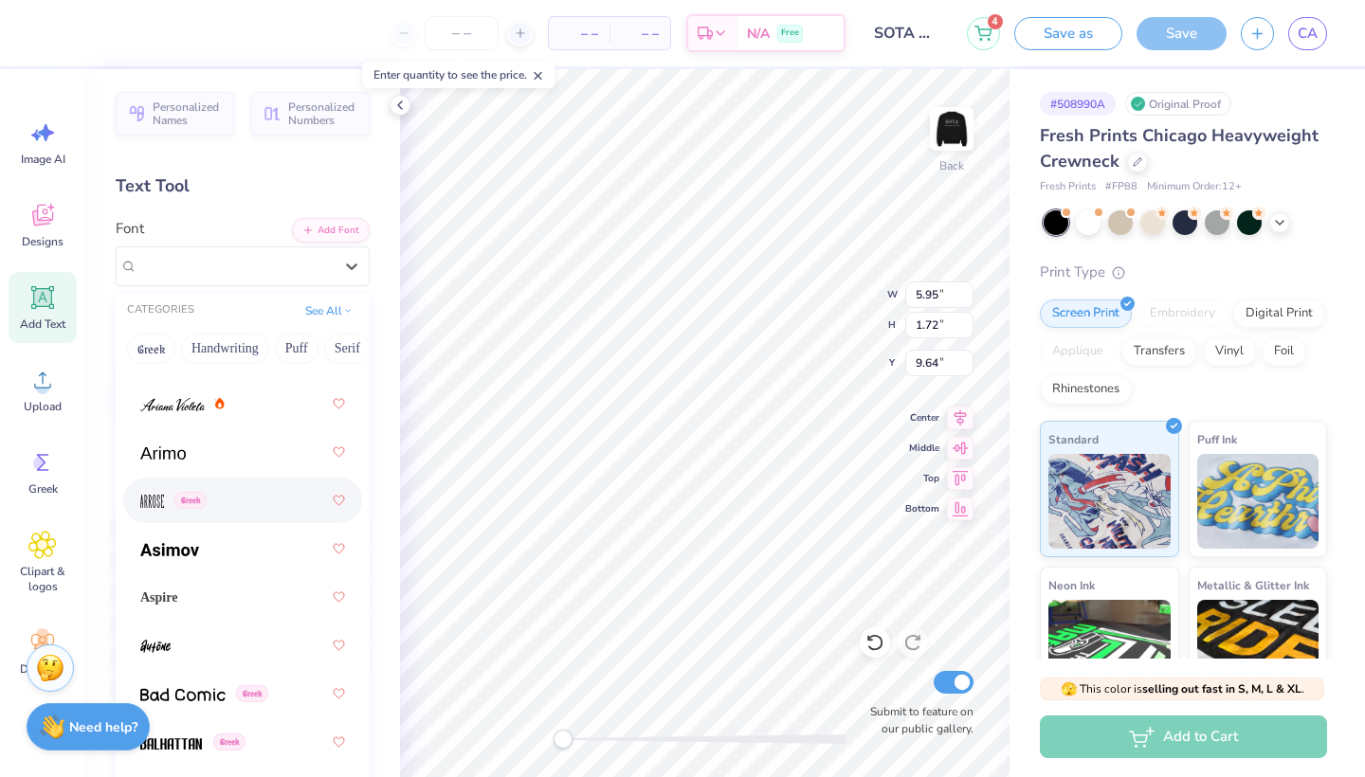
scroll to position [928, 0]
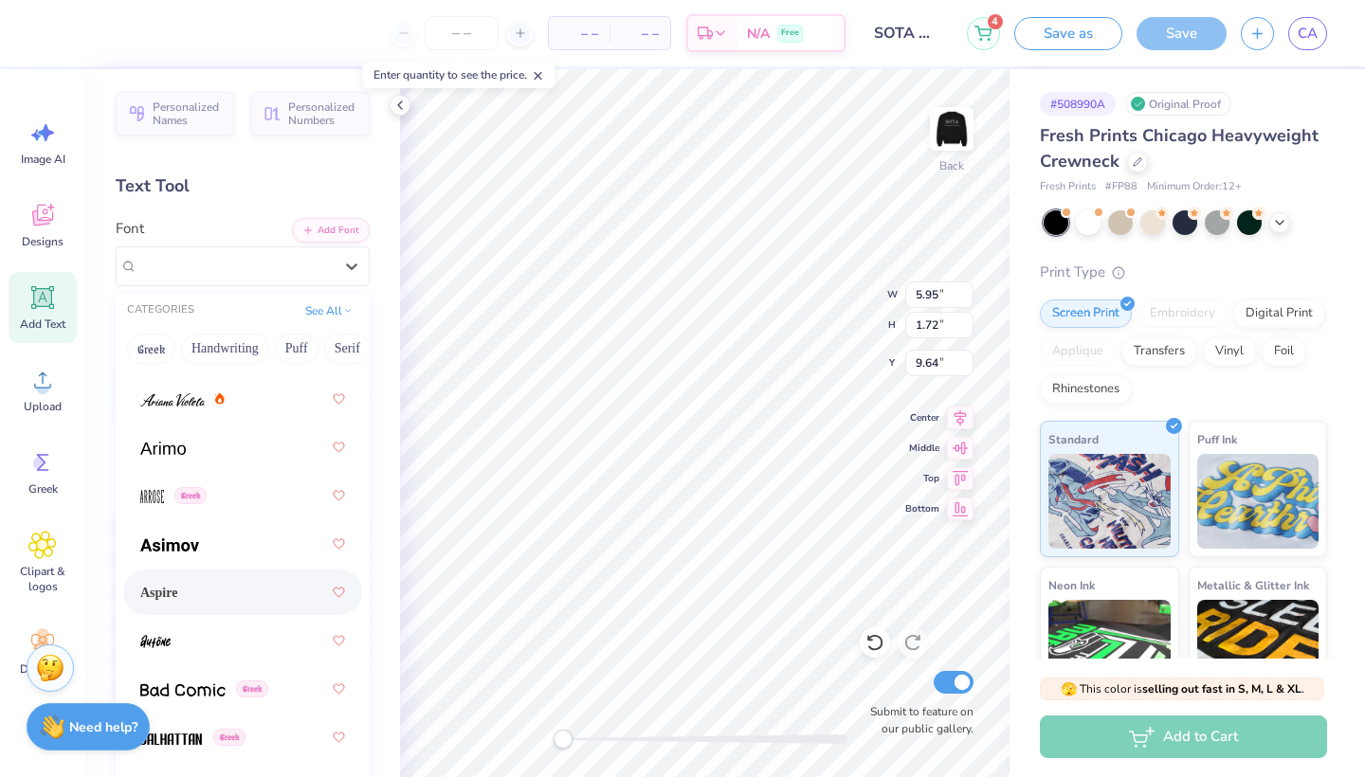
click at [218, 602] on div "Aspire" at bounding box center [242, 592] width 205 height 34
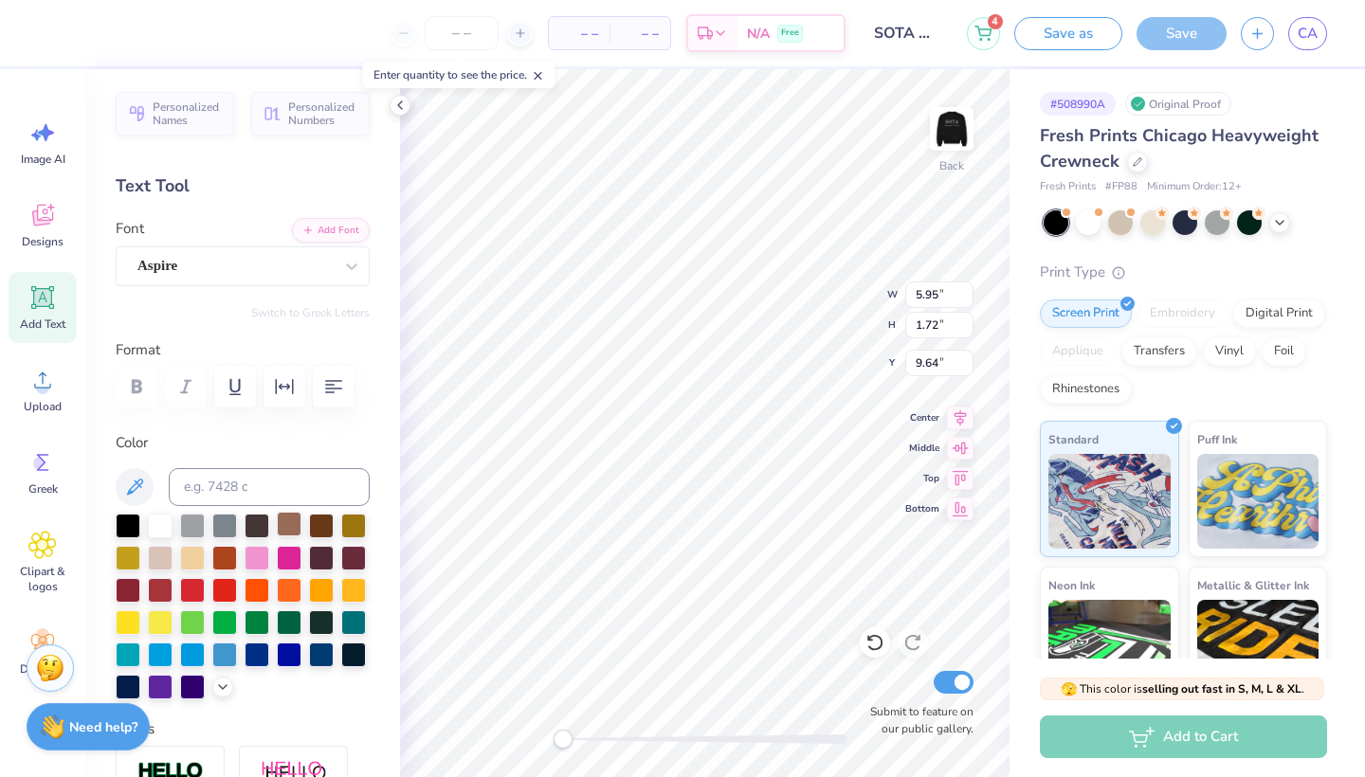
scroll to position [0, 6]
click at [48, 304] on icon at bounding box center [43, 298] width 18 height 18
type textarea "Est. 1969"
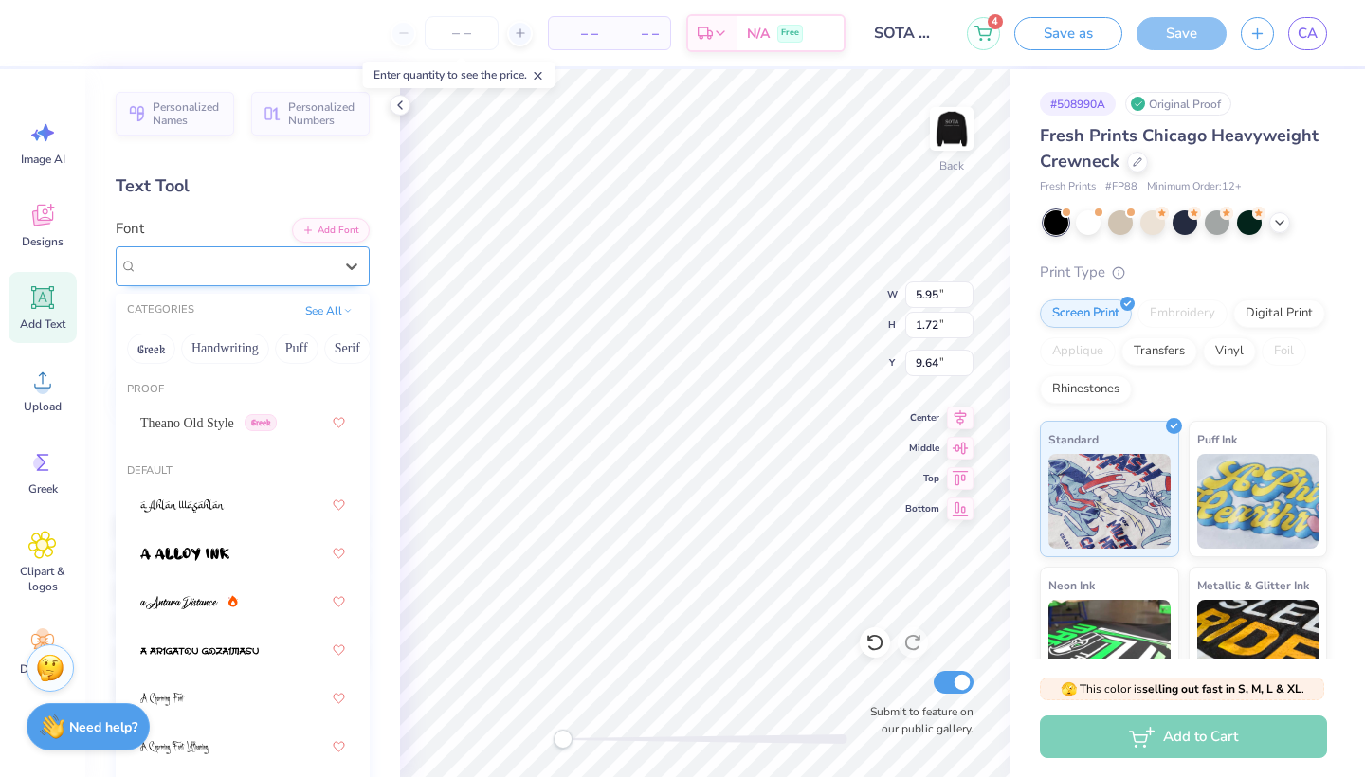
click at [299, 273] on div "Super Dream" at bounding box center [235, 265] width 199 height 29
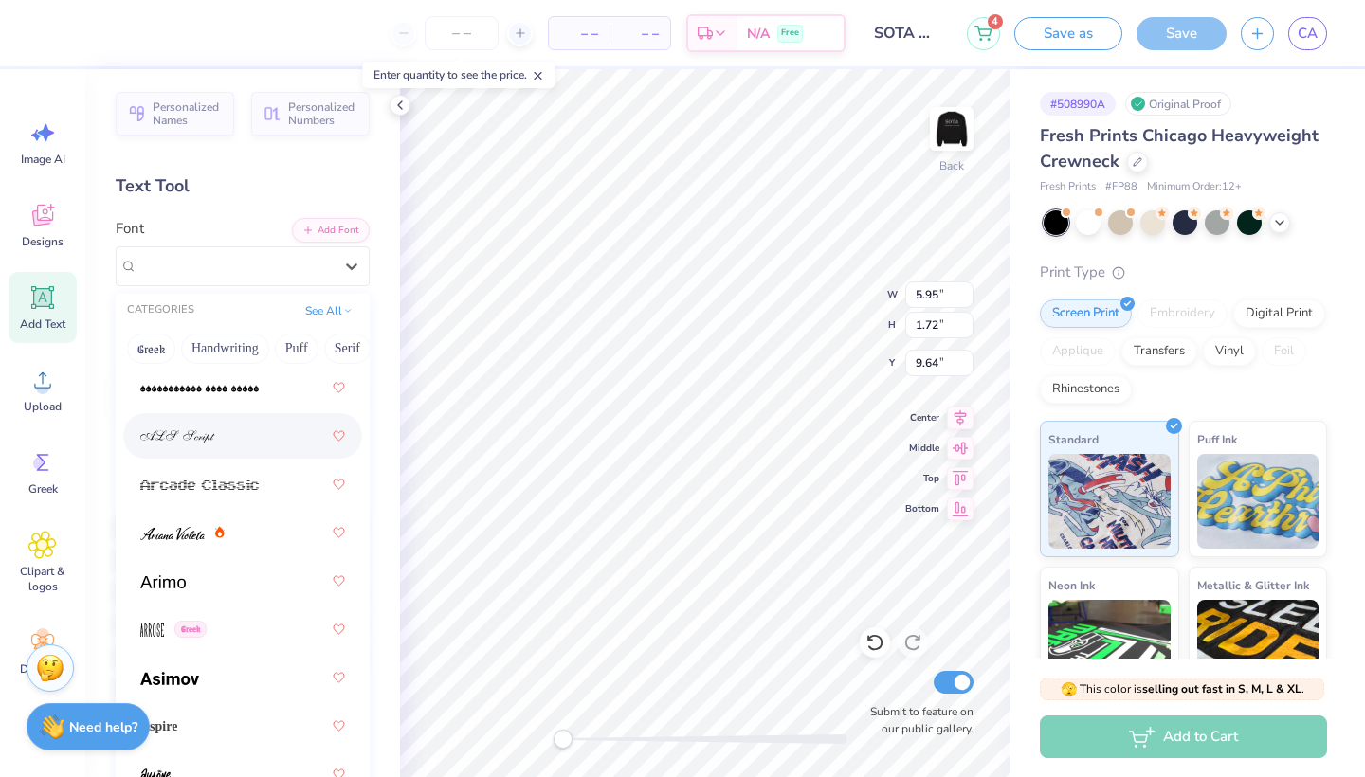
scroll to position [796, 0]
click at [190, 721] on div "Aspire" at bounding box center [242, 724] width 205 height 34
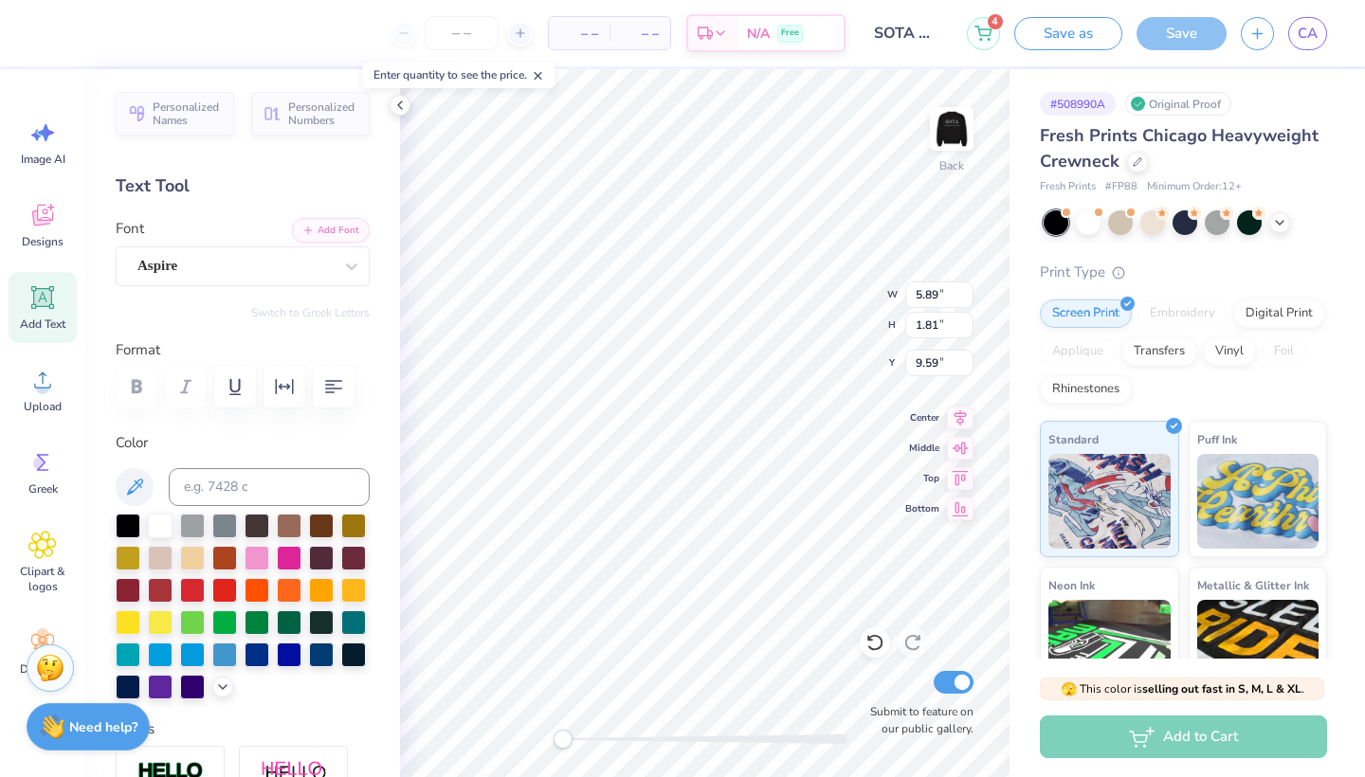
type input "4.11"
type input "1.27"
type input "10.14"
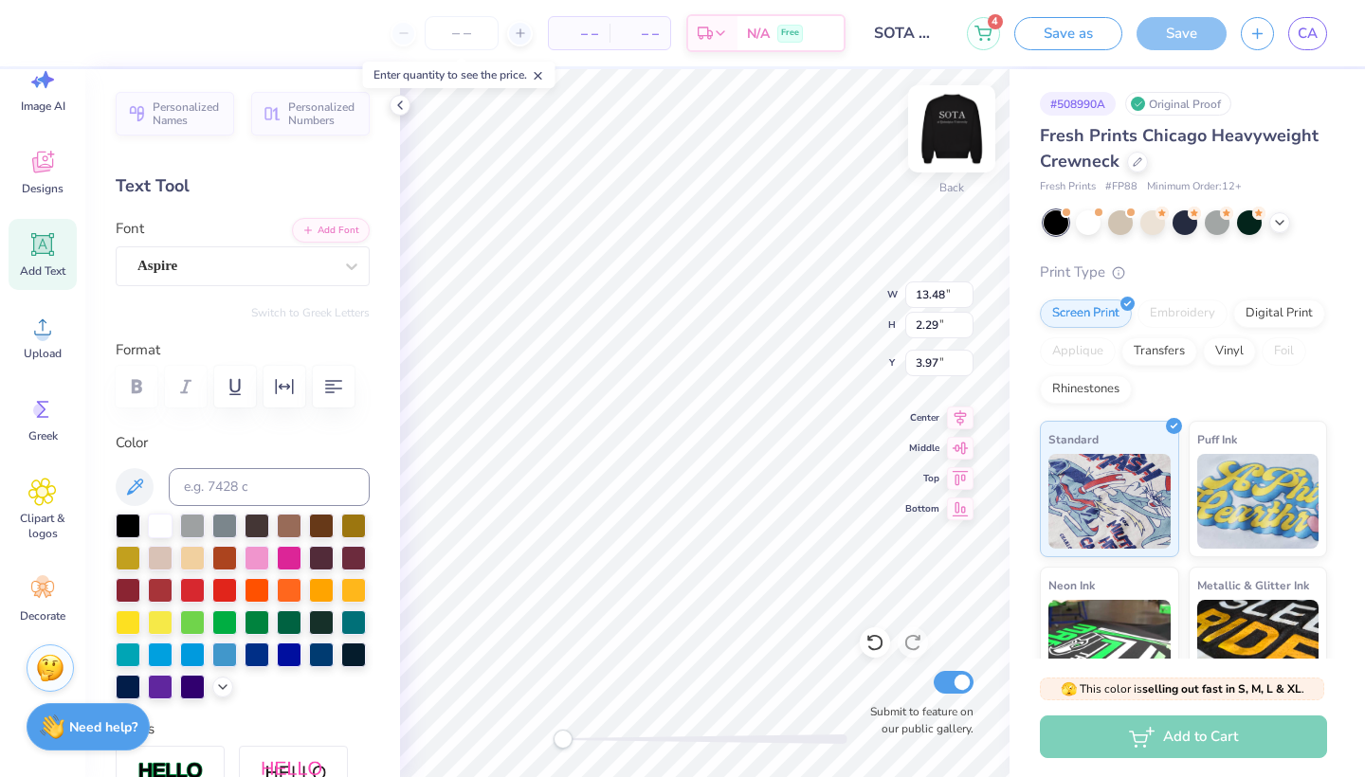
scroll to position [0, 3]
type textarea "Quinnipiac"
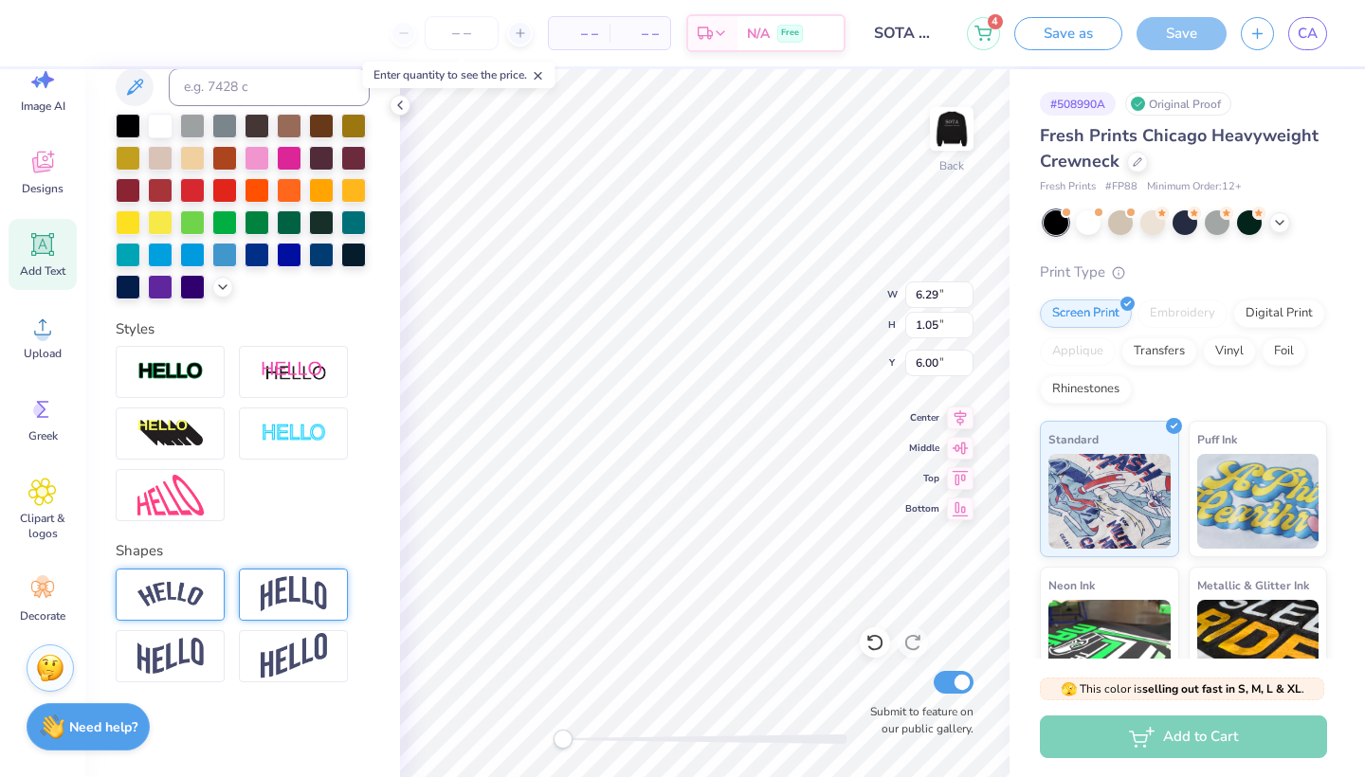
click at [298, 613] on div at bounding box center [293, 595] width 109 height 52
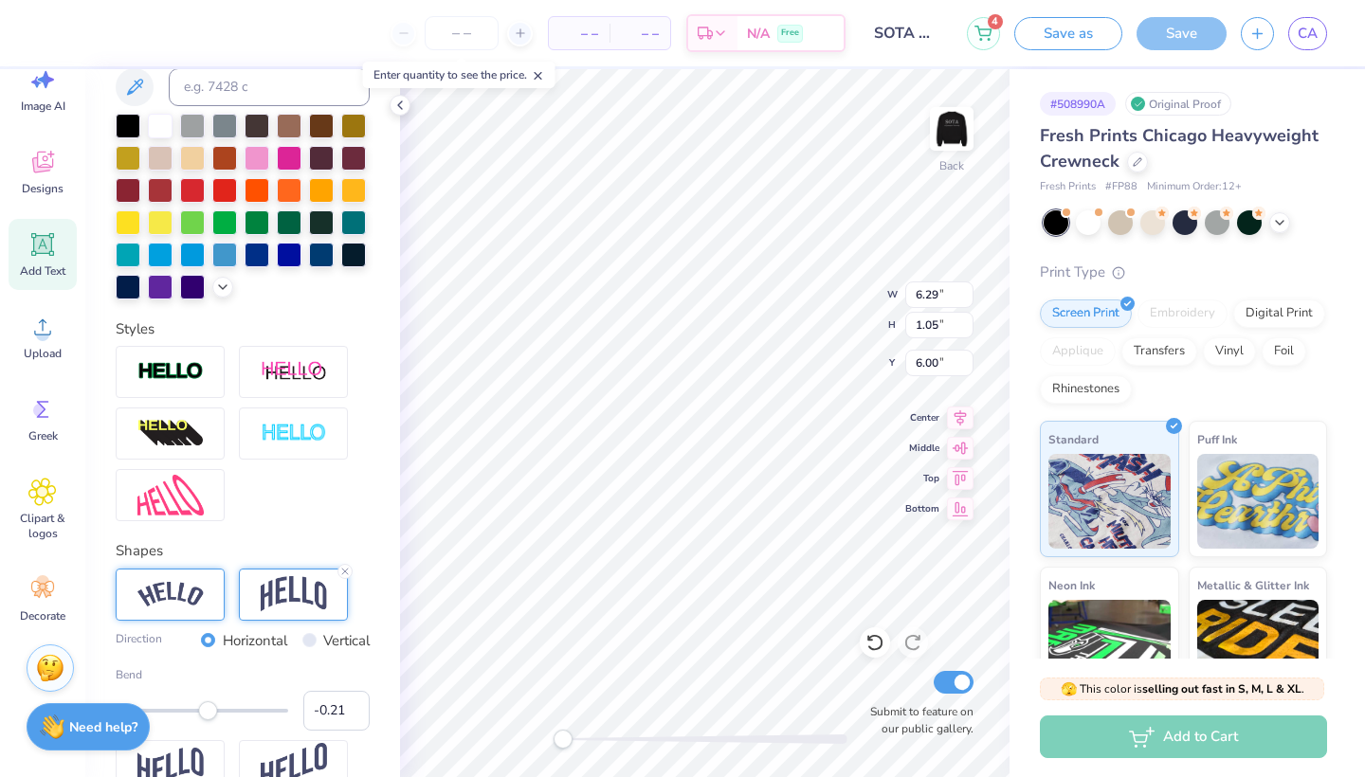
type input "-0.22"
drag, startPoint x: 245, startPoint y: 709, endPoint x: 183, endPoint y: 718, distance: 63.3
click at [183, 718] on div "Accessibility label" at bounding box center [182, 710] width 19 height 19
type input "-0.33"
drag, startPoint x: 183, startPoint y: 718, endPoint x: 172, endPoint y: 718, distance: 11.4
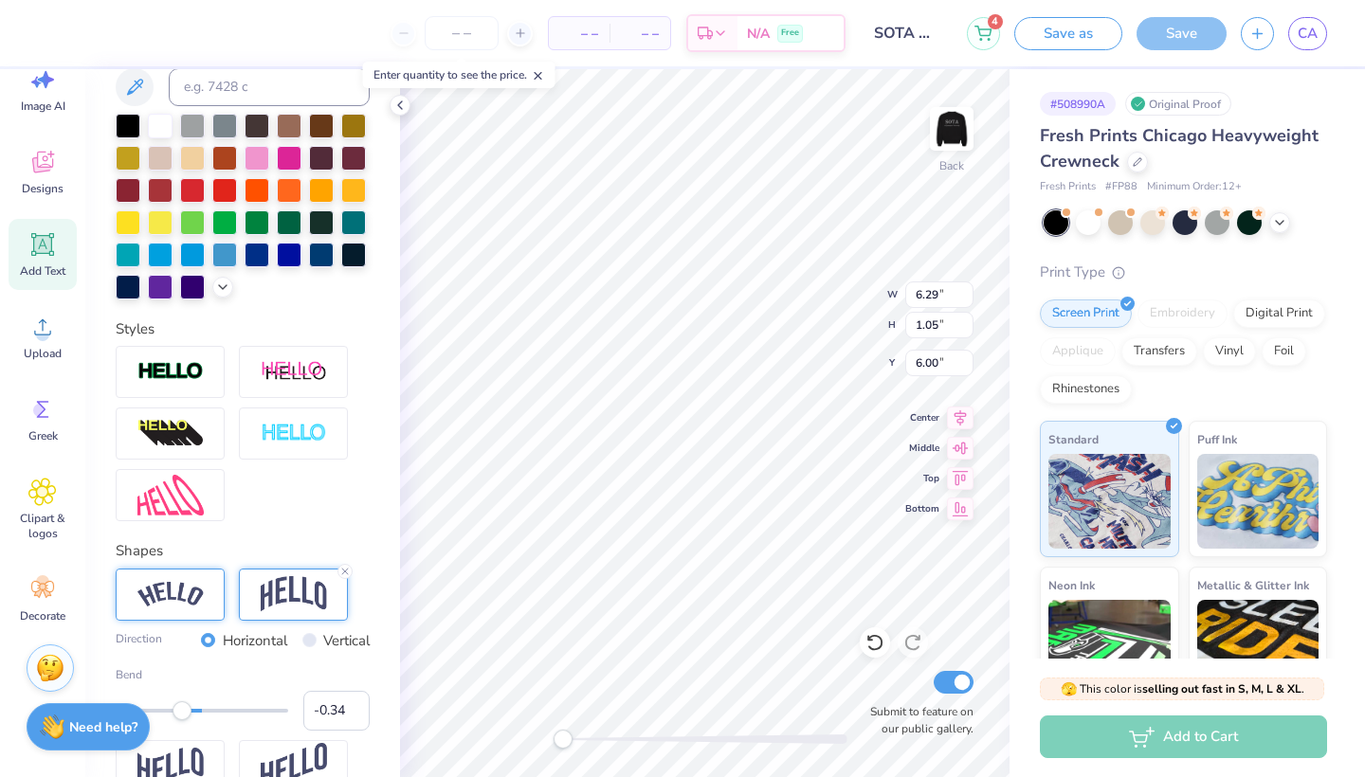
click at [172, 718] on div "Accessibility label" at bounding box center [181, 710] width 19 height 19
type input "0.00"
drag, startPoint x: 177, startPoint y: 708, endPoint x: 202, endPoint y: 708, distance: 24.6
click at [202, 708] on div "Accessibility label" at bounding box center [201, 710] width 19 height 19
type input "6.76"
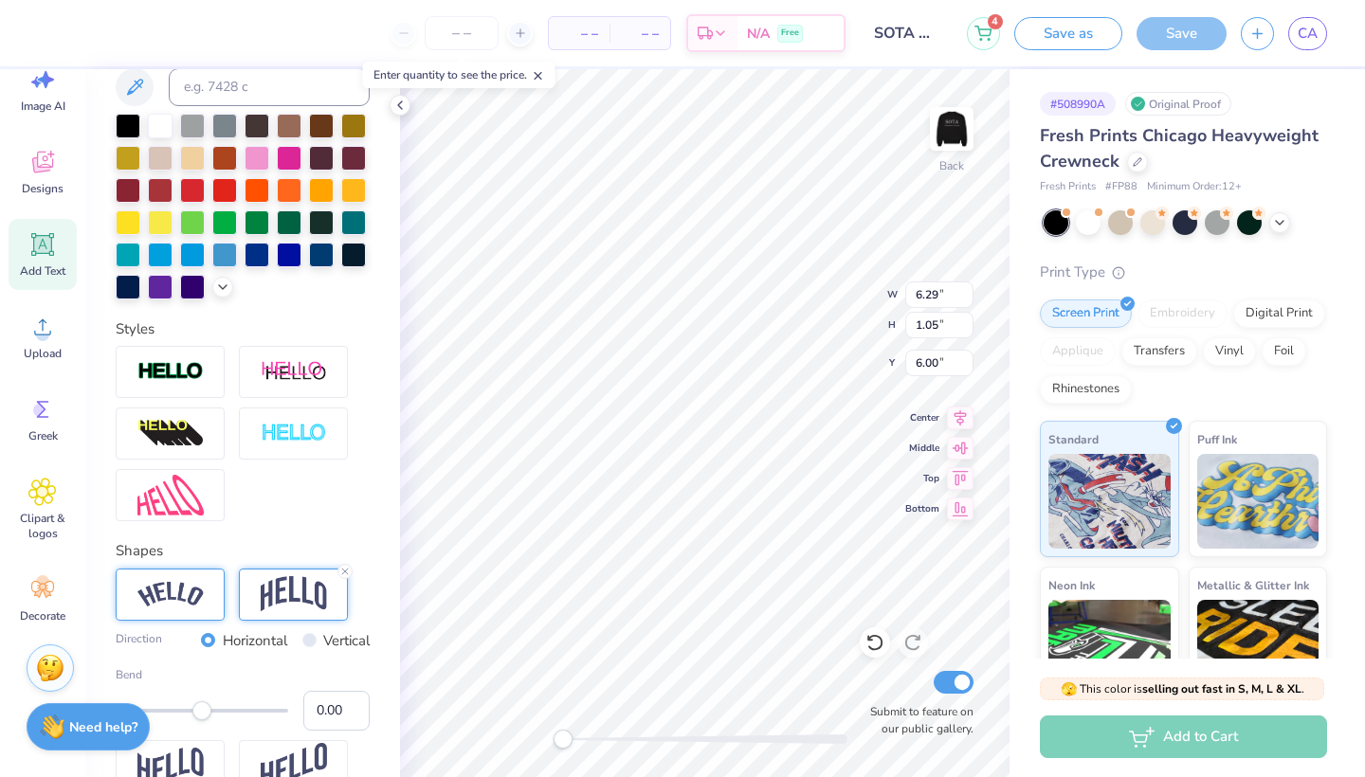
type input "2.29"
type input "3.32"
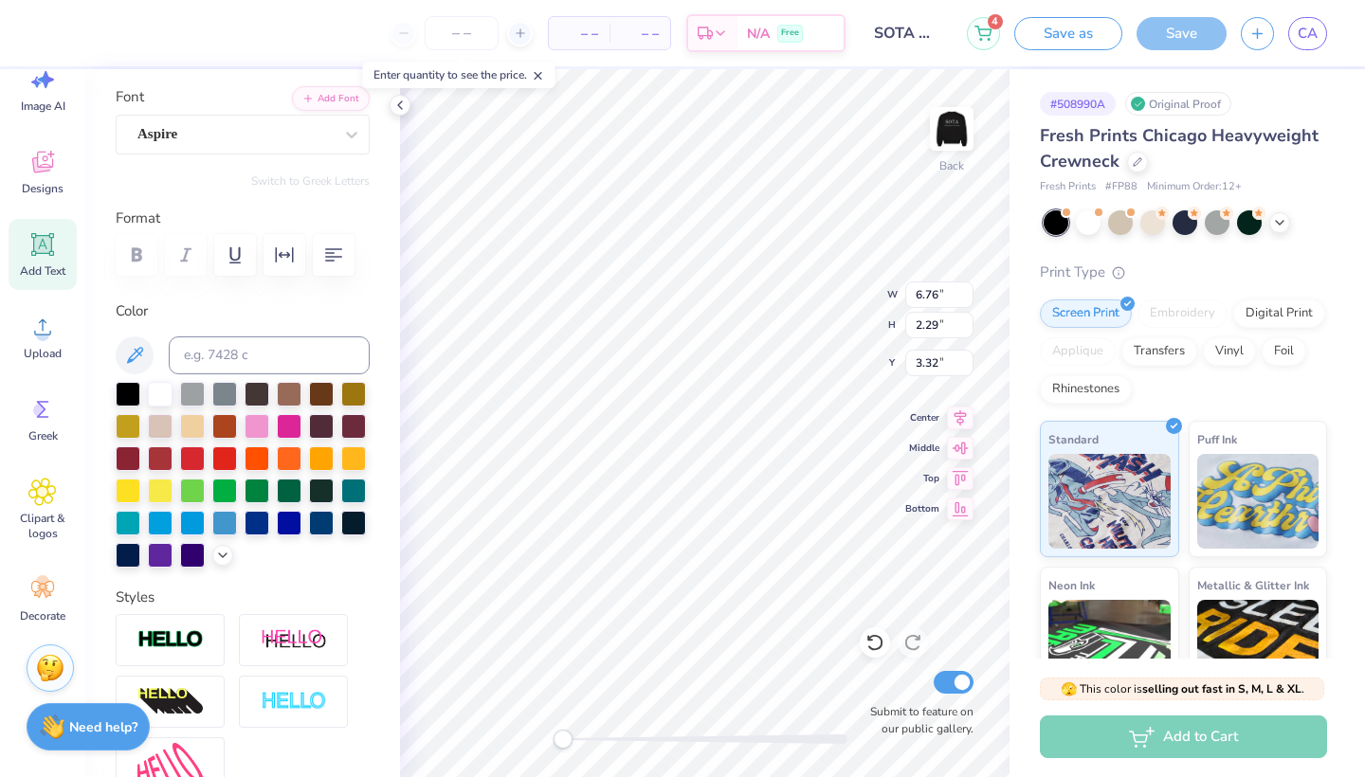
scroll to position [133, 0]
click at [1283, 221] on icon at bounding box center [1279, 220] width 15 height 15
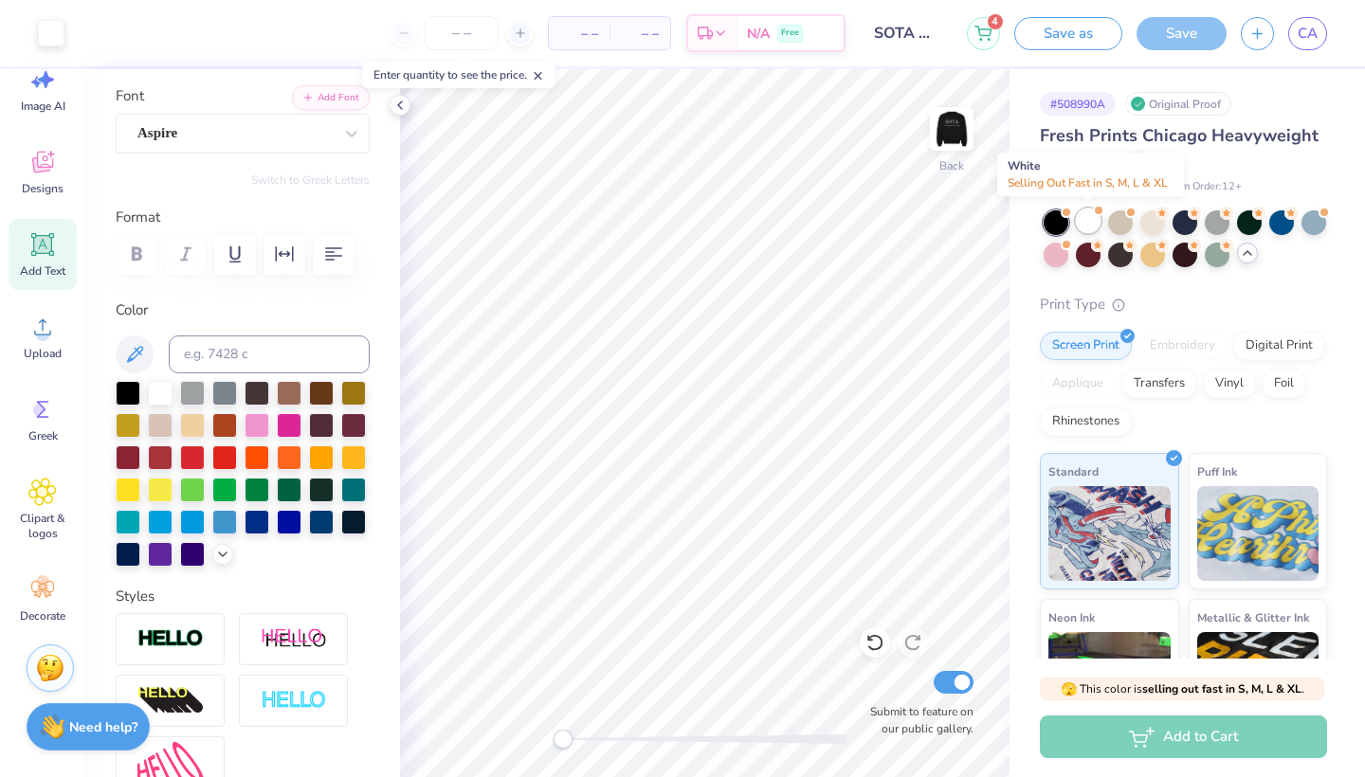
click at [1095, 228] on div at bounding box center [1088, 220] width 25 height 25
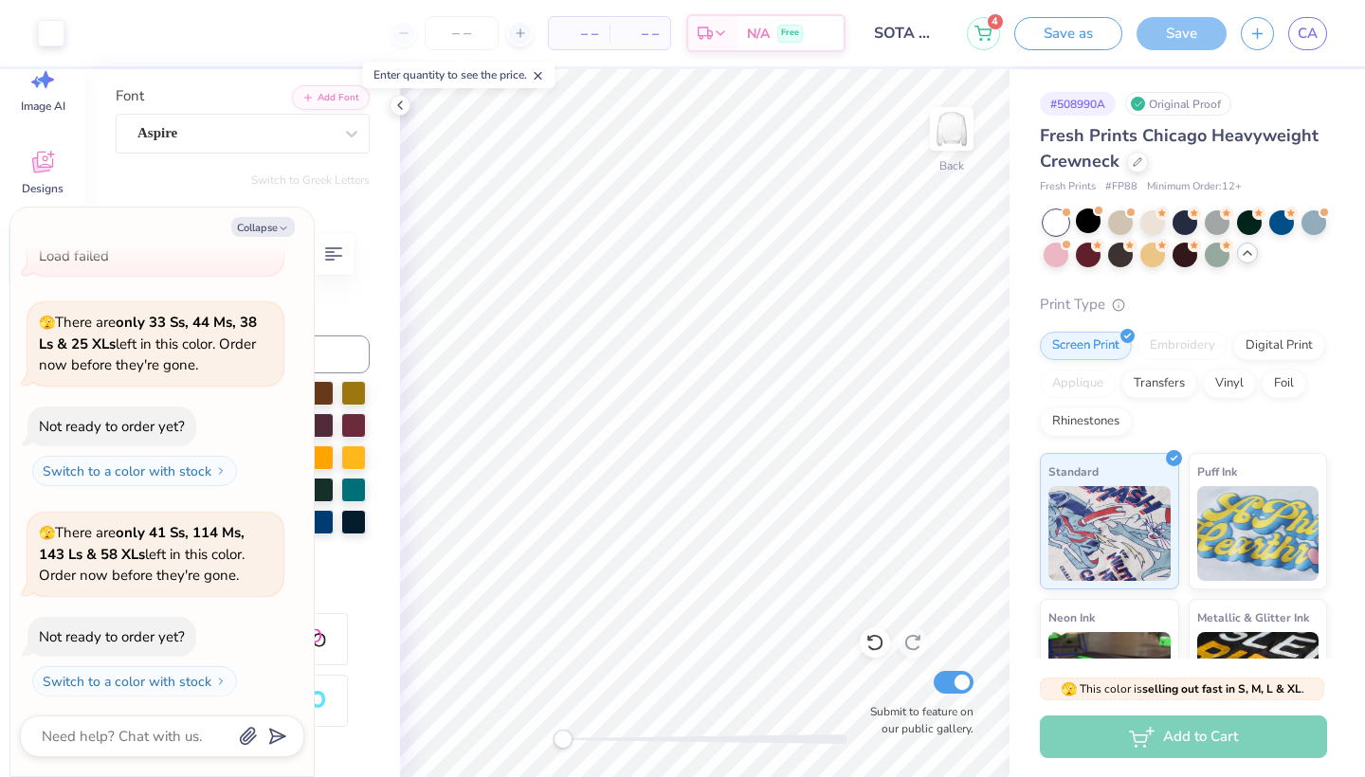
scroll to position [128, 0]
click at [1189, 226] on div at bounding box center [1184, 220] width 25 height 25
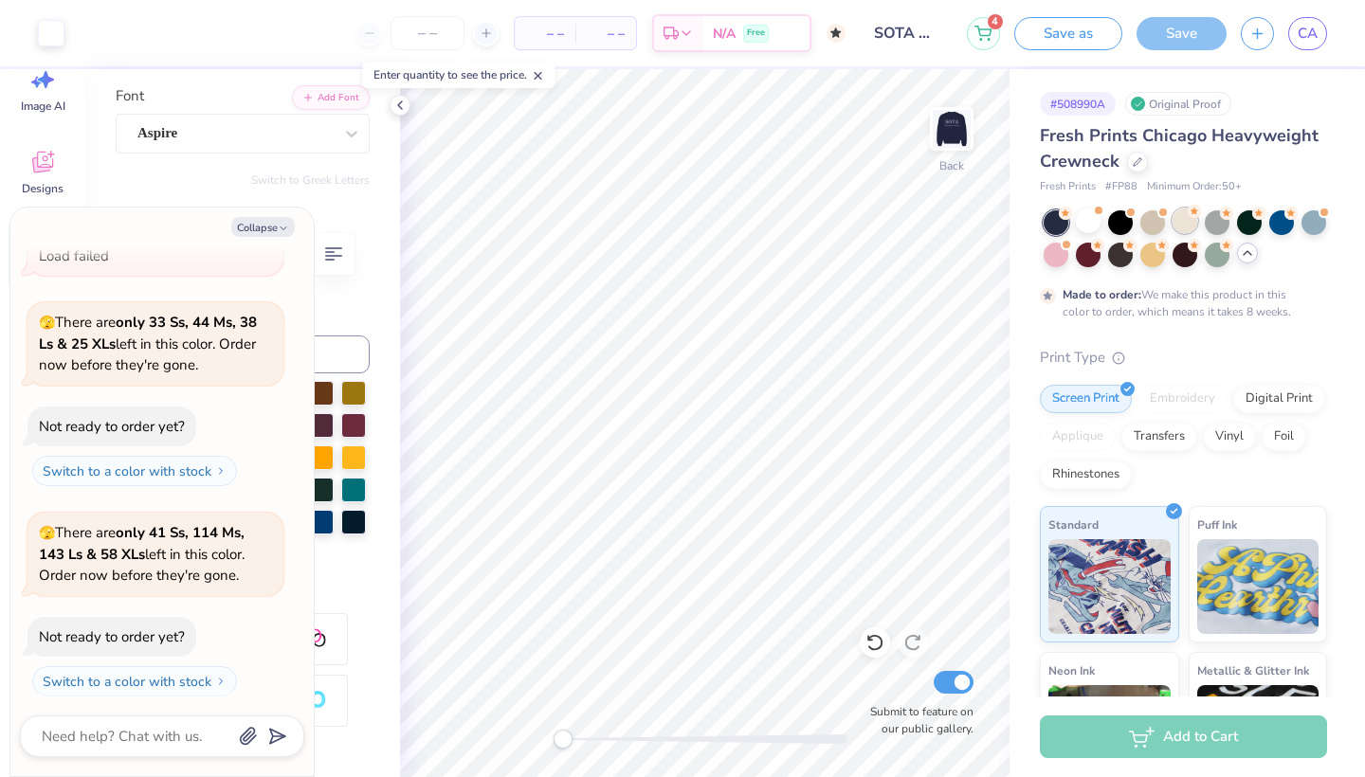
scroll to position [284, 0]
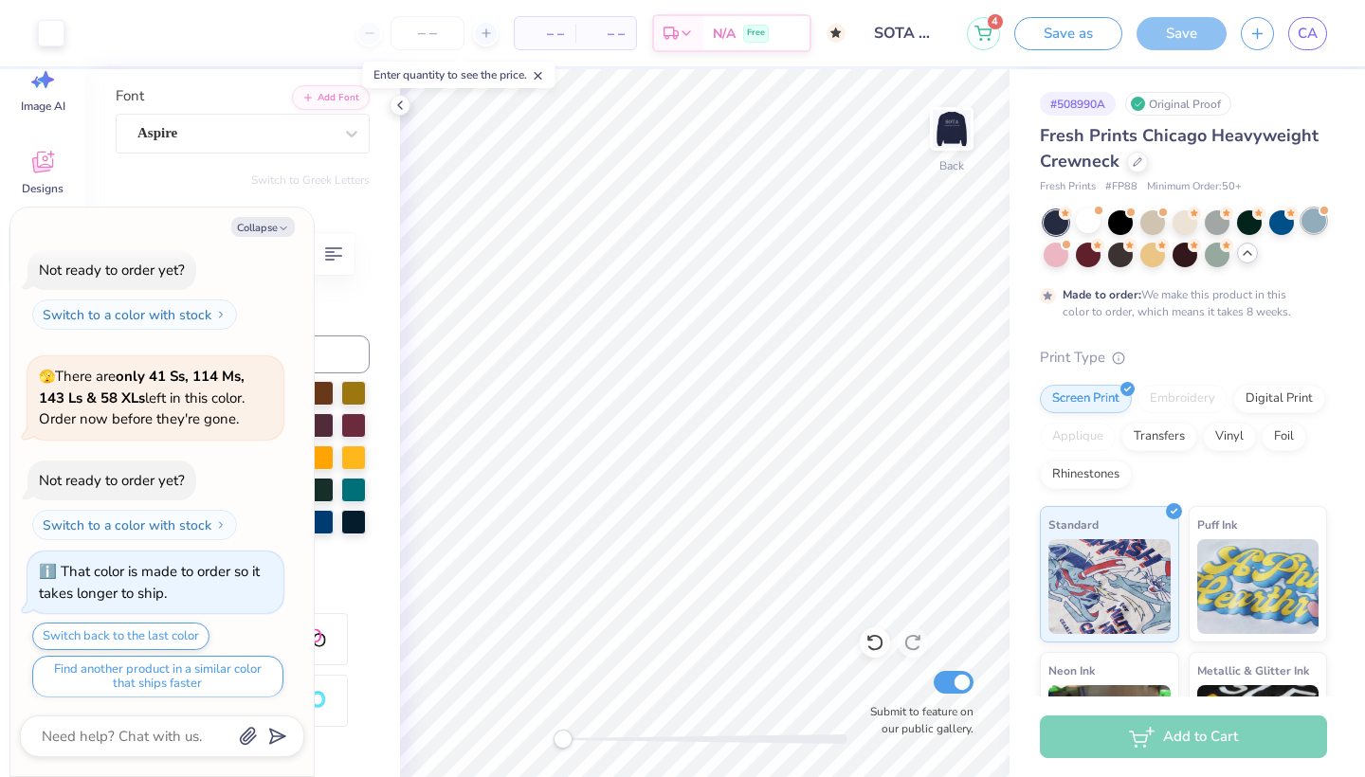
click at [1316, 218] on div at bounding box center [1313, 220] width 25 height 25
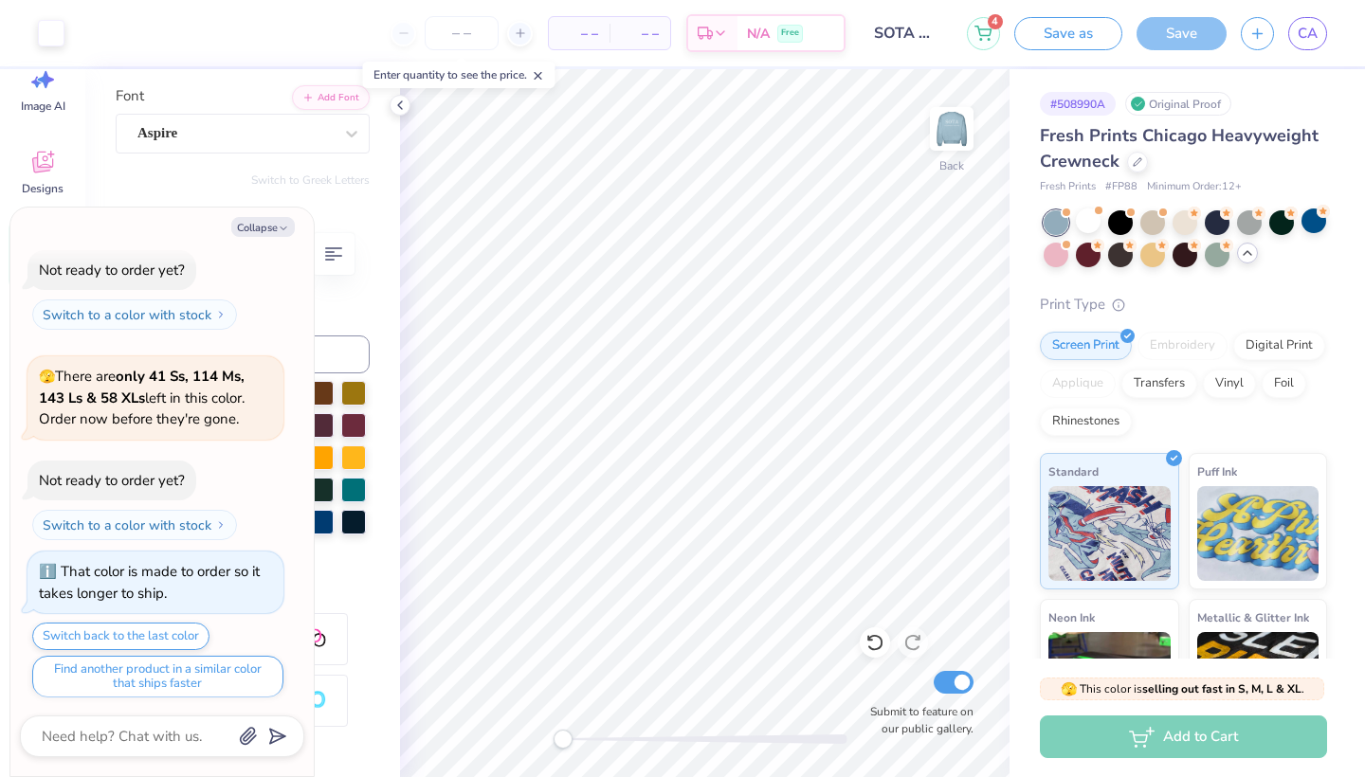
scroll to position [586, 0]
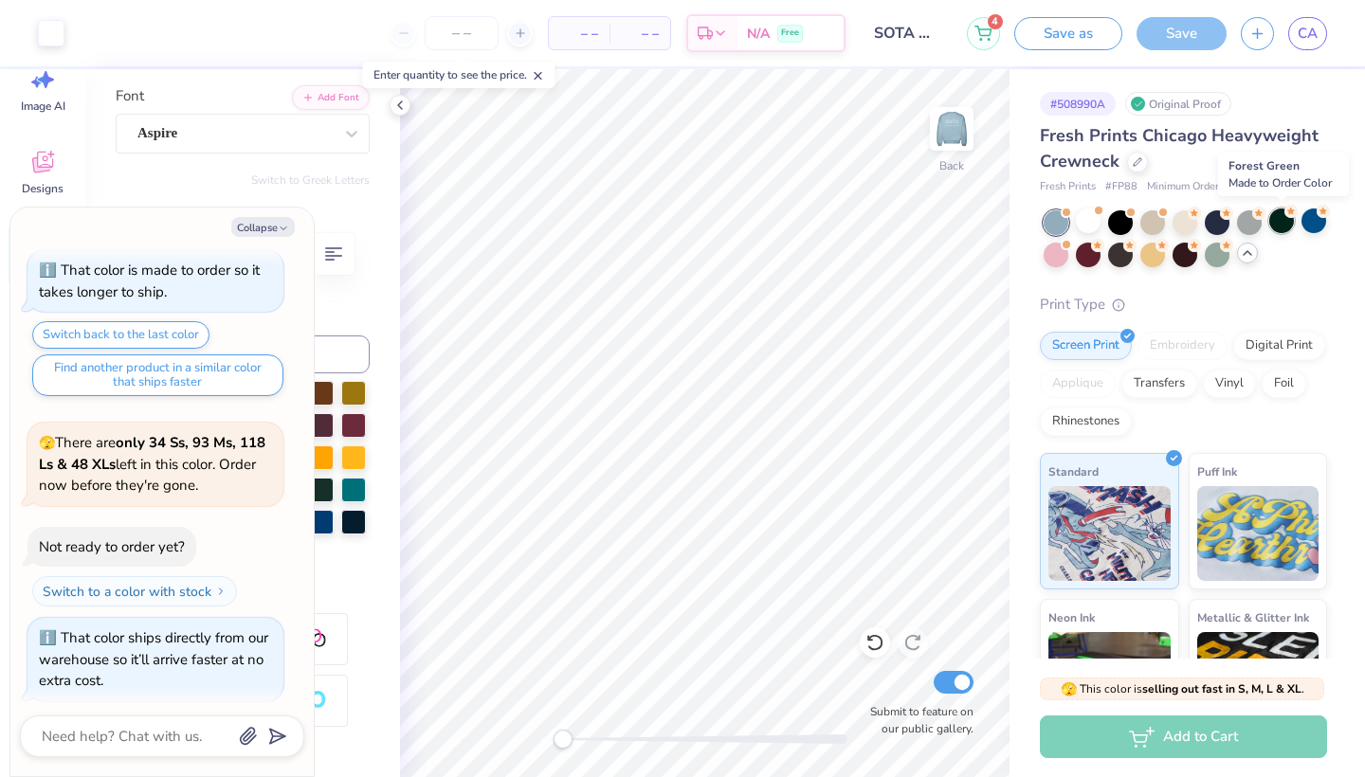
click at [1286, 223] on div at bounding box center [1281, 220] width 25 height 25
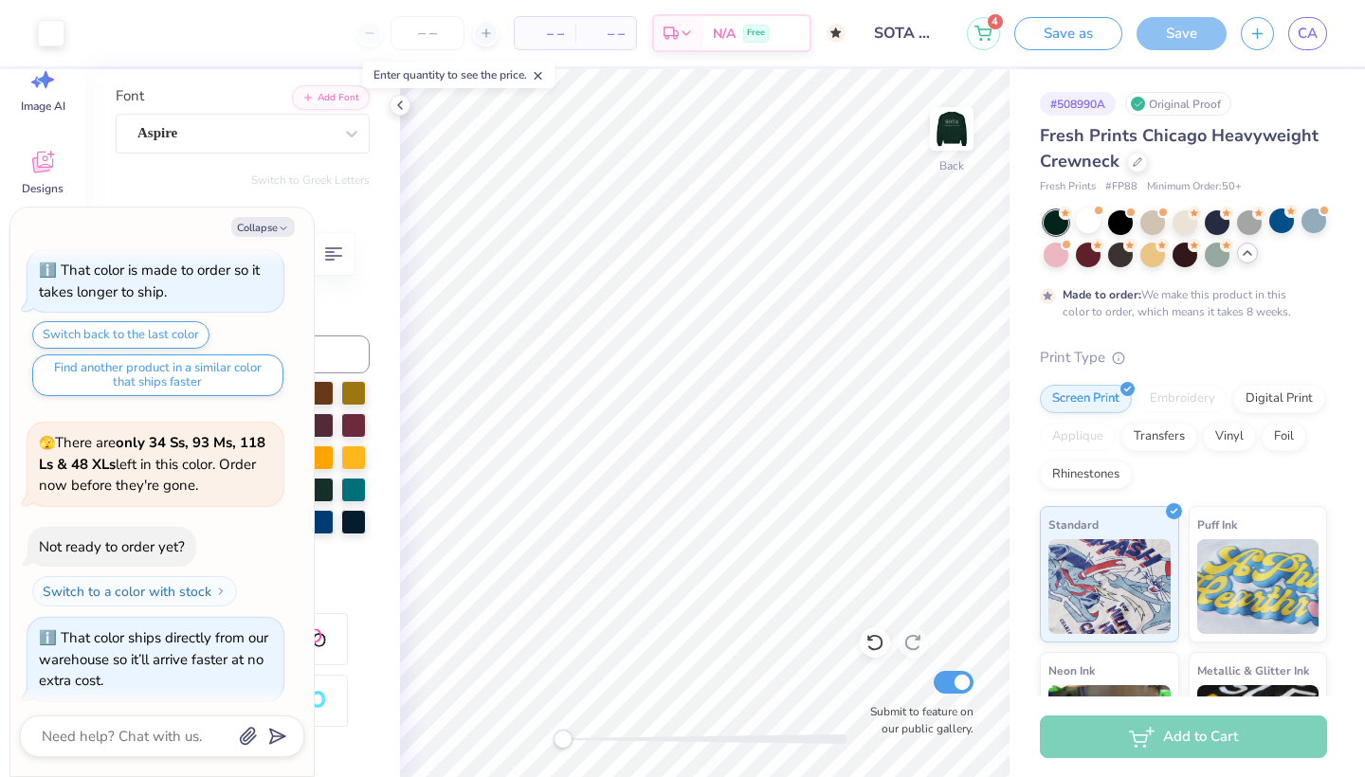
scroll to position [742, 0]
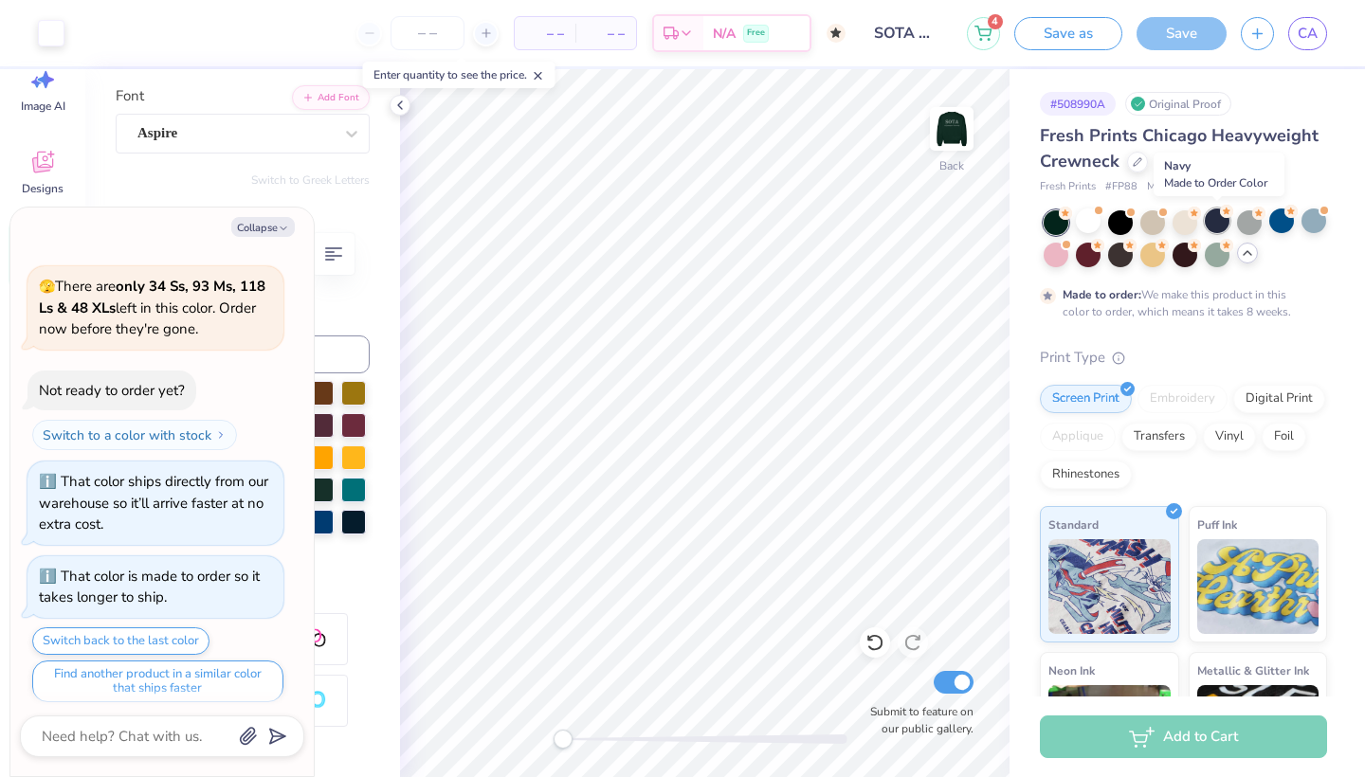
click at [1217, 222] on div at bounding box center [1216, 220] width 25 height 25
click at [1283, 222] on div at bounding box center [1281, 220] width 25 height 25
click at [1118, 219] on div at bounding box center [1120, 220] width 25 height 25
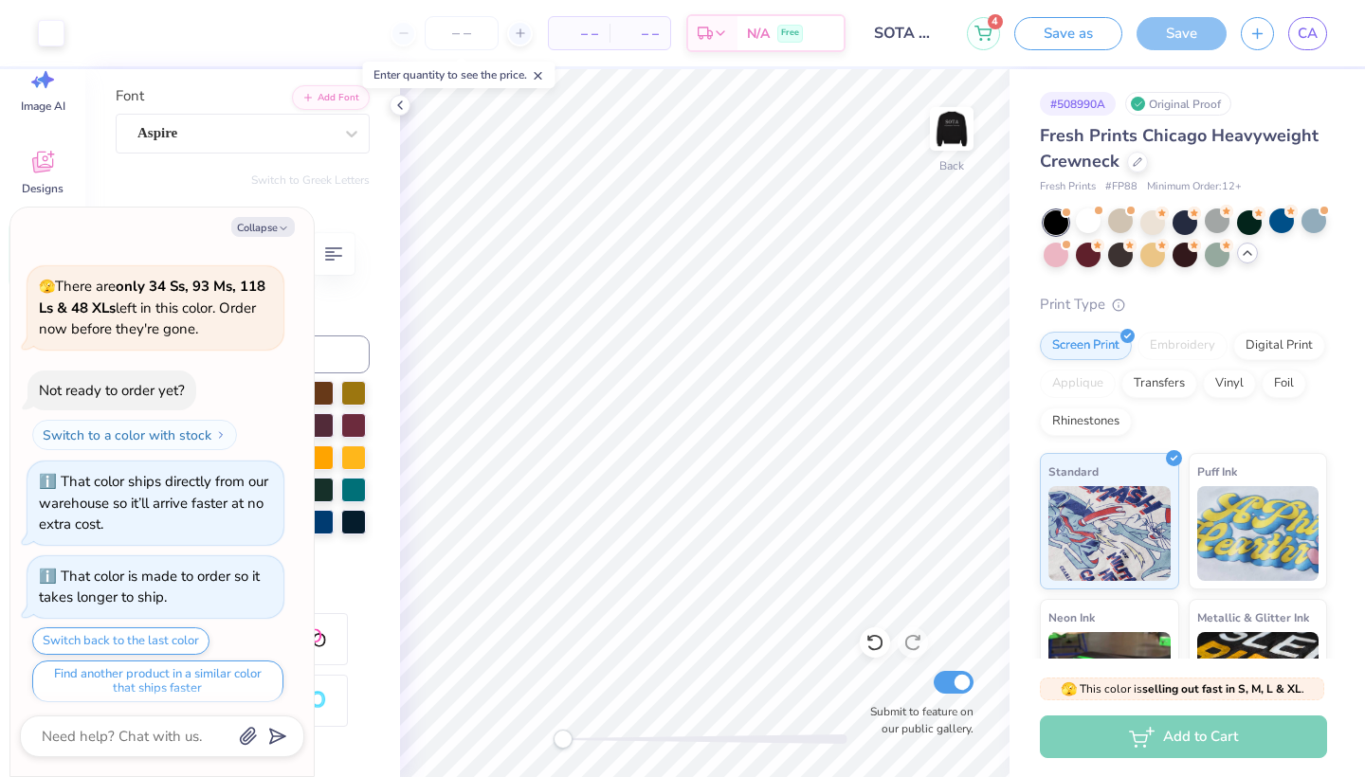
scroll to position [1043, 0]
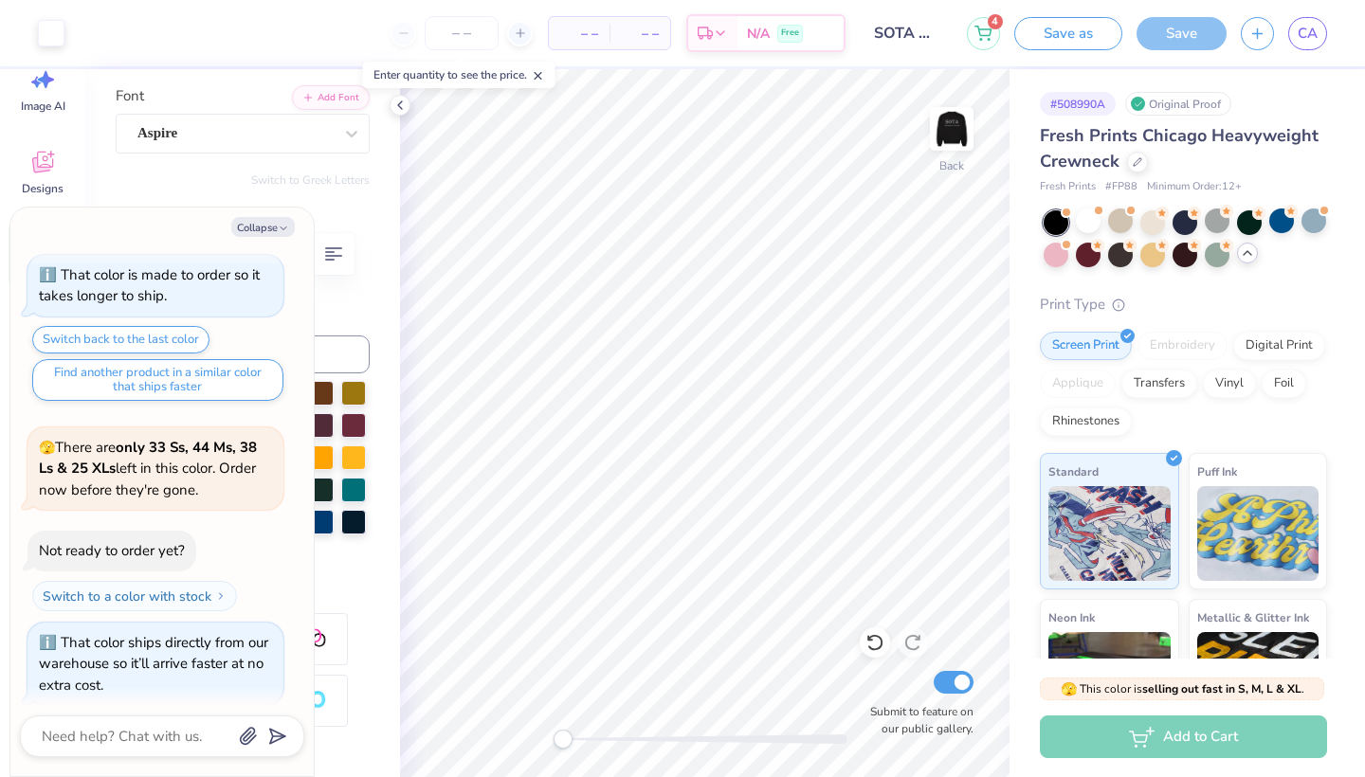
click at [280, 238] on div "Collapse How can we help you? The design tool ran into an error. Try again. Loa…" at bounding box center [161, 492] width 303 height 569
click at [278, 228] on icon "button" at bounding box center [283, 228] width 11 height 11
type textarea "x"
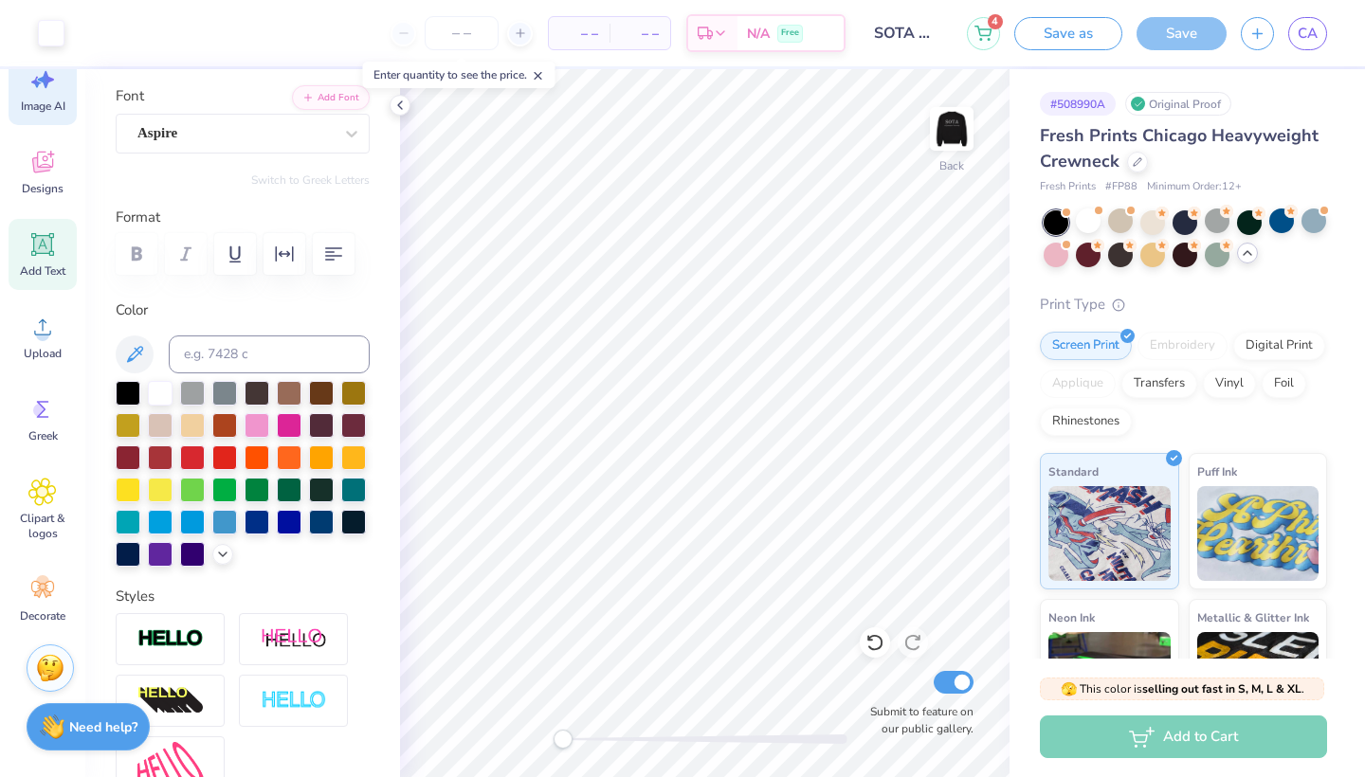
click at [31, 95] on div "Image AI" at bounding box center [43, 89] width 68 height 71
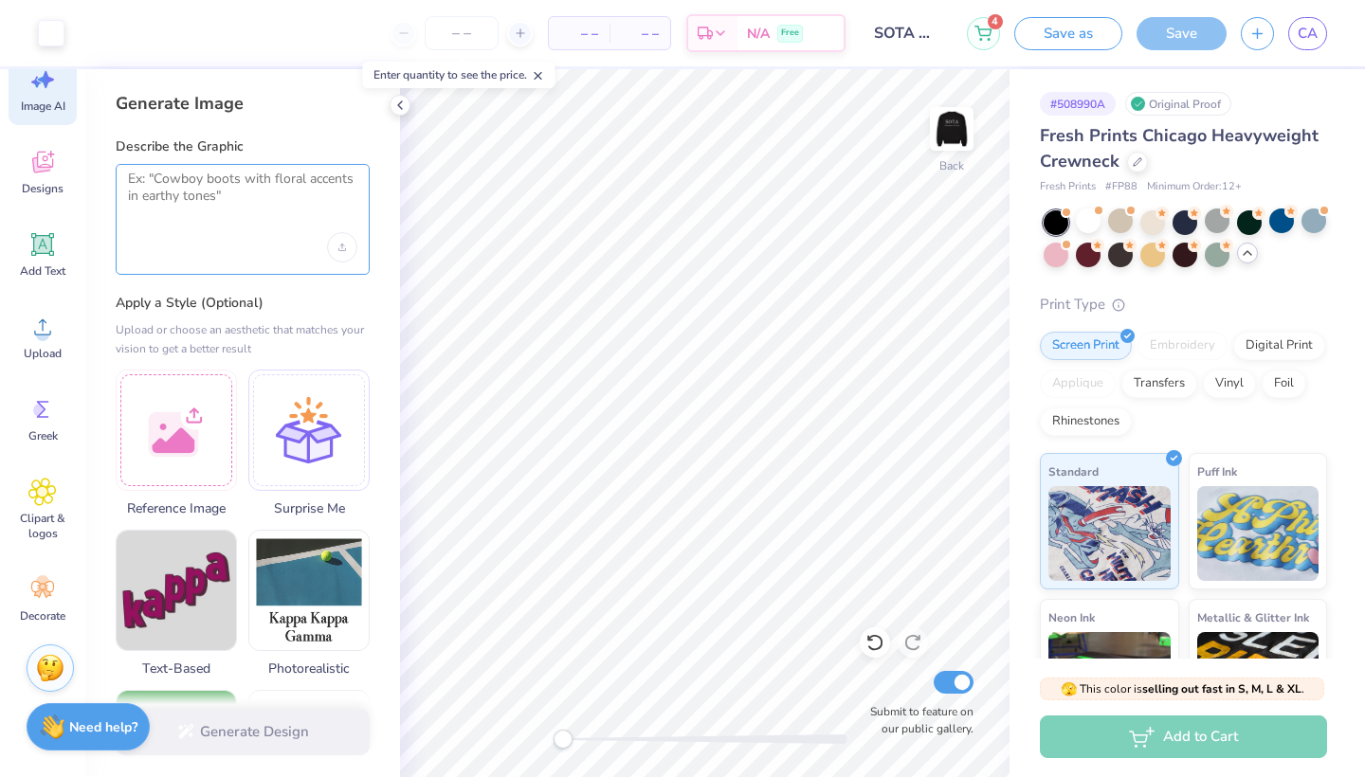
click at [197, 188] on textarea at bounding box center [242, 194] width 229 height 47
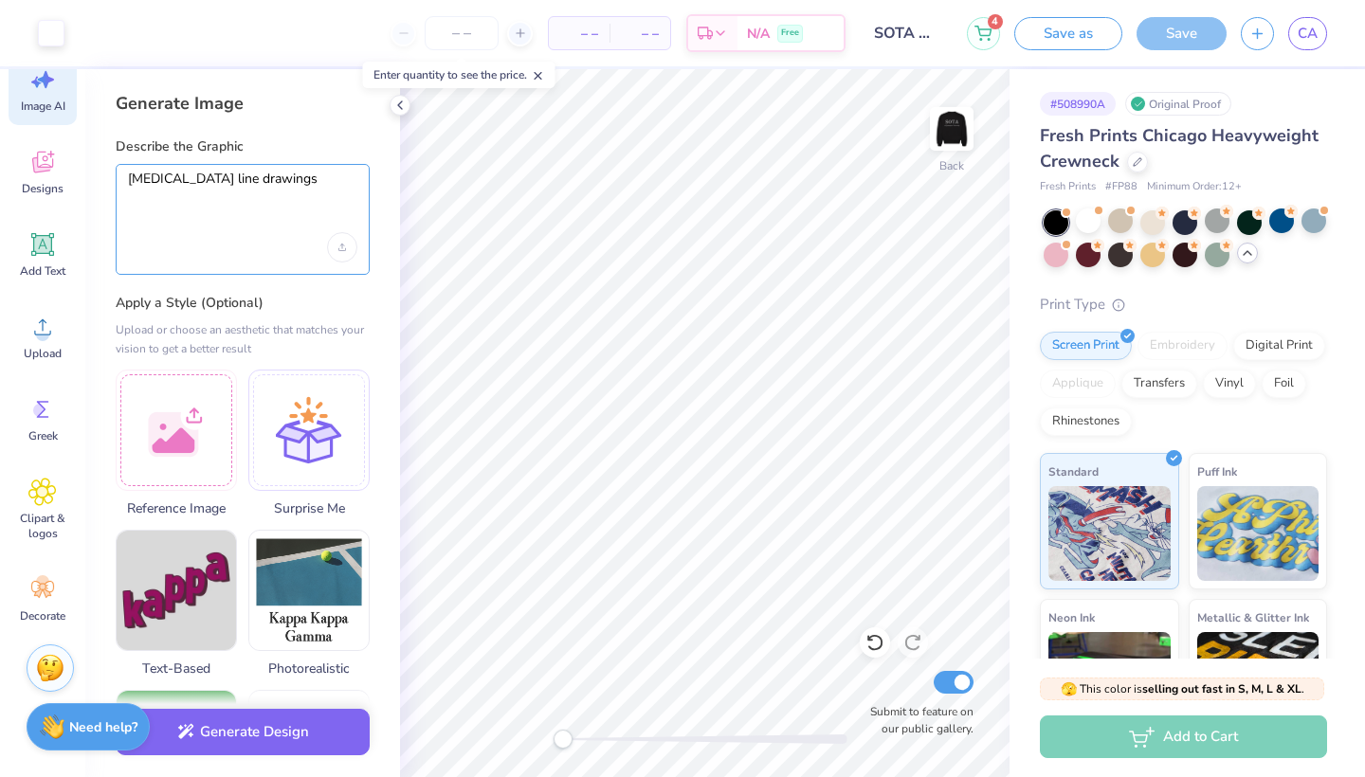
type textarea "occupational therapy line drawings"
click at [307, 287] on div "Generate Image Describe the Graphic occupational therapy line drawings Apply a …" at bounding box center [242, 423] width 315 height 708
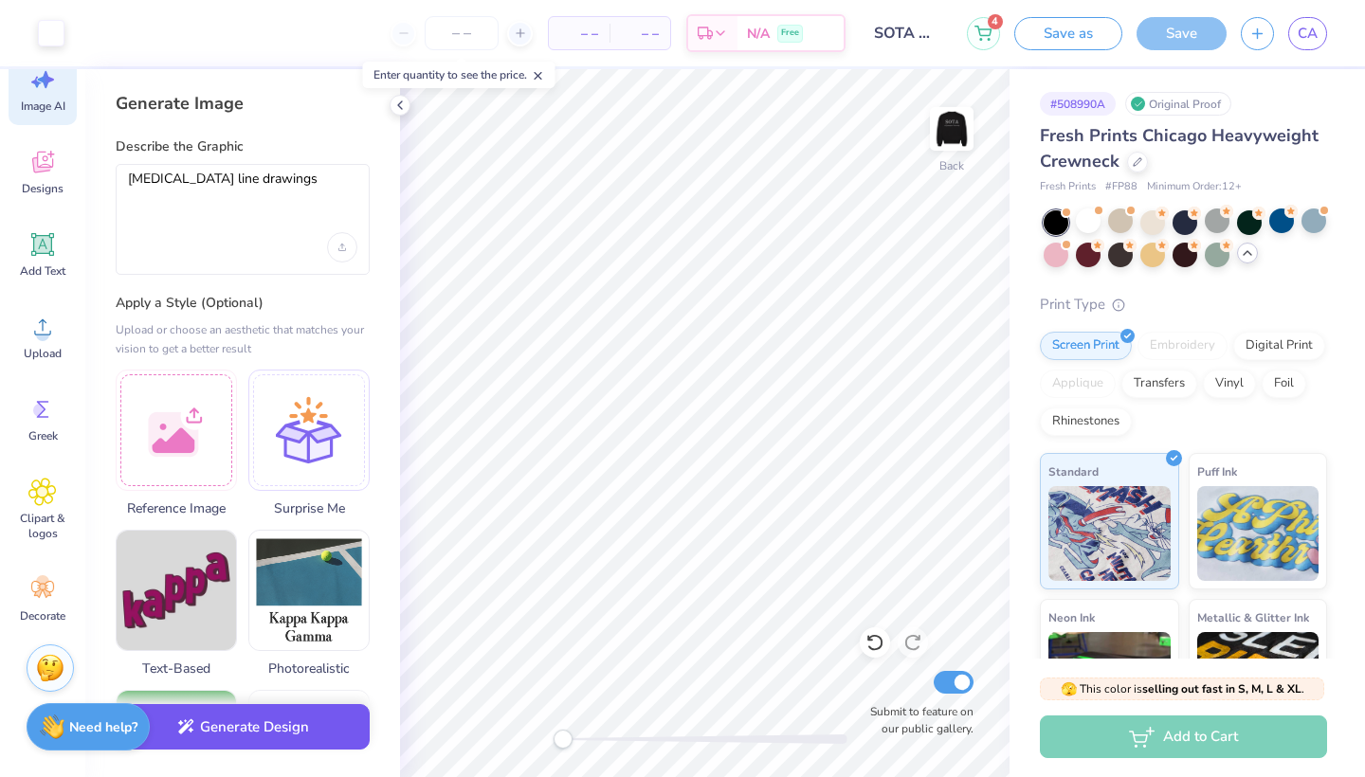
click at [264, 744] on button "Generate Design" at bounding box center [243, 727] width 254 height 46
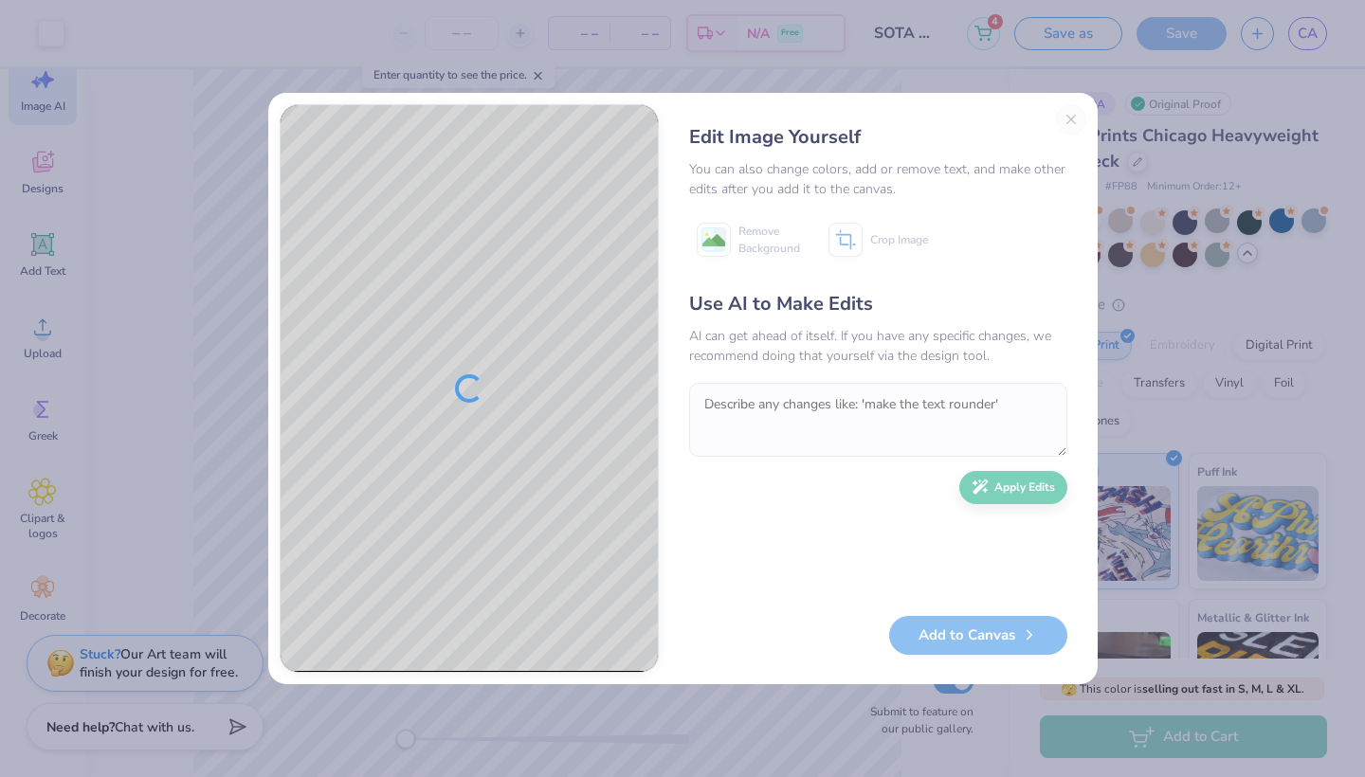
click at [1064, 133] on div "Edit Image Yourself" at bounding box center [878, 137] width 378 height 28
click at [1069, 123] on div "Edit Image Yourself You can also change colors, add or remove text, and make ot…" at bounding box center [878, 388] width 416 height 569
click at [1071, 117] on div "Edit Image Yourself You can also change colors, add or remove text, and make ot…" at bounding box center [878, 388] width 416 height 569
click at [1069, 119] on button "Close" at bounding box center [1071, 119] width 30 height 30
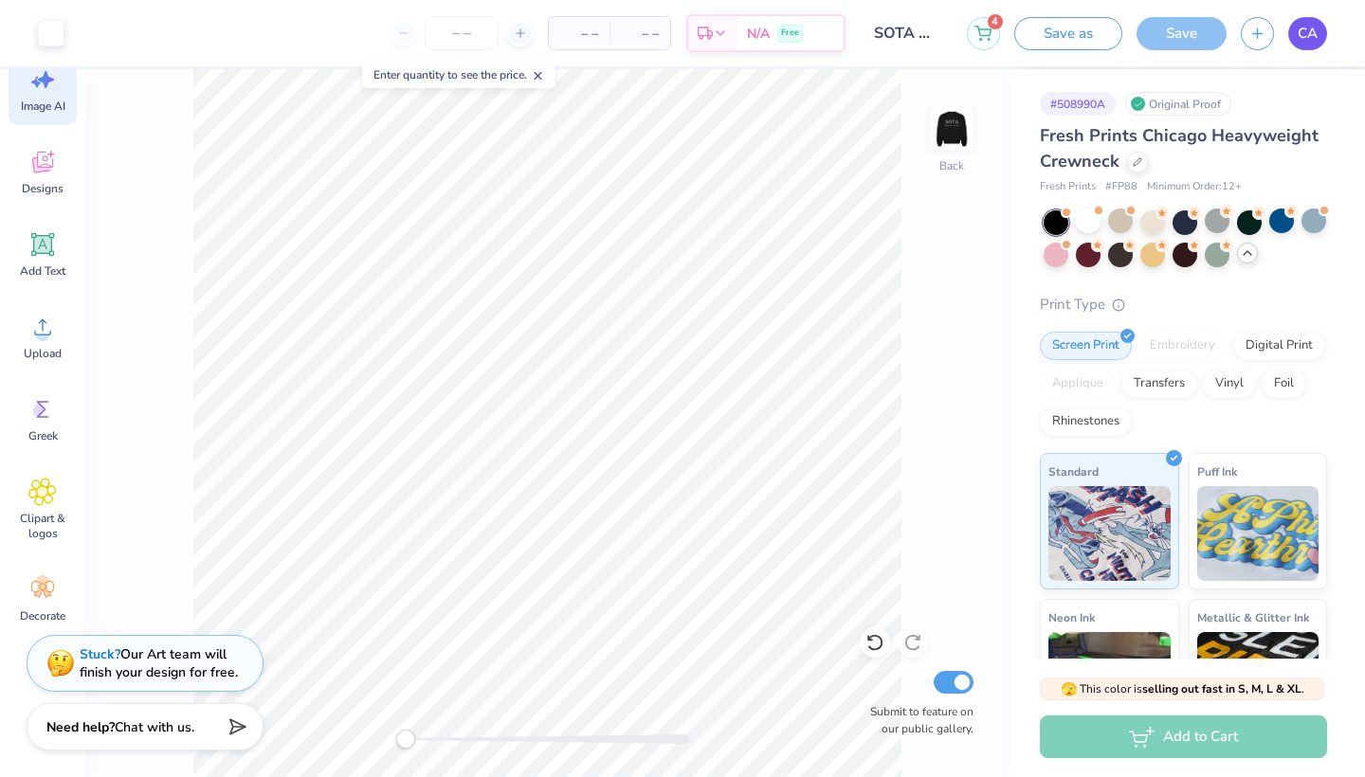
click at [1305, 39] on span "CA" at bounding box center [1307, 34] width 20 height 22
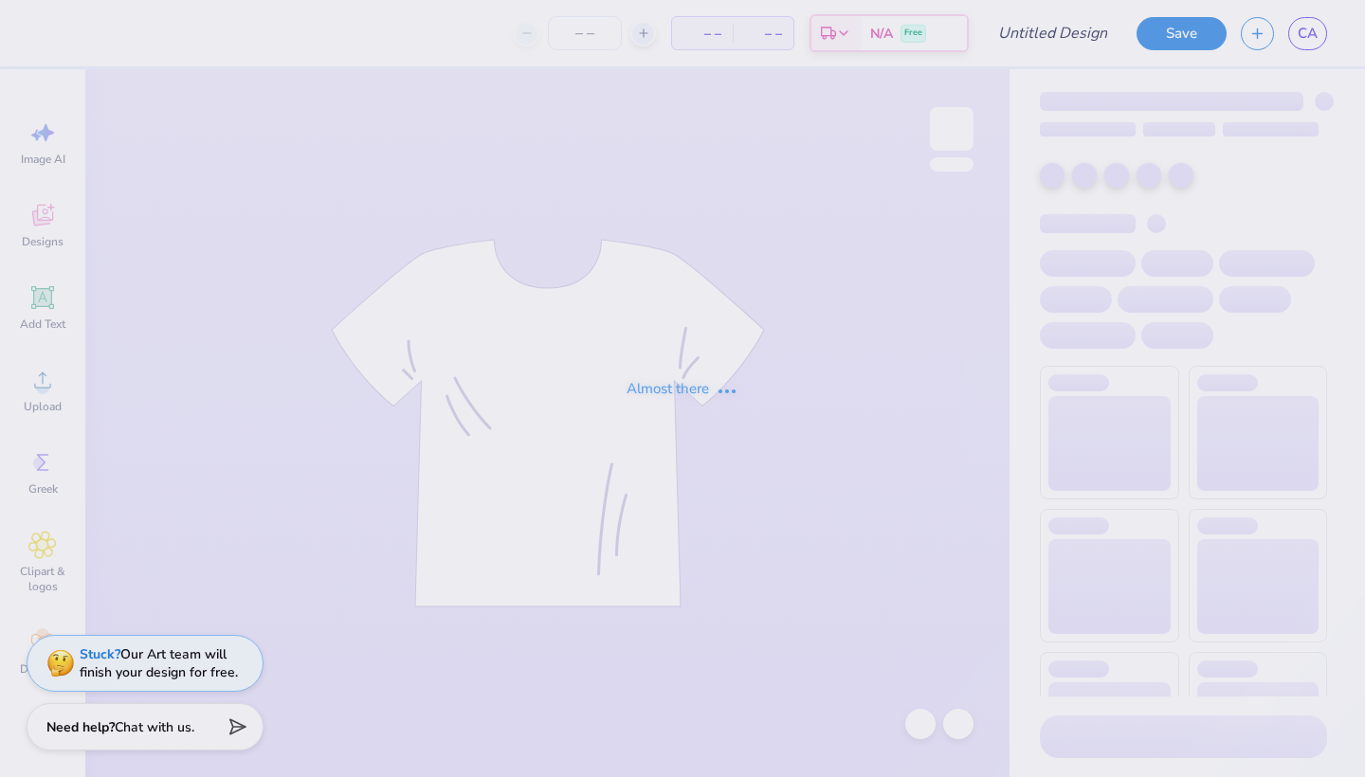
type input "SOTA HOODIE"
type input "30"
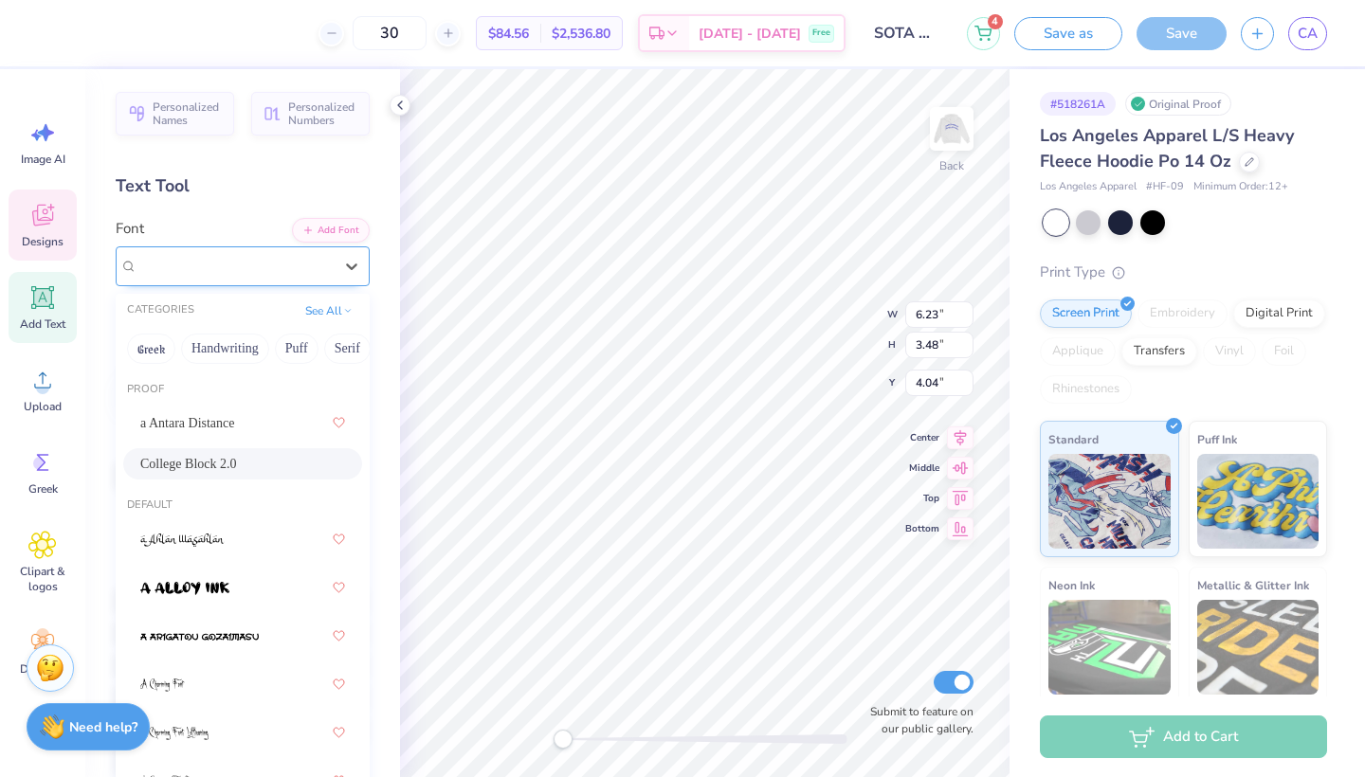
click at [263, 258] on div "College Block 2.0" at bounding box center [235, 265] width 199 height 29
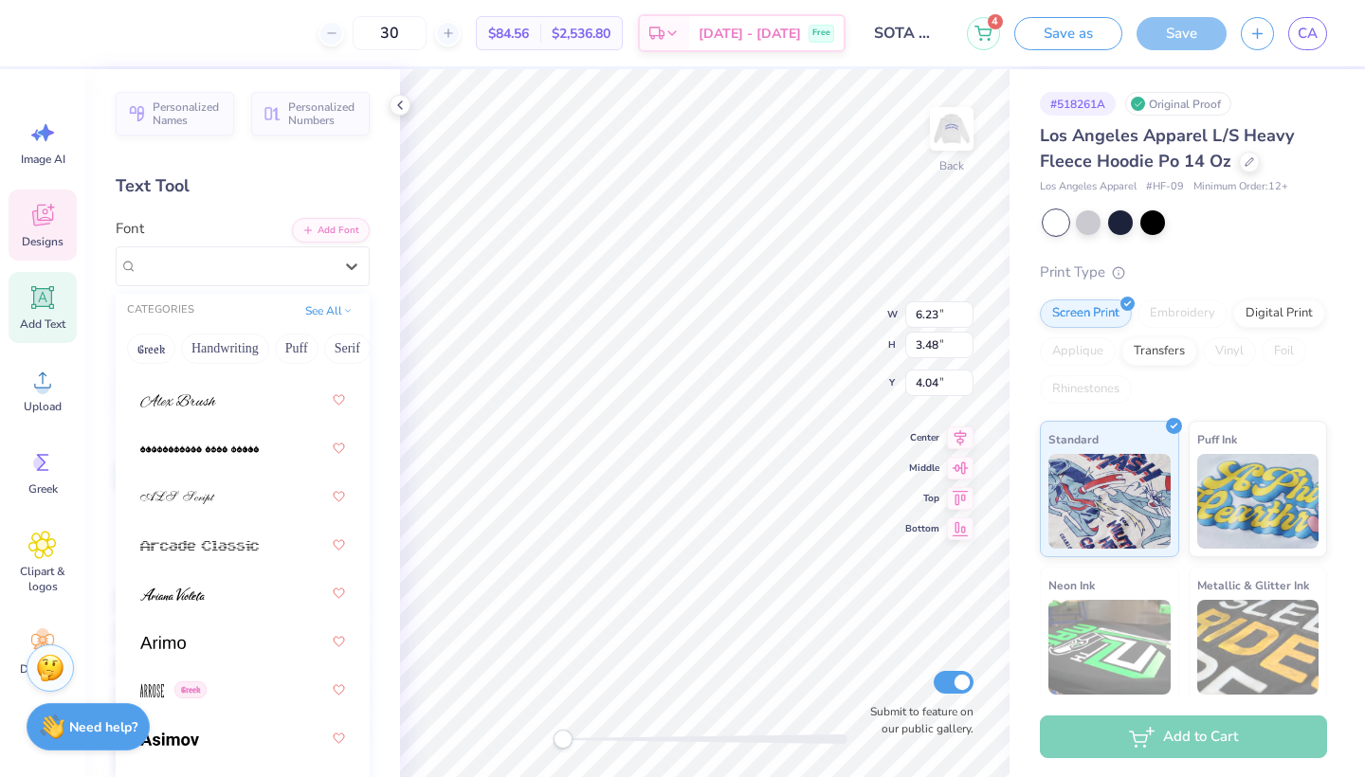
scroll to position [910, 0]
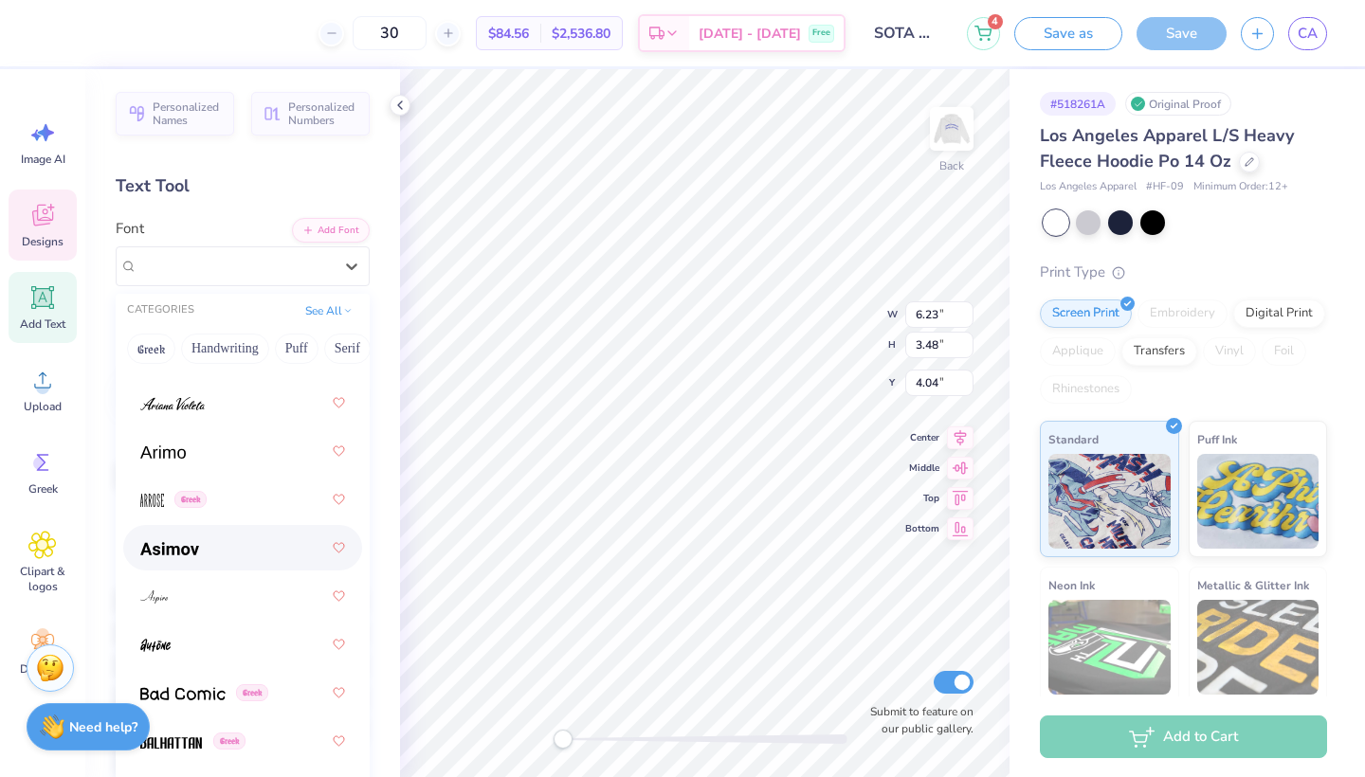
click at [221, 563] on div at bounding box center [242, 548] width 205 height 34
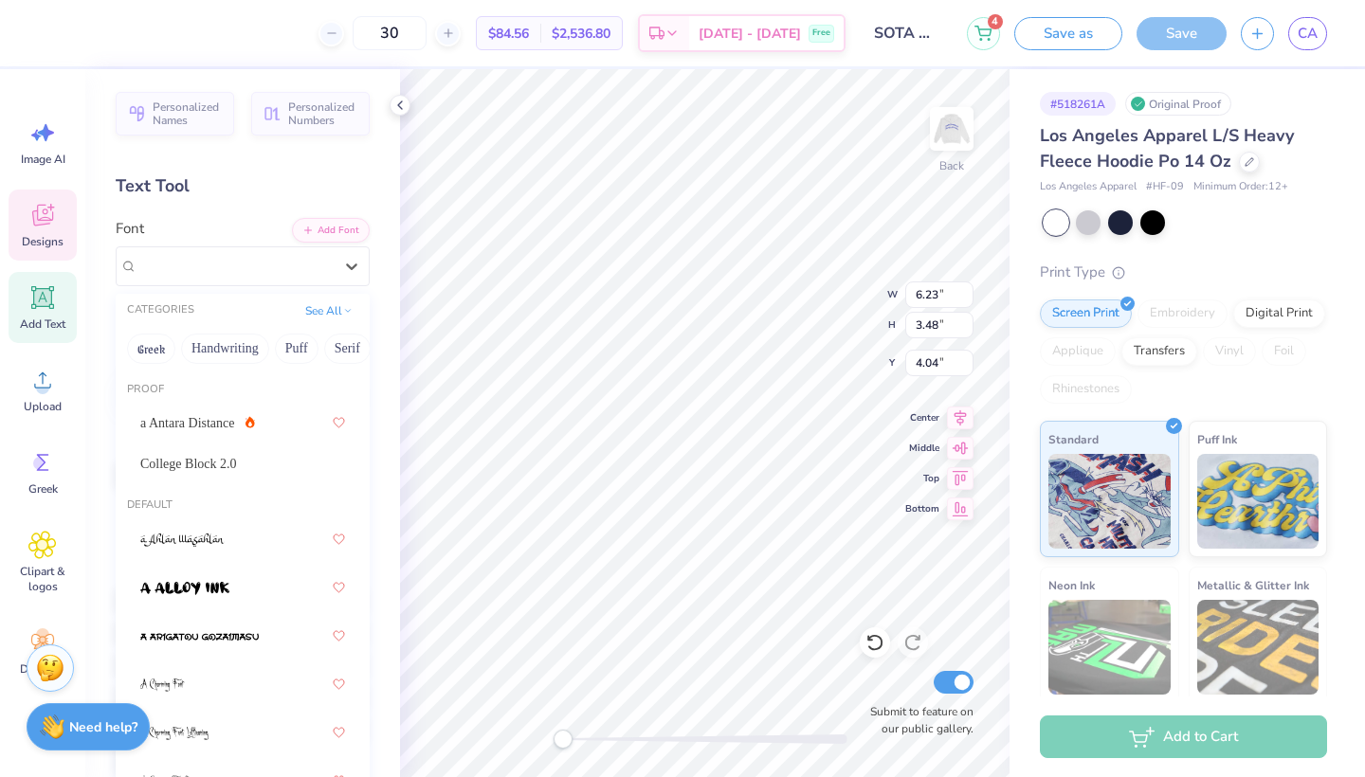
drag, startPoint x: 288, startPoint y: 260, endPoint x: 241, endPoint y: 508, distance: 252.8
click at [289, 260] on div "Asimov Greek" at bounding box center [235, 265] width 199 height 29
click at [291, 269] on div "Asimov Greek" at bounding box center [234, 266] width 195 height 22
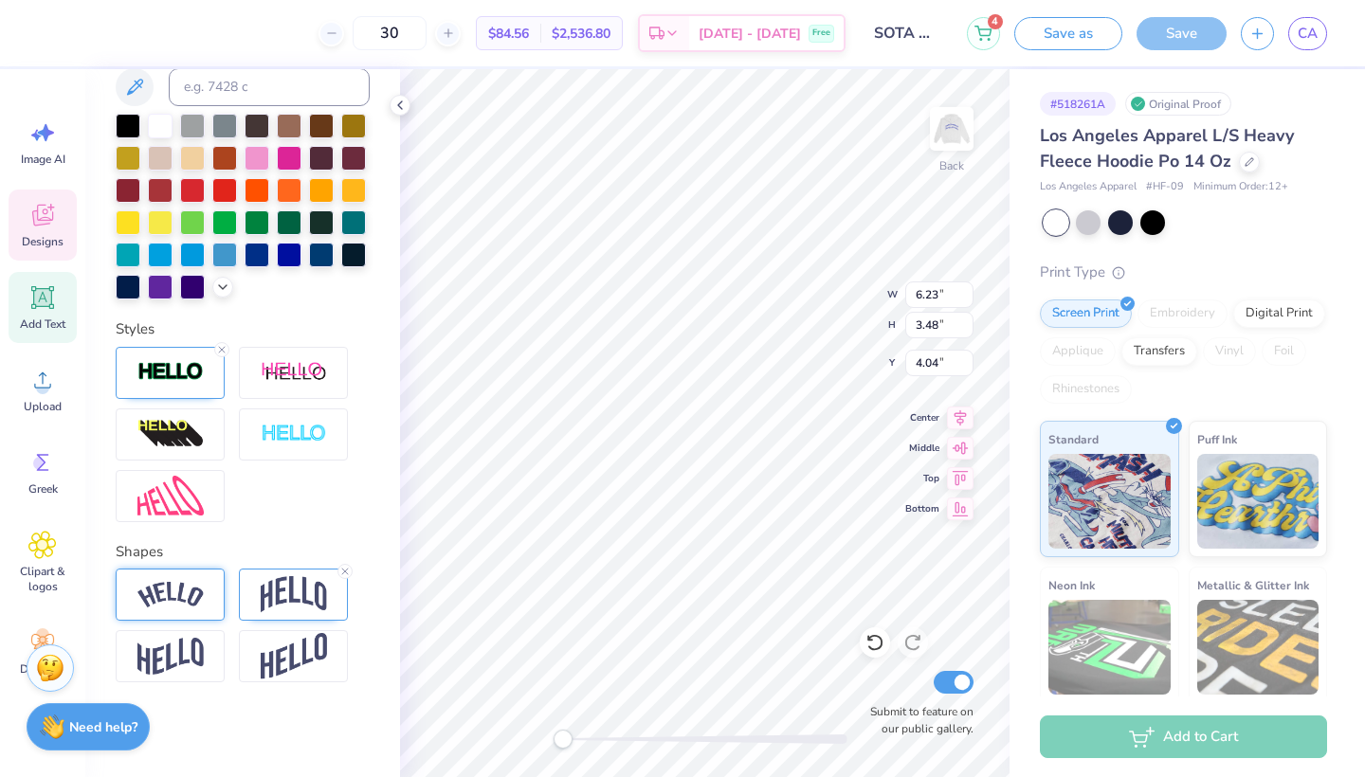
scroll to position [473, 0]
click at [340, 574] on icon at bounding box center [344, 571] width 11 height 11
type input "4.83"
type input "1.47"
type input "5.46"
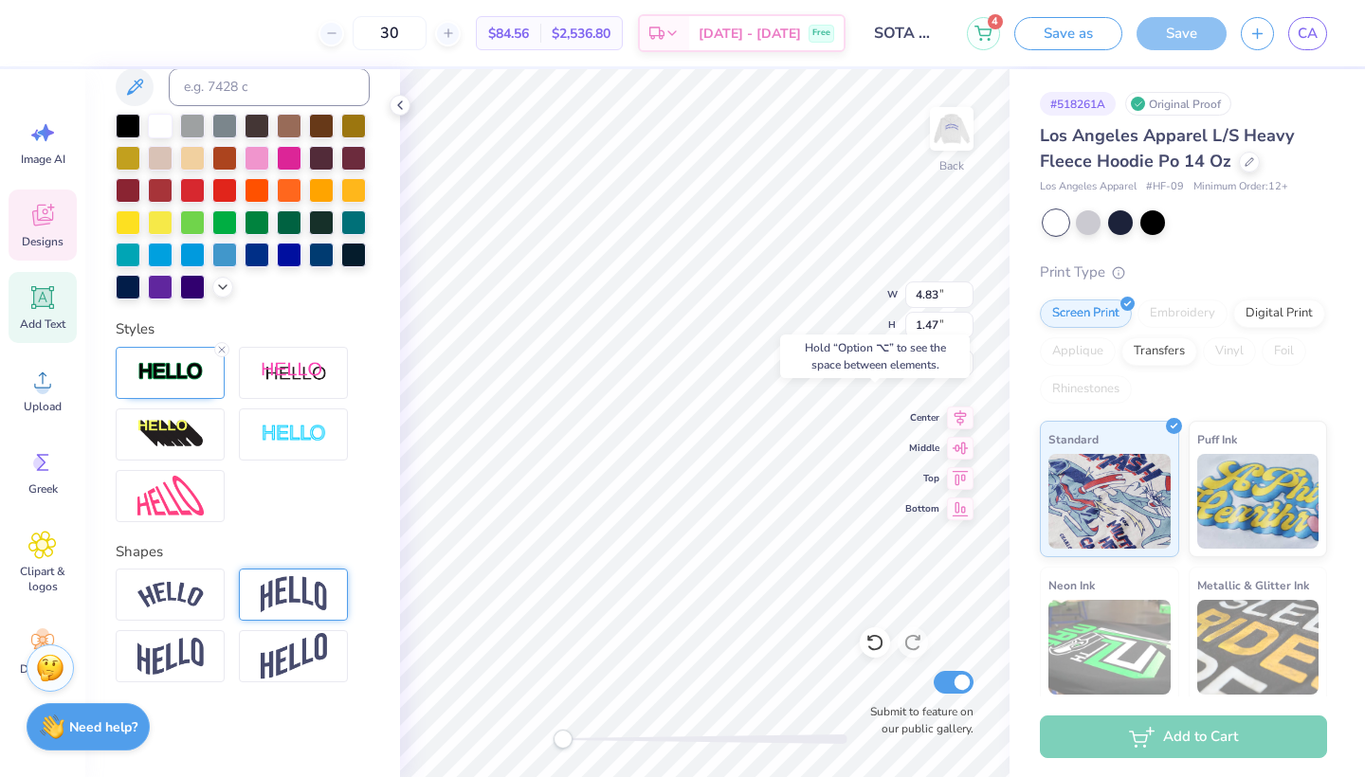
type input "4.67"
type input "3.13"
type input "12.56"
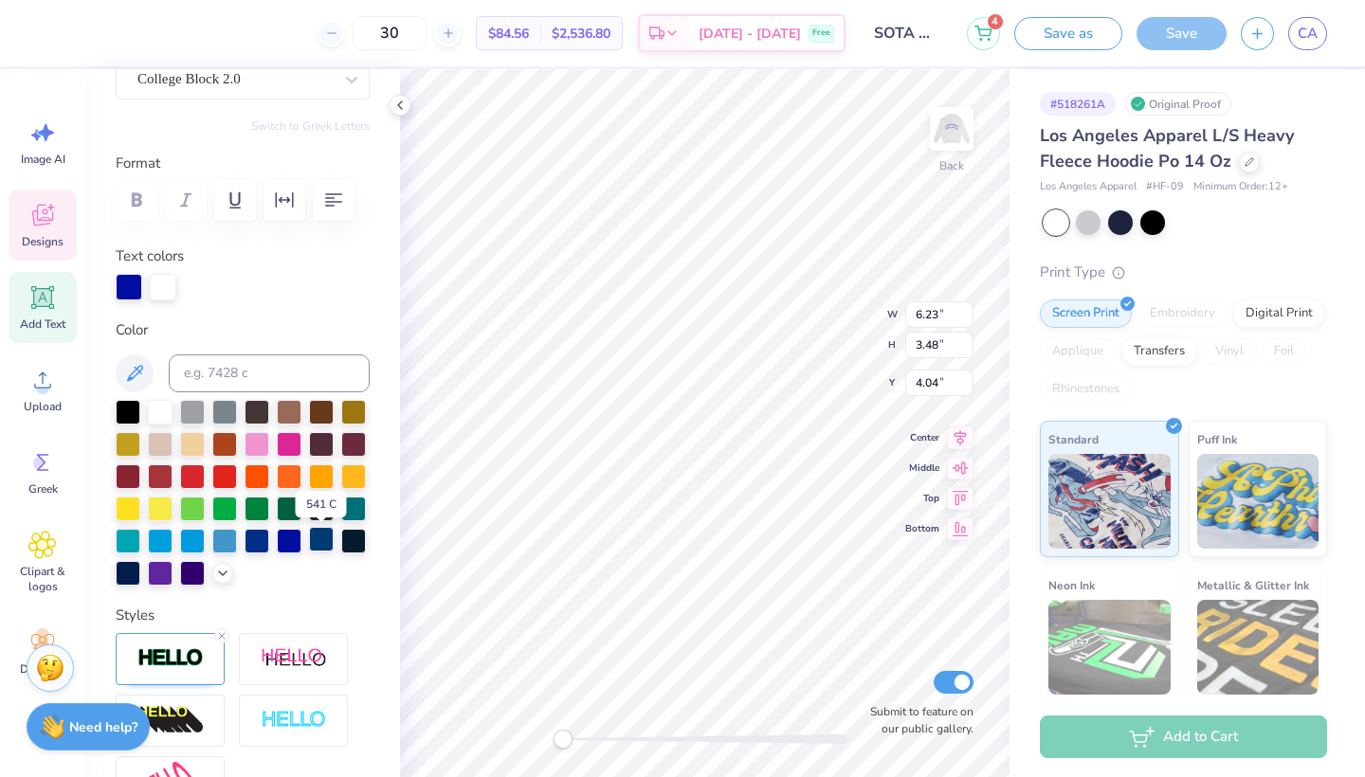
scroll to position [188, 0]
click at [125, 578] on div at bounding box center [128, 570] width 25 height 25
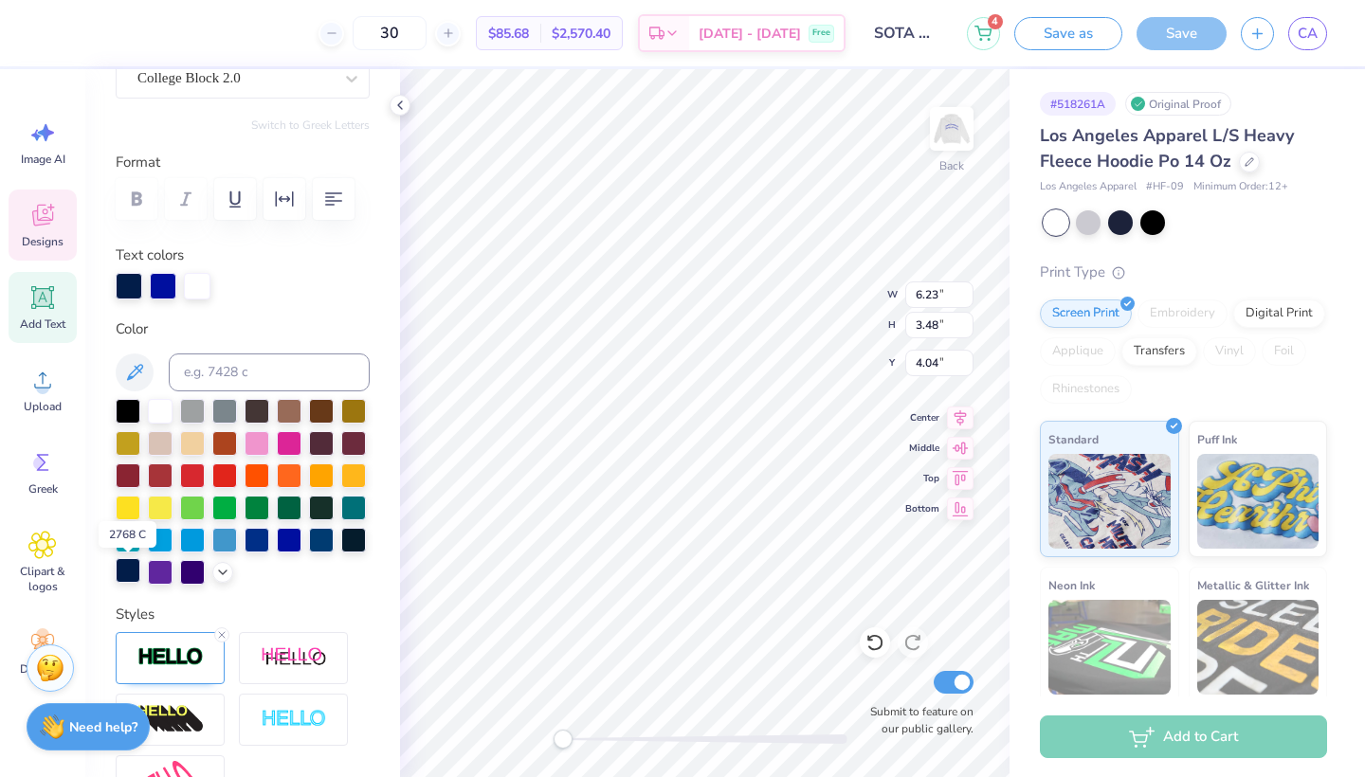
click at [127, 565] on div at bounding box center [128, 570] width 25 height 25
type input "4.67"
type input "3.13"
type input "12.56"
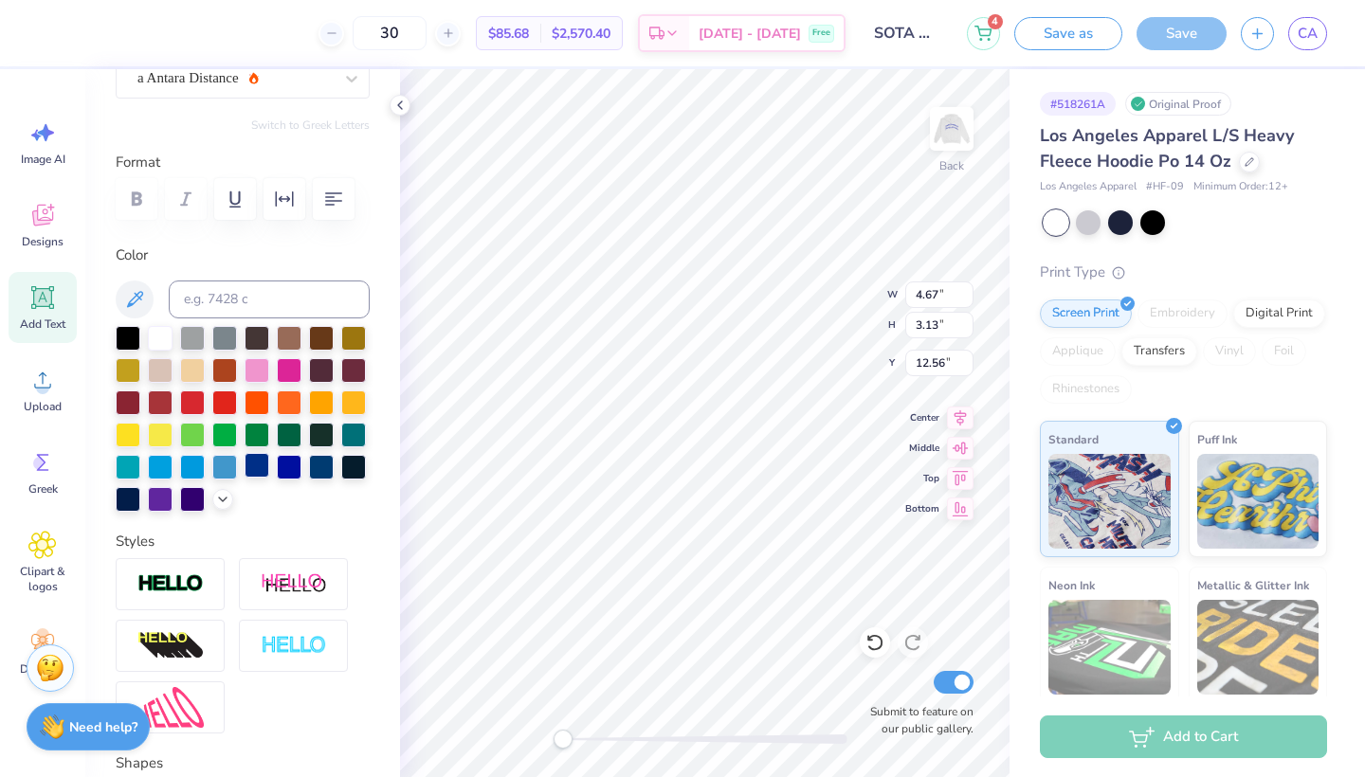
click at [251, 470] on div at bounding box center [256, 465] width 25 height 25
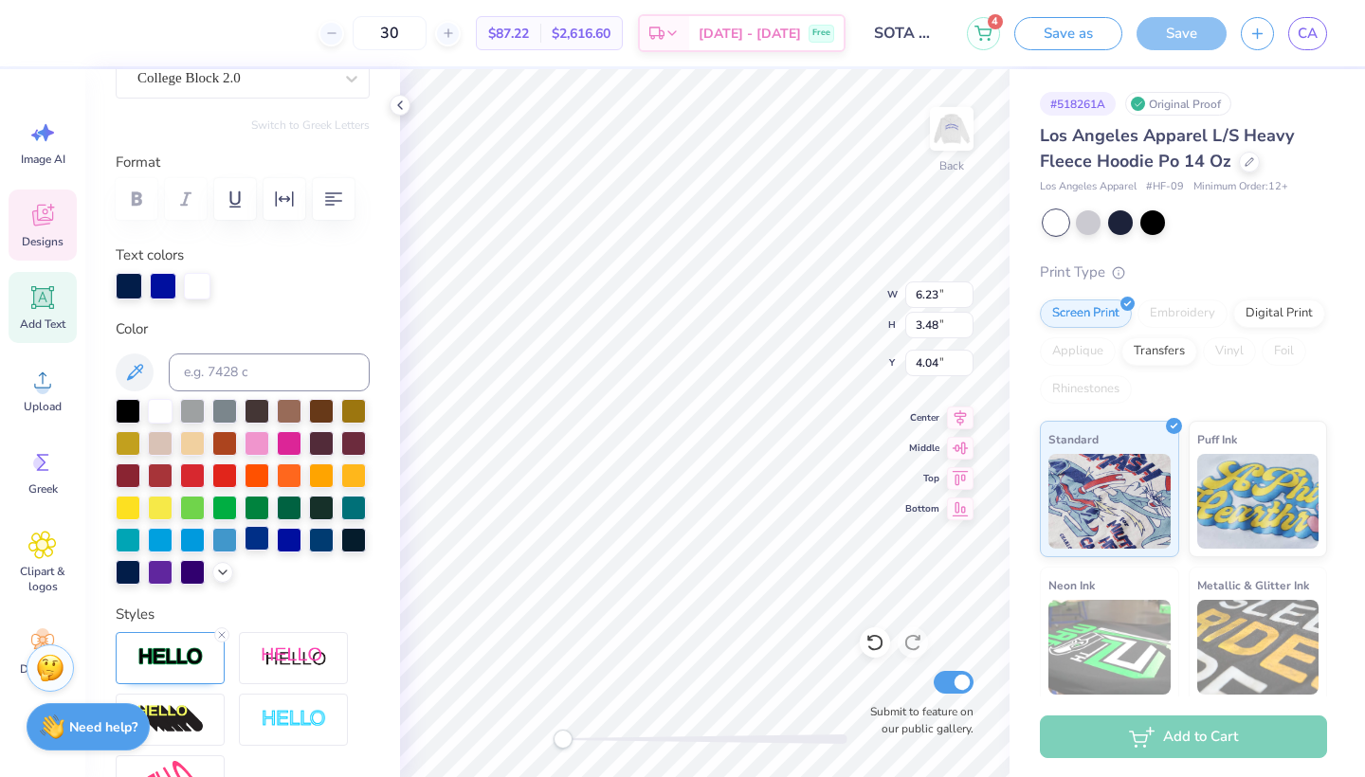
click at [258, 541] on div at bounding box center [256, 538] width 25 height 25
click at [134, 569] on div at bounding box center [128, 570] width 25 height 25
click at [317, 535] on div at bounding box center [321, 538] width 25 height 25
click at [266, 542] on div at bounding box center [256, 538] width 25 height 25
click at [254, 539] on div at bounding box center [256, 538] width 25 height 25
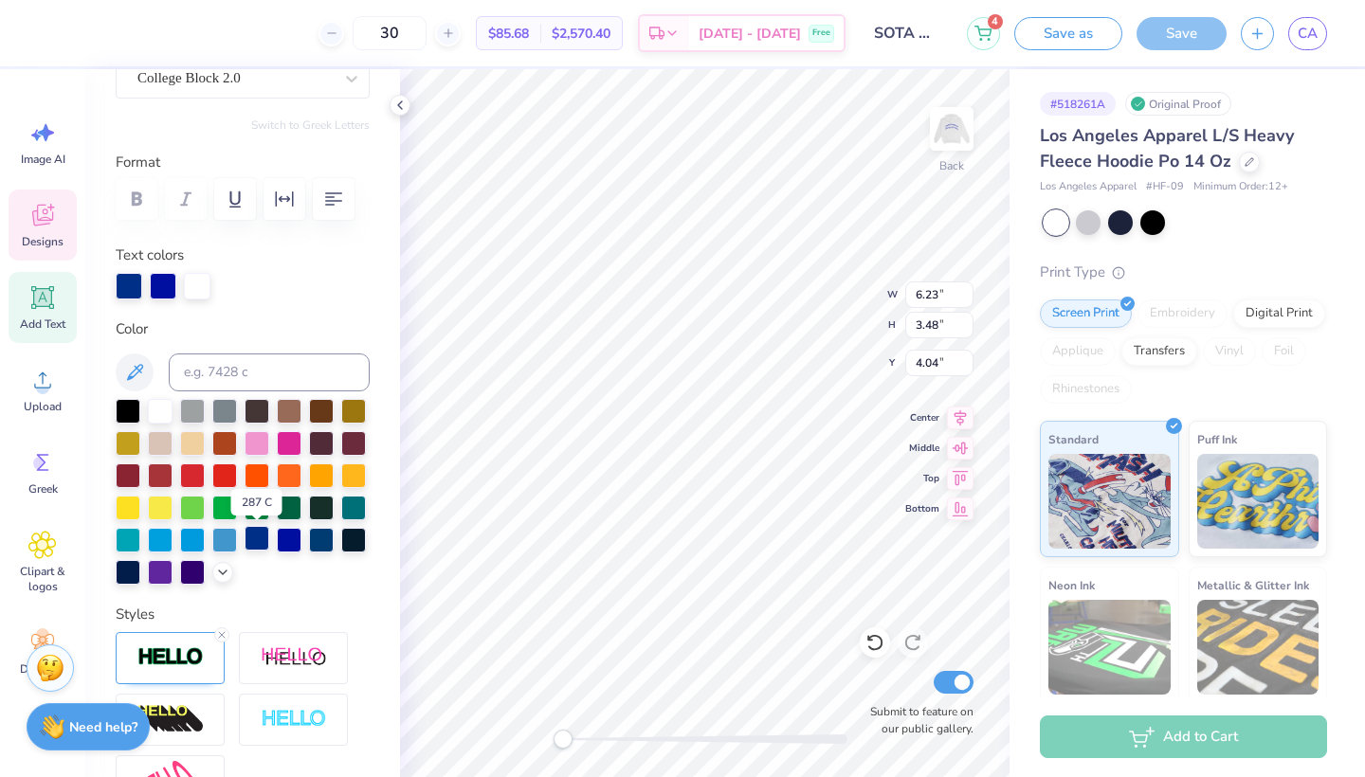
click at [258, 538] on div at bounding box center [256, 538] width 25 height 25
click at [284, 539] on div at bounding box center [289, 538] width 25 height 25
click at [317, 546] on div at bounding box center [321, 538] width 25 height 25
click at [344, 535] on div at bounding box center [353, 538] width 25 height 25
click at [123, 574] on div at bounding box center [128, 570] width 25 height 25
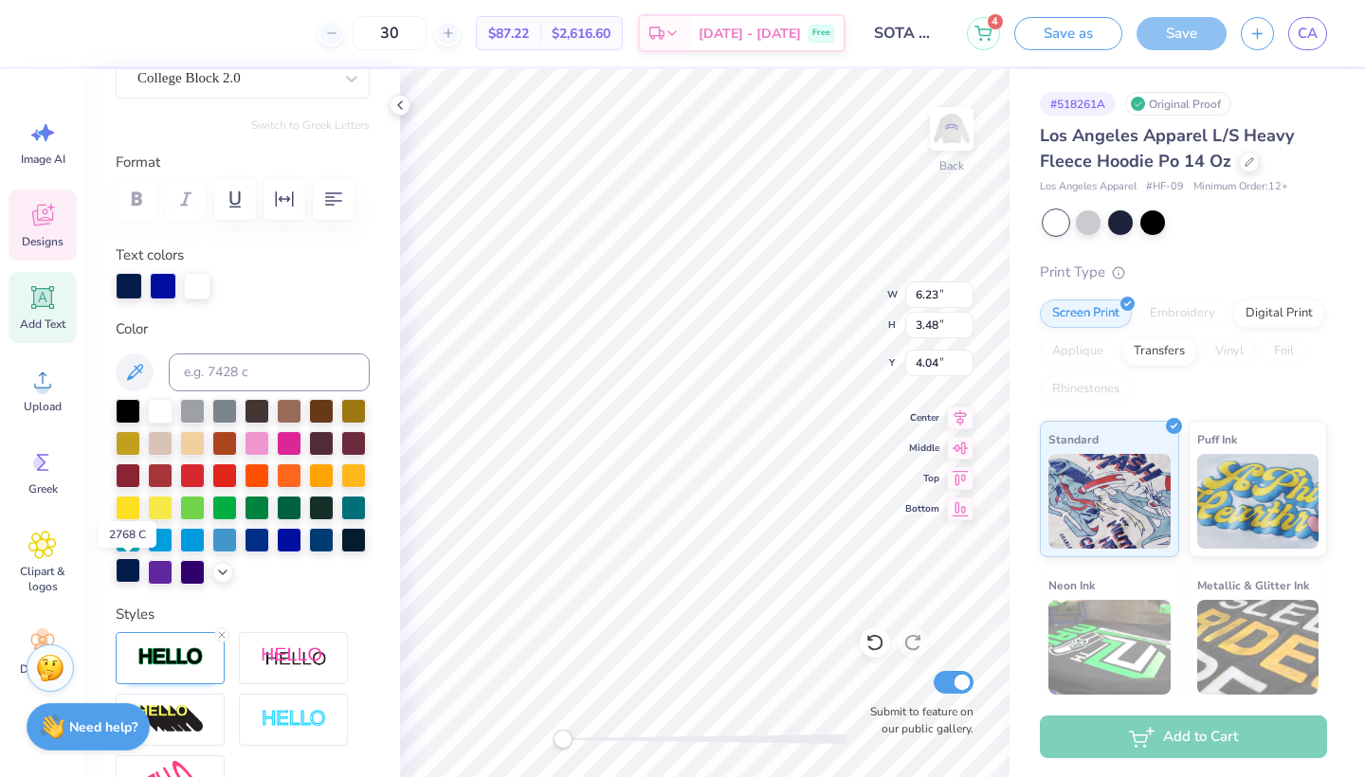
click at [123, 574] on div at bounding box center [128, 570] width 25 height 25
click at [352, 534] on div at bounding box center [353, 538] width 25 height 25
click at [126, 576] on div at bounding box center [128, 570] width 25 height 25
click at [324, 543] on div at bounding box center [321, 538] width 25 height 25
type input "4.67"
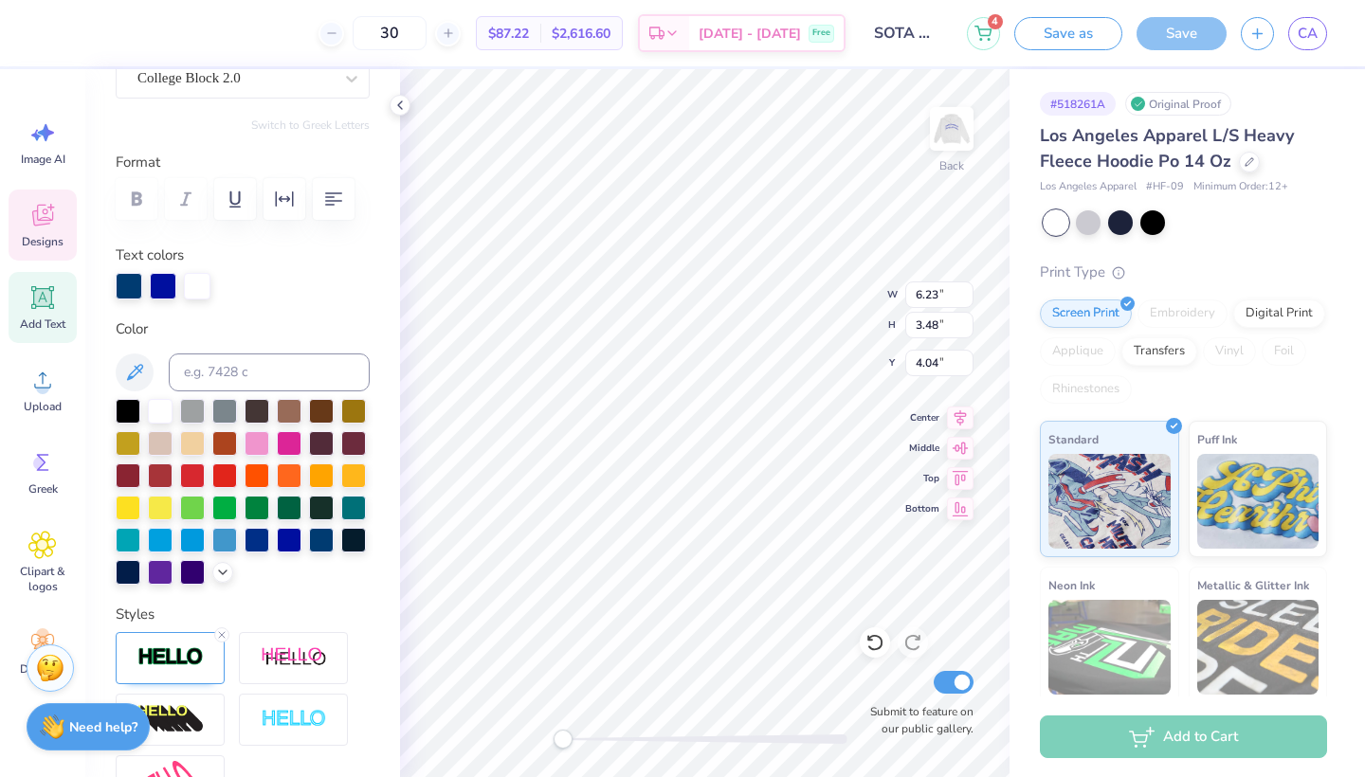
type input "3.13"
type input "12.56"
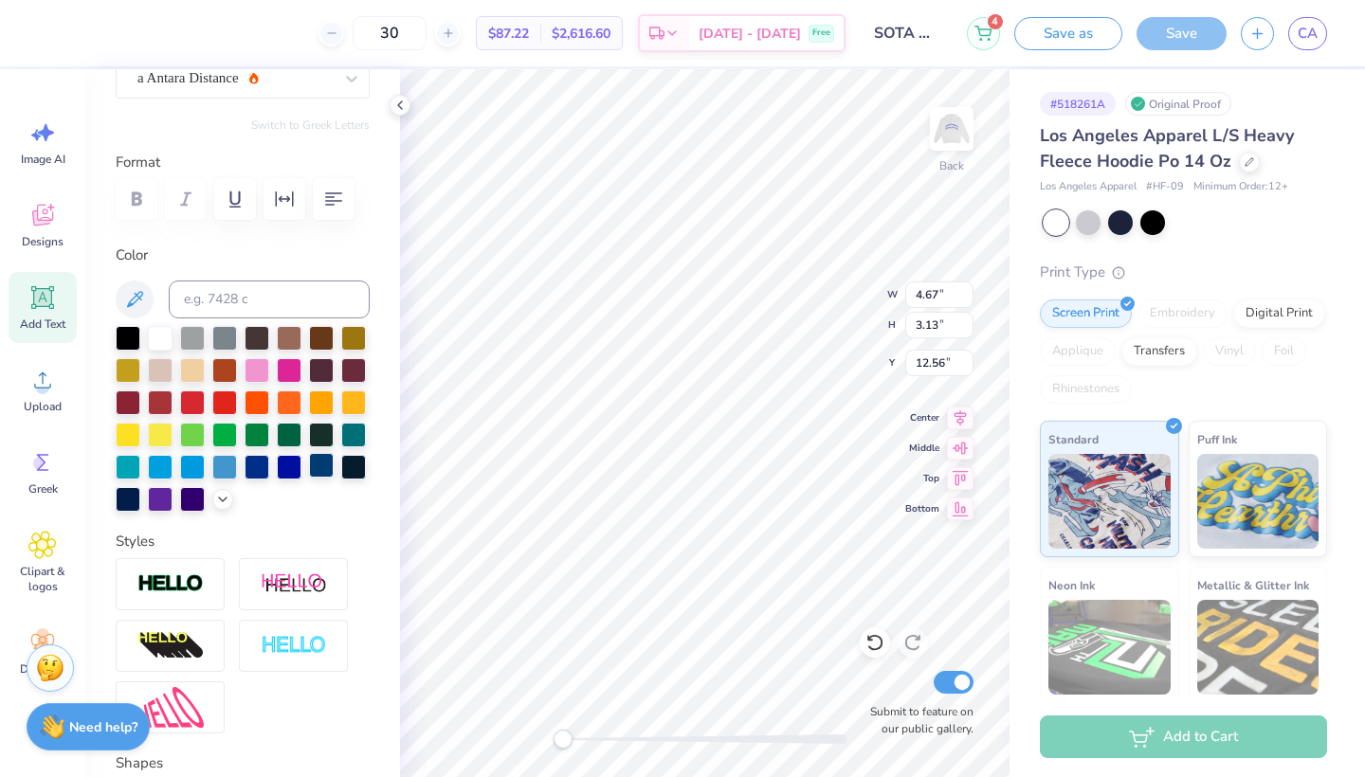
click at [326, 461] on div at bounding box center [321, 465] width 25 height 25
click at [326, 462] on div at bounding box center [321, 465] width 25 height 25
click at [935, 119] on img at bounding box center [952, 129] width 76 height 76
click at [317, 468] on div at bounding box center [321, 465] width 25 height 25
click at [947, 142] on img at bounding box center [952, 129] width 76 height 76
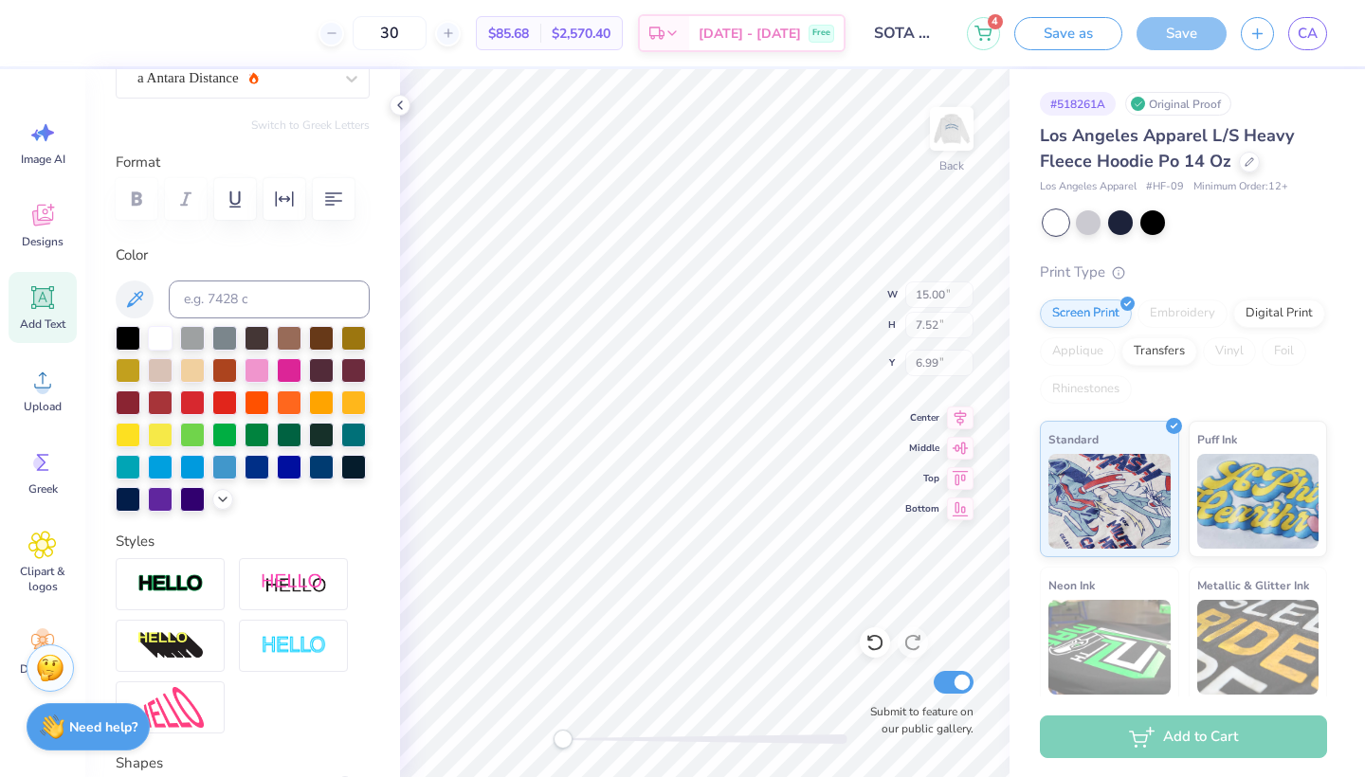
type input "14.72"
type input "7.38"
type input "5.50"
click at [945, 141] on img at bounding box center [952, 129] width 76 height 76
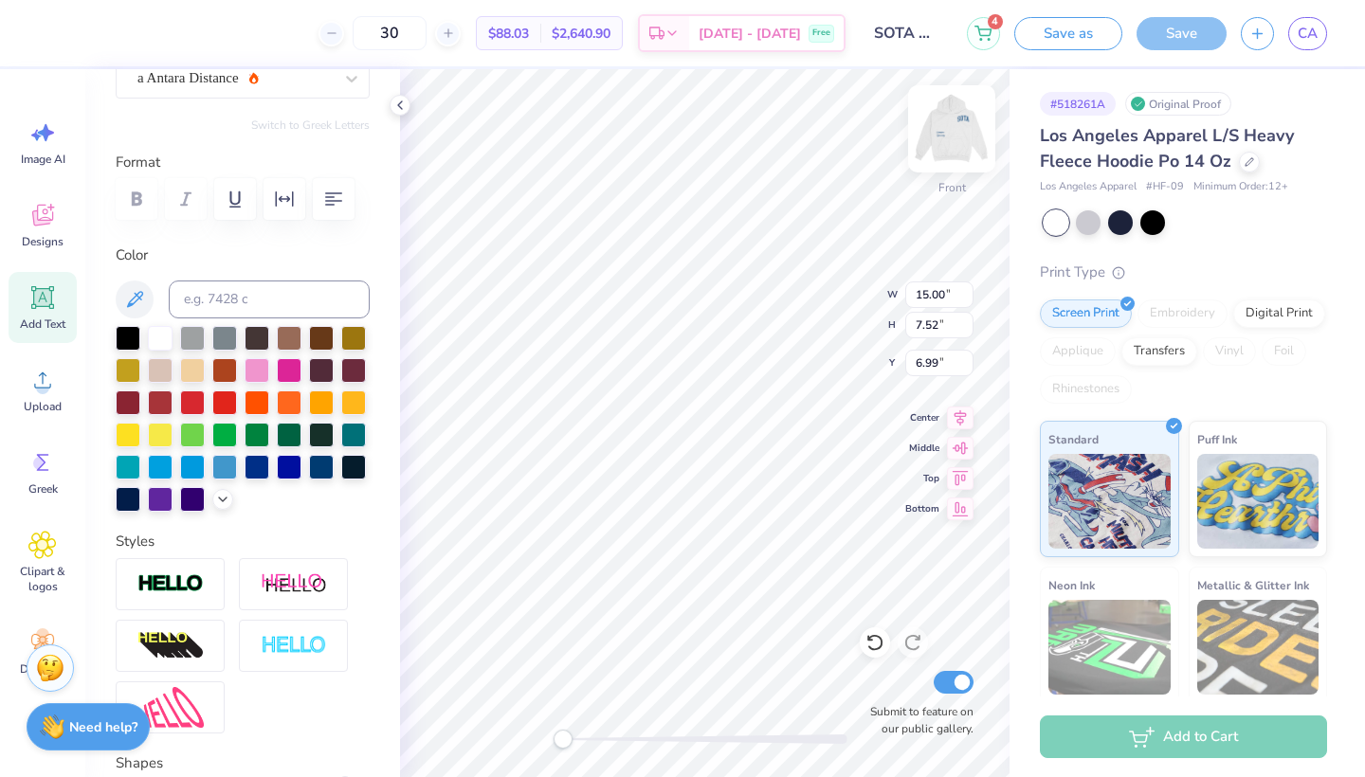
type textarea "Stdent"
click at [939, 144] on img at bounding box center [952, 129] width 76 height 76
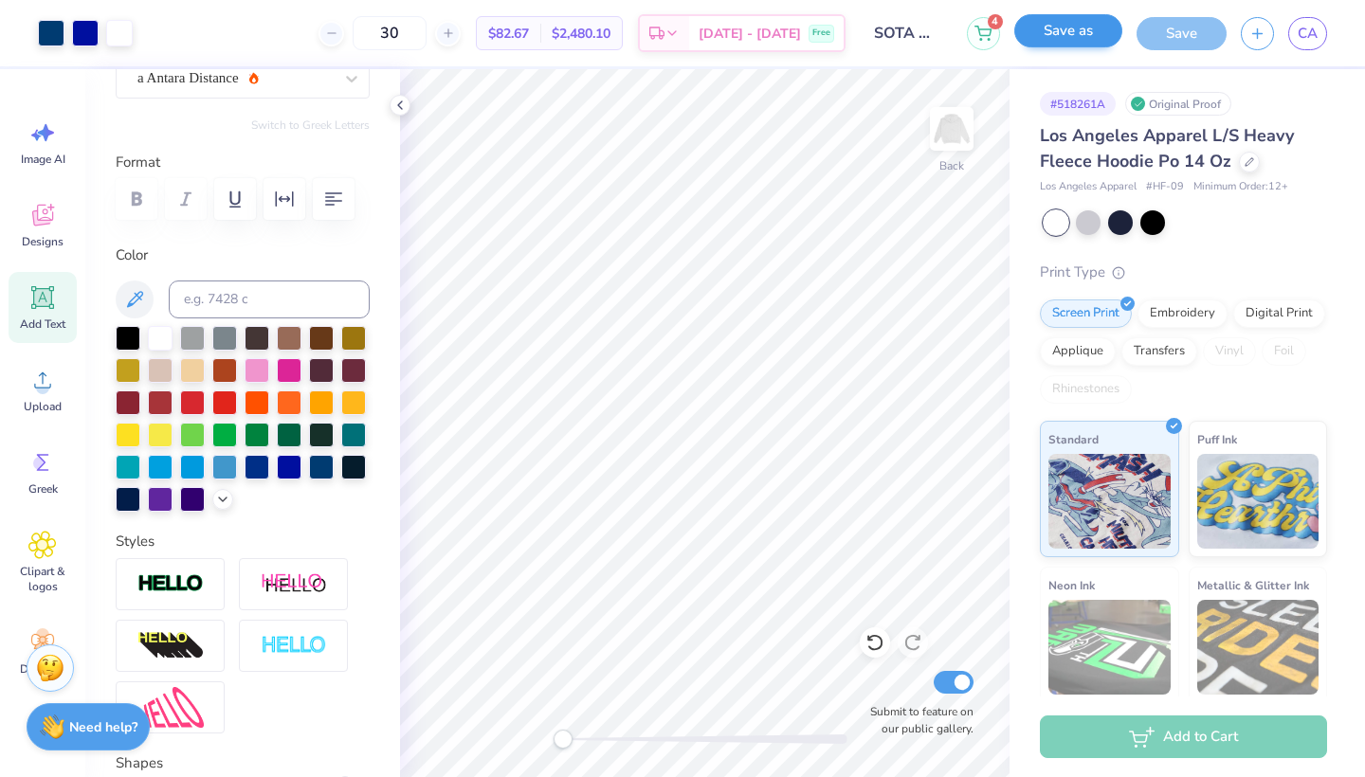
click at [1079, 42] on button "Save as" at bounding box center [1068, 30] width 108 height 33
